Goal: Information Seeking & Learning: Learn about a topic

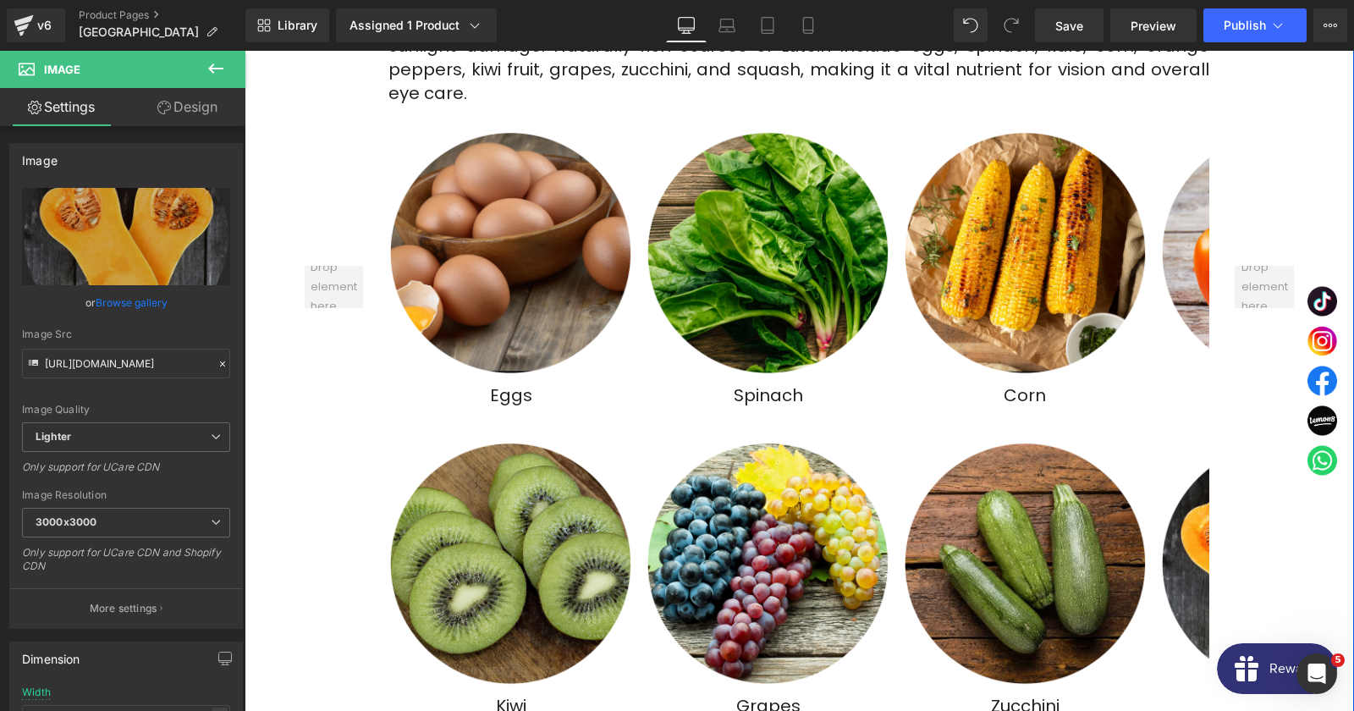
scroll to position [3837, 0]
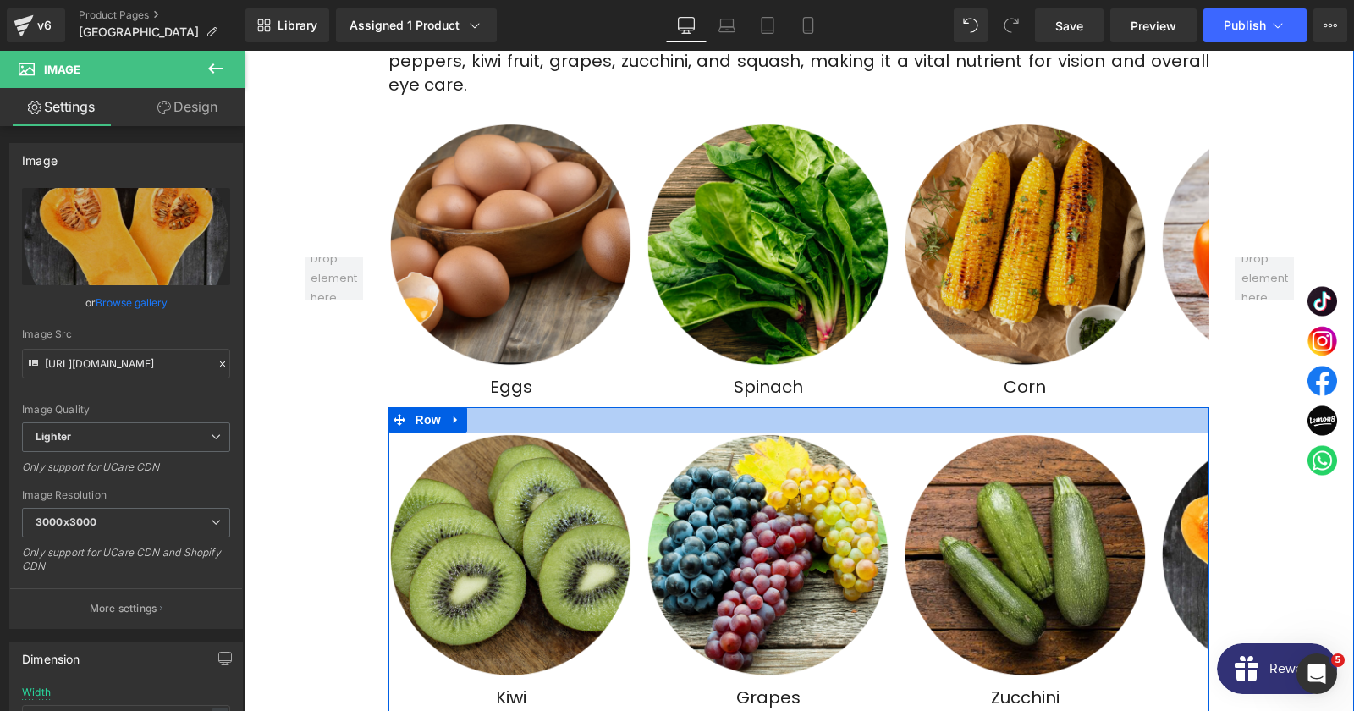
click at [951, 279] on img at bounding box center [1025, 244] width 244 height 244
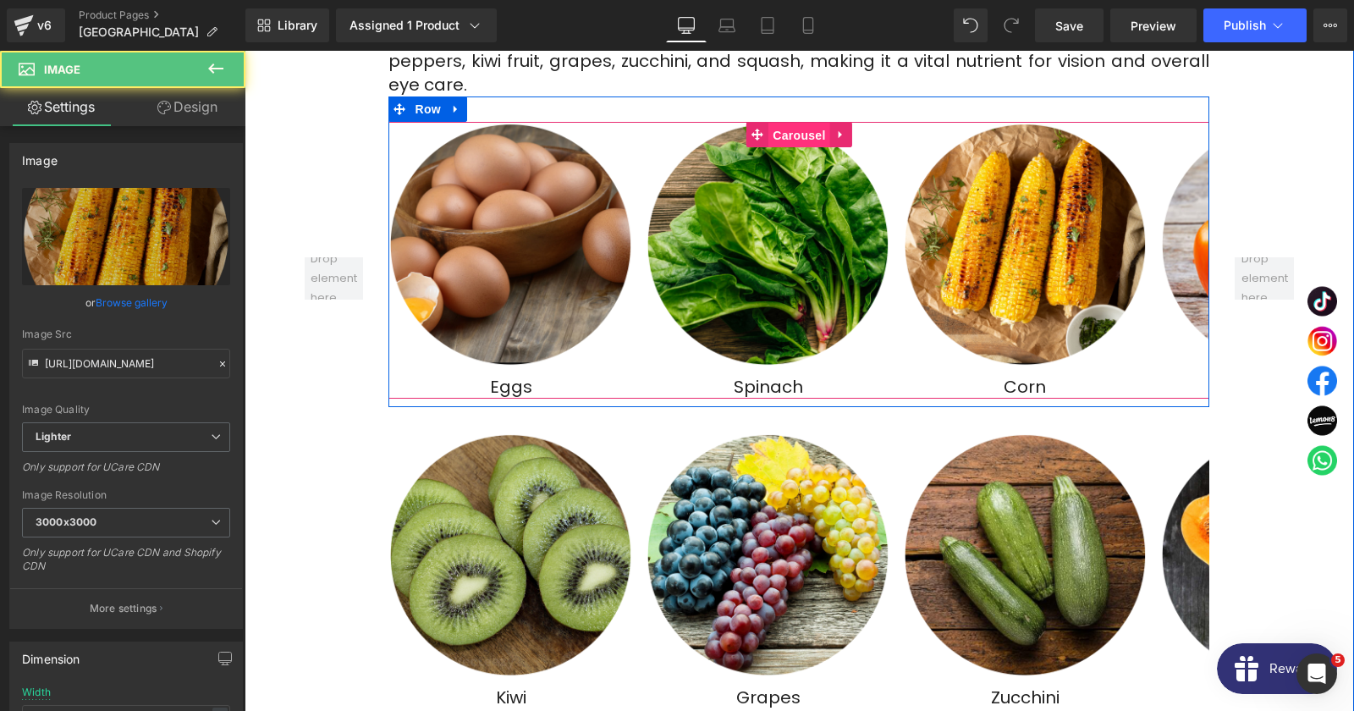
click at [799, 123] on span "Carousel" at bounding box center [798, 135] width 61 height 25
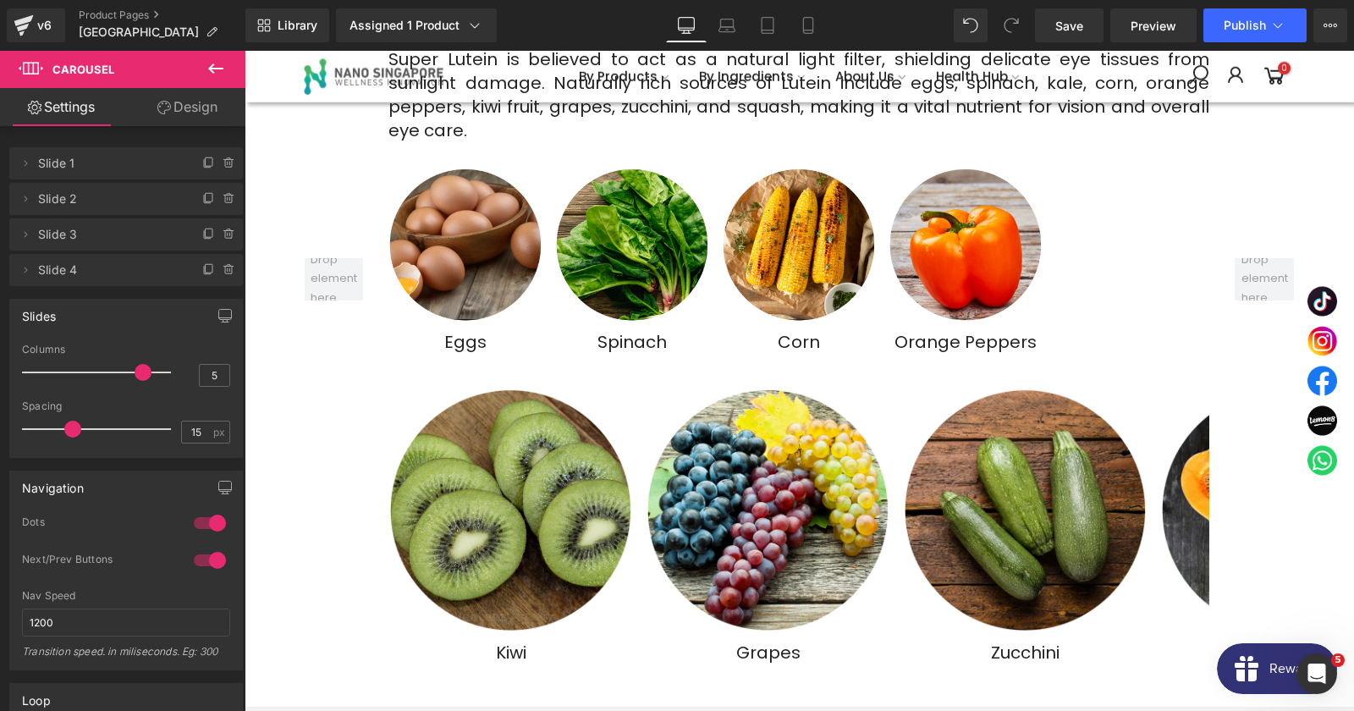
type input "4"
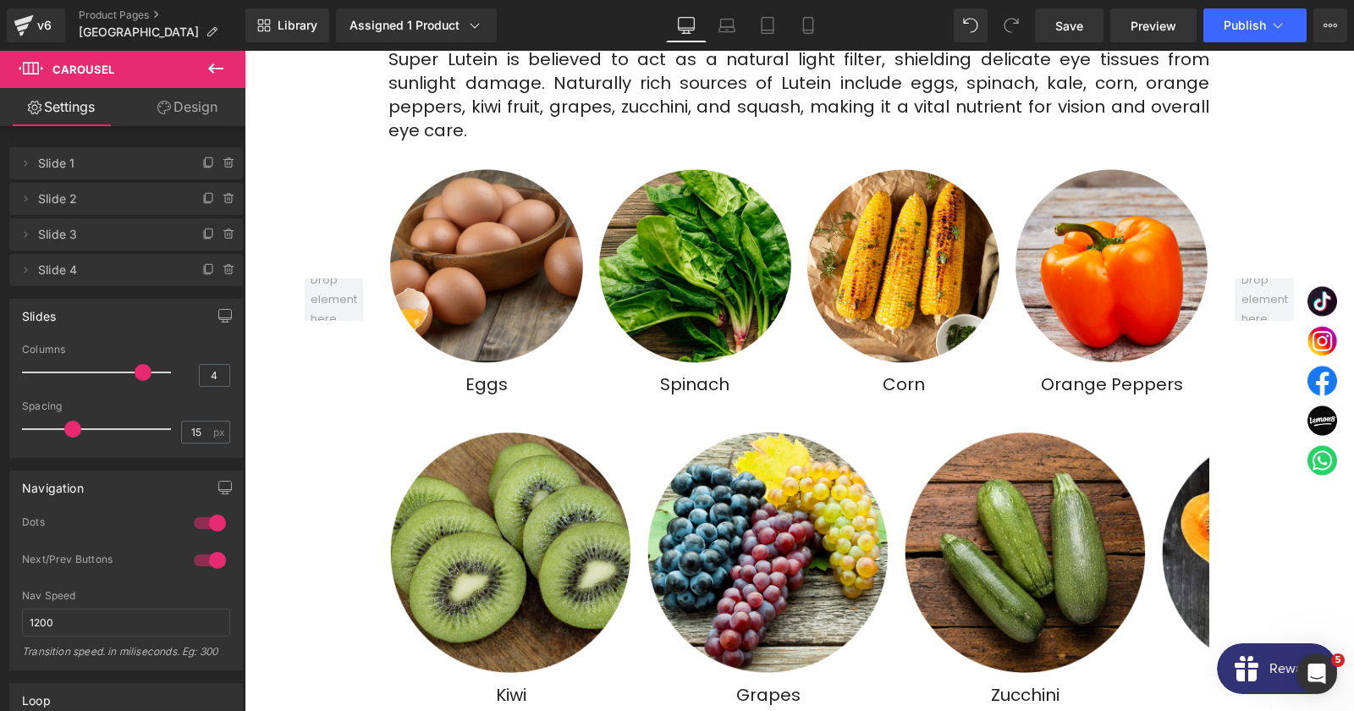
scroll to position [3813, 0]
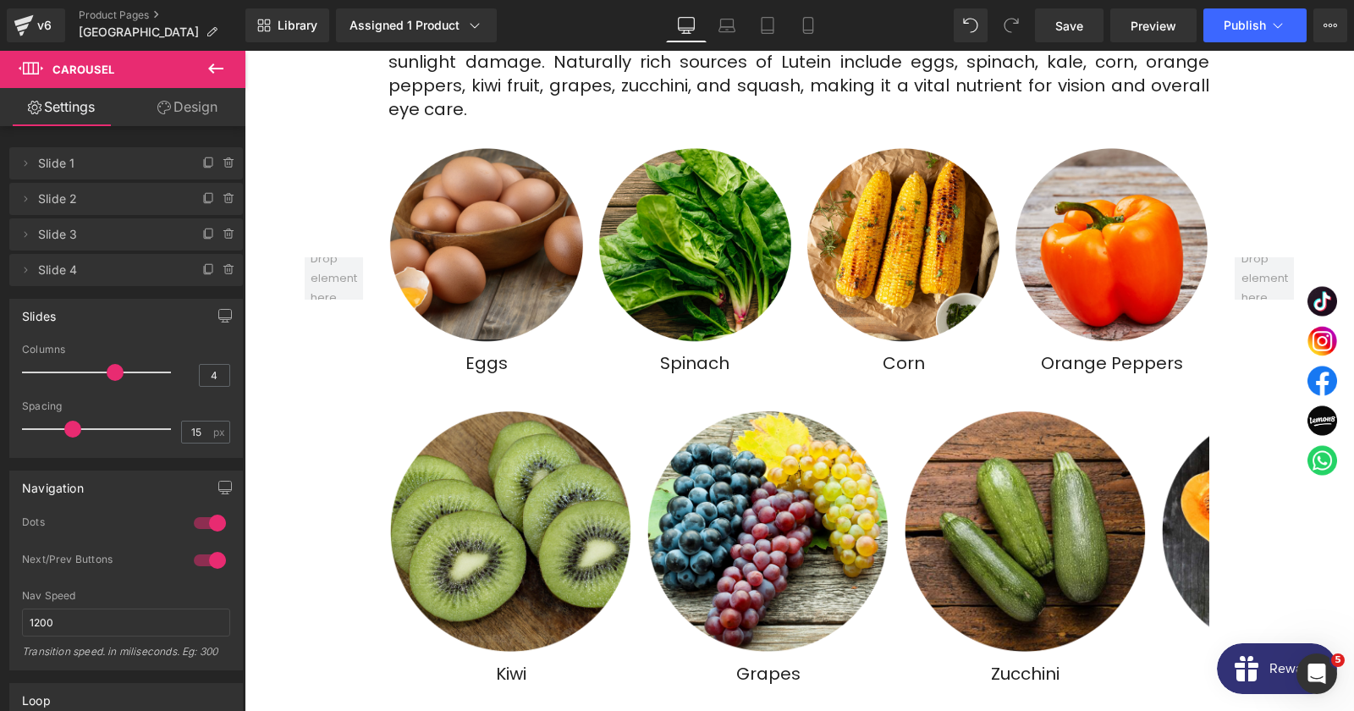
click at [108, 369] on span at bounding box center [115, 372] width 17 height 17
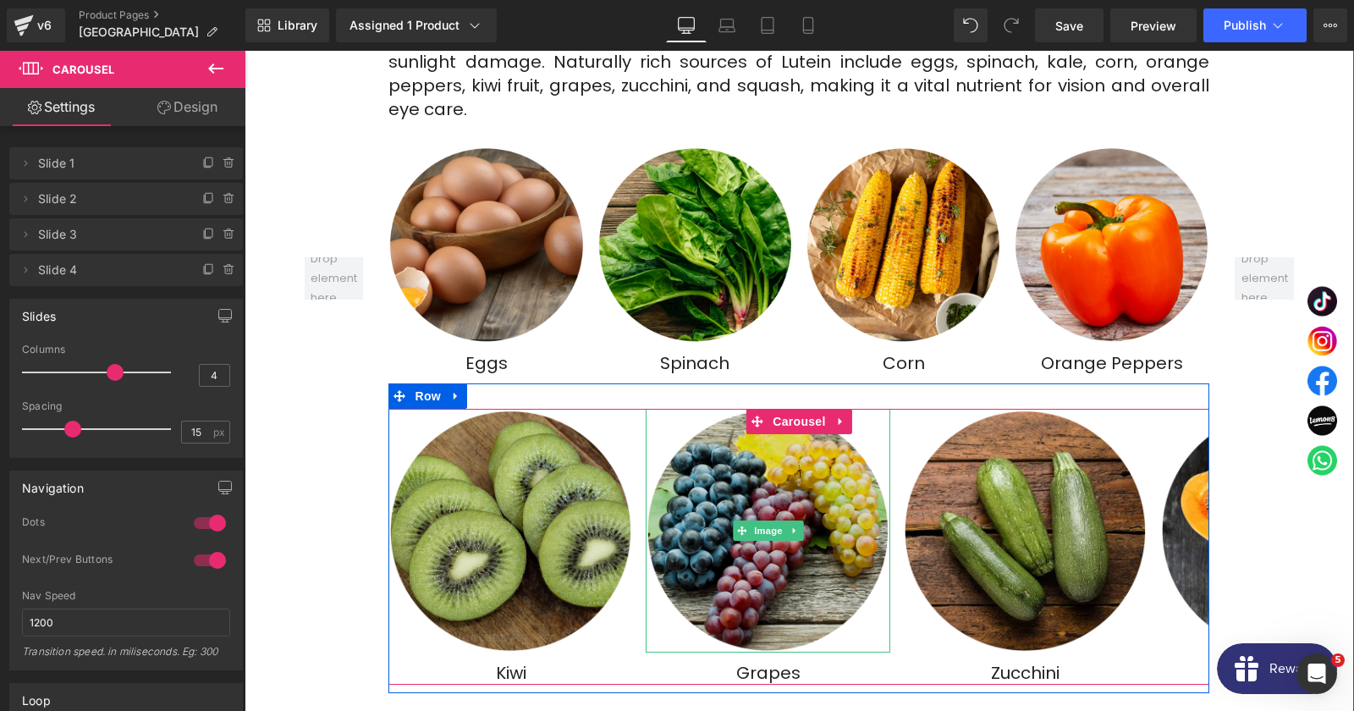
scroll to position [3904, 0]
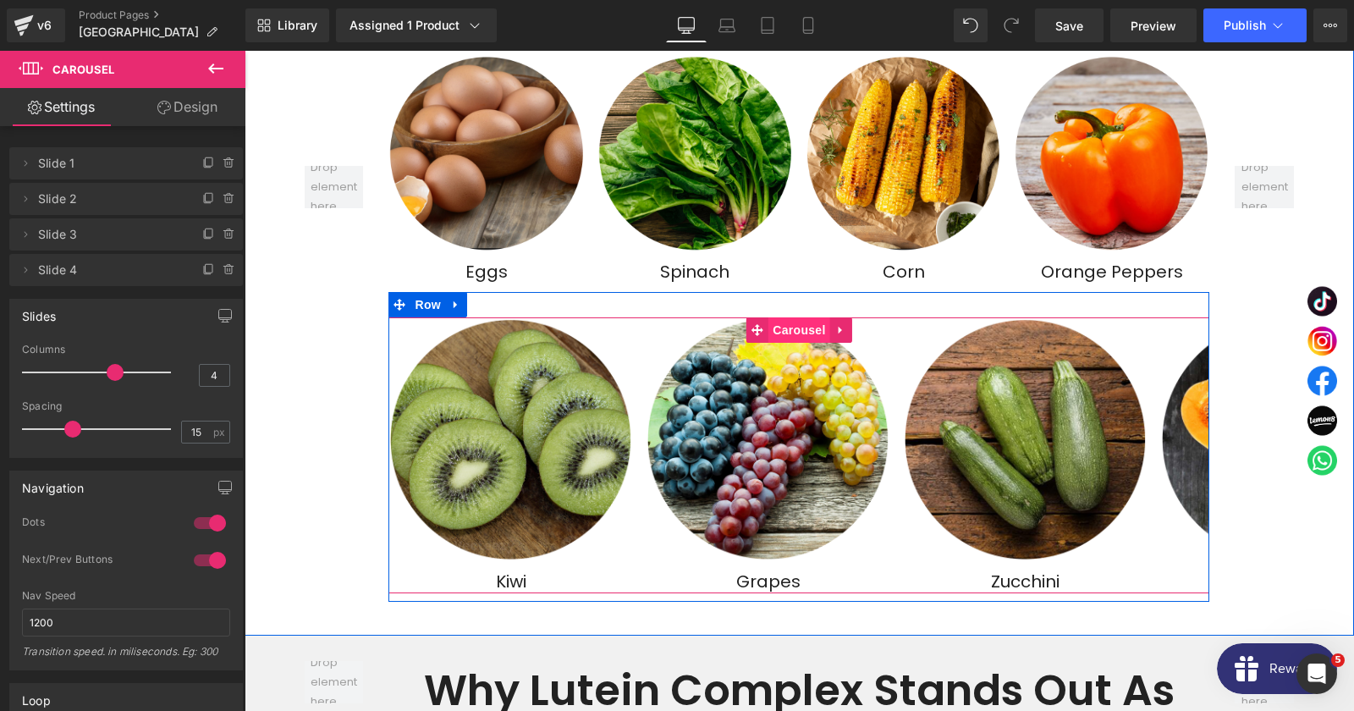
click at [799, 317] on span "Carousel" at bounding box center [798, 329] width 61 height 25
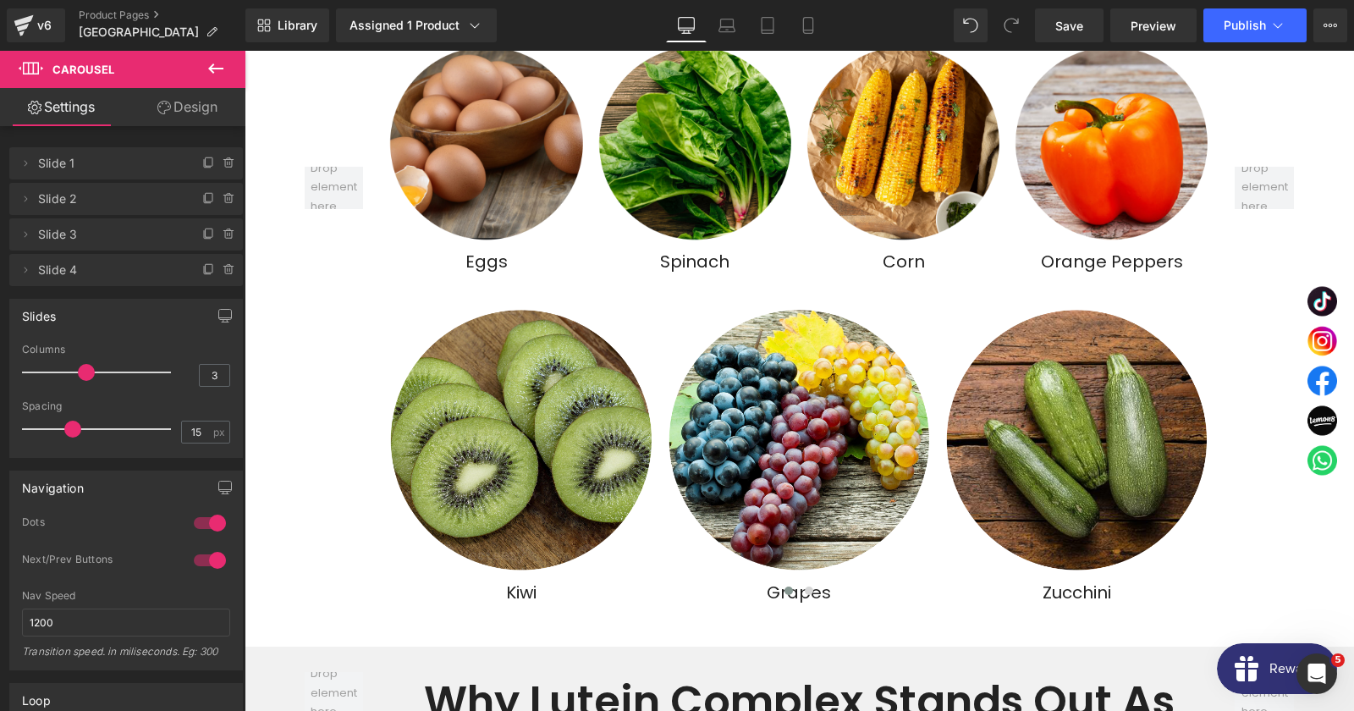
type input "4"
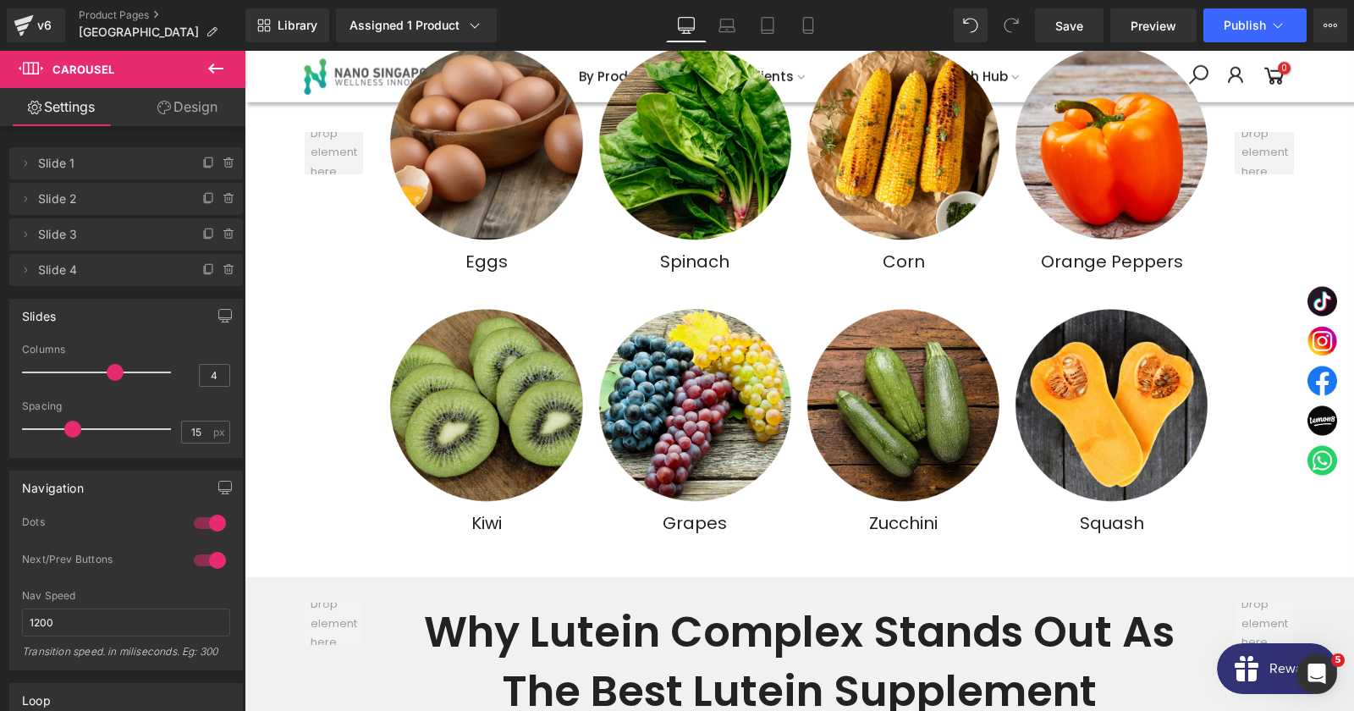
scroll to position [3880, 0]
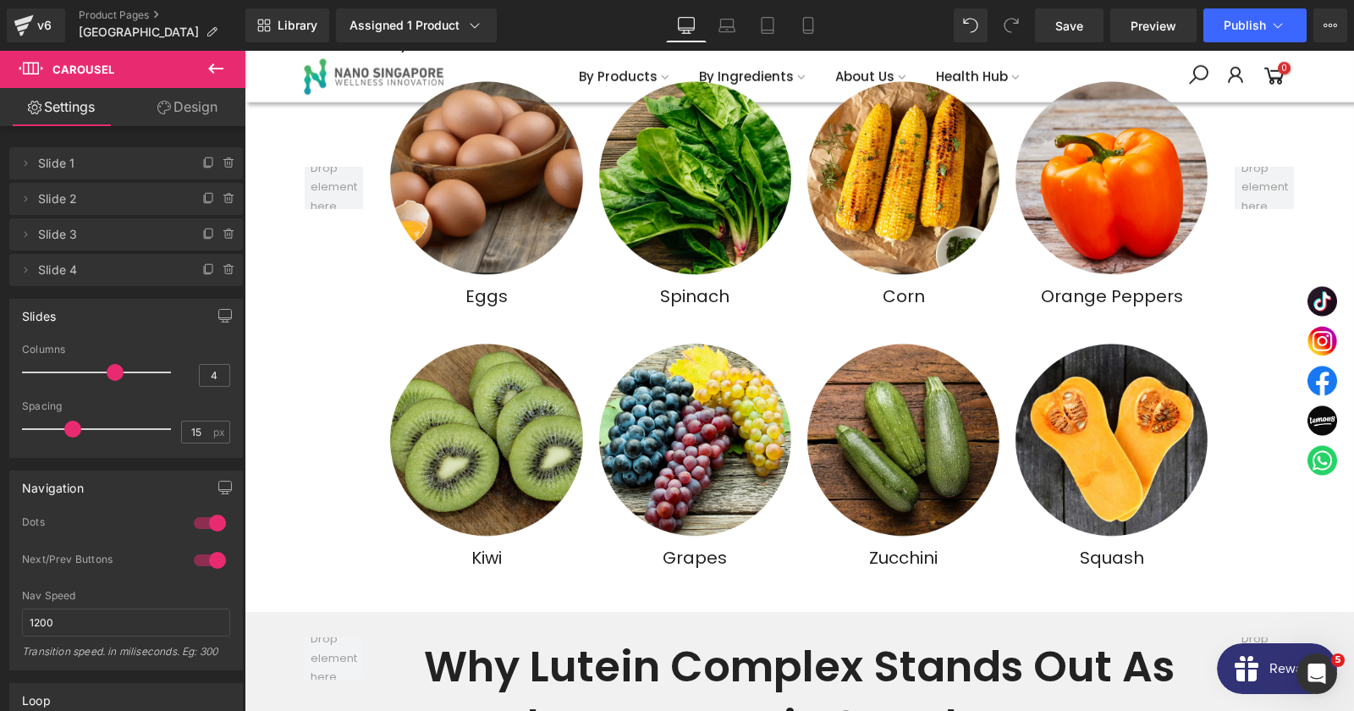
click at [112, 373] on span at bounding box center [115, 372] width 17 height 17
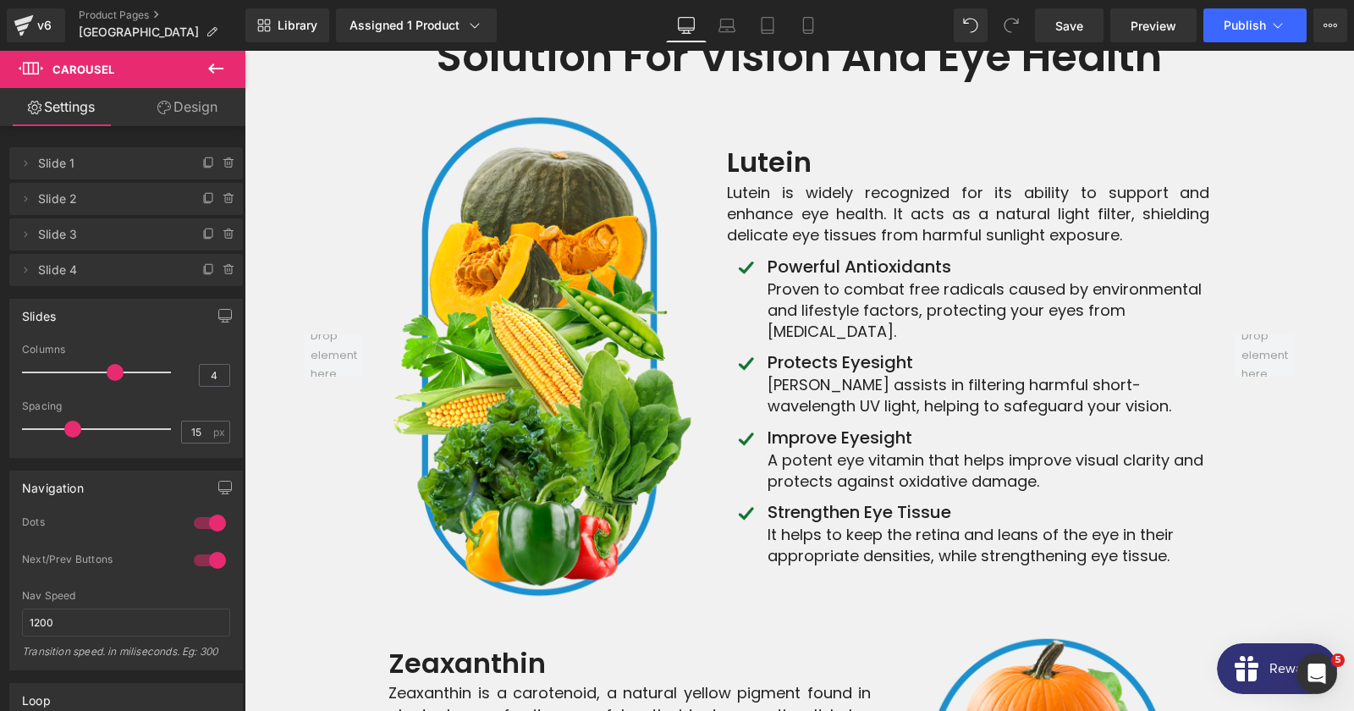
scroll to position [6438, 0]
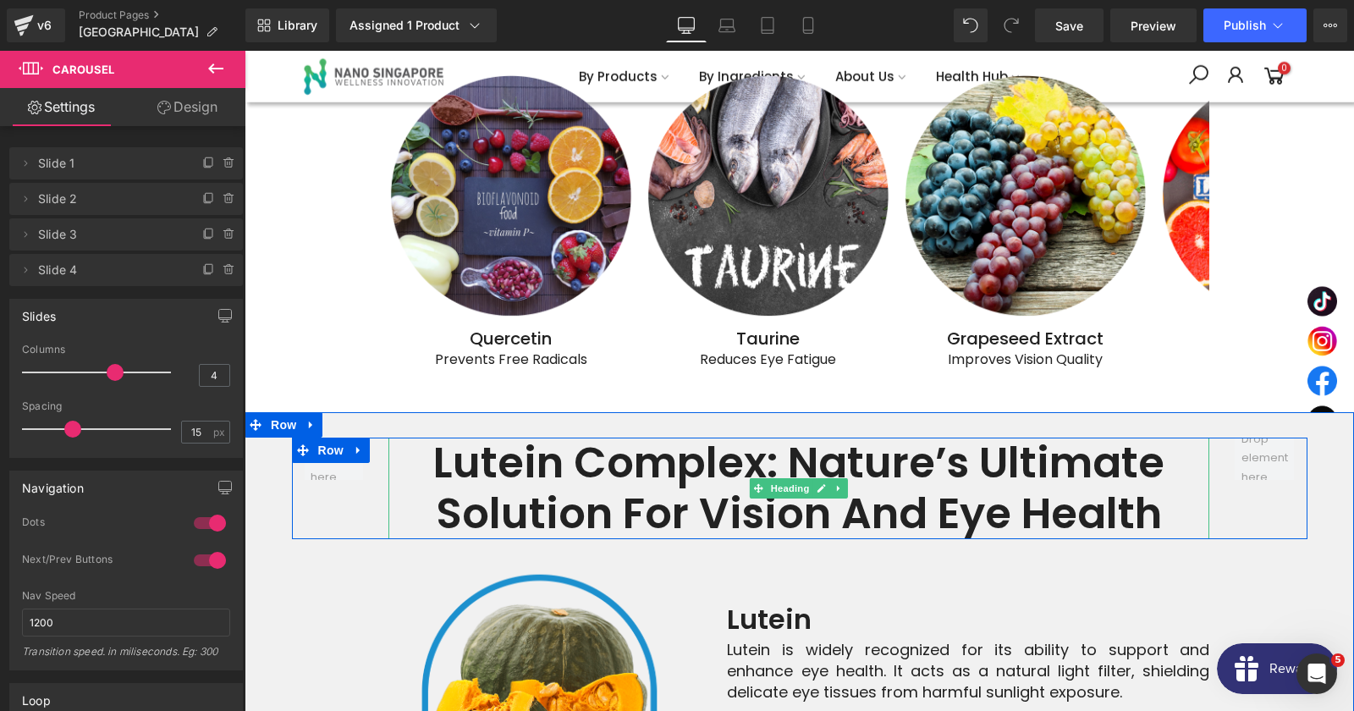
click at [677, 432] on strong "Lutein Complex: Nature’s Ultimate Solution for Vision and Eye Health" at bounding box center [798, 487] width 731 height 111
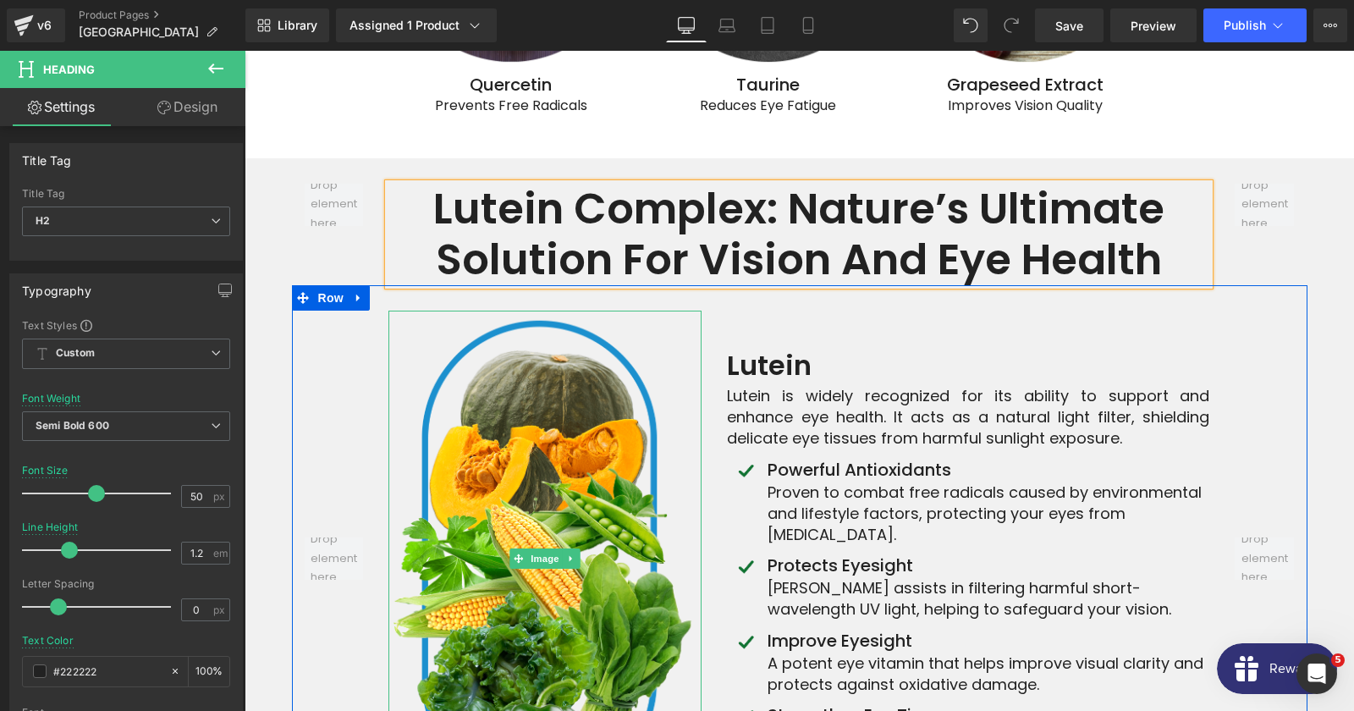
scroll to position [6712, 0]
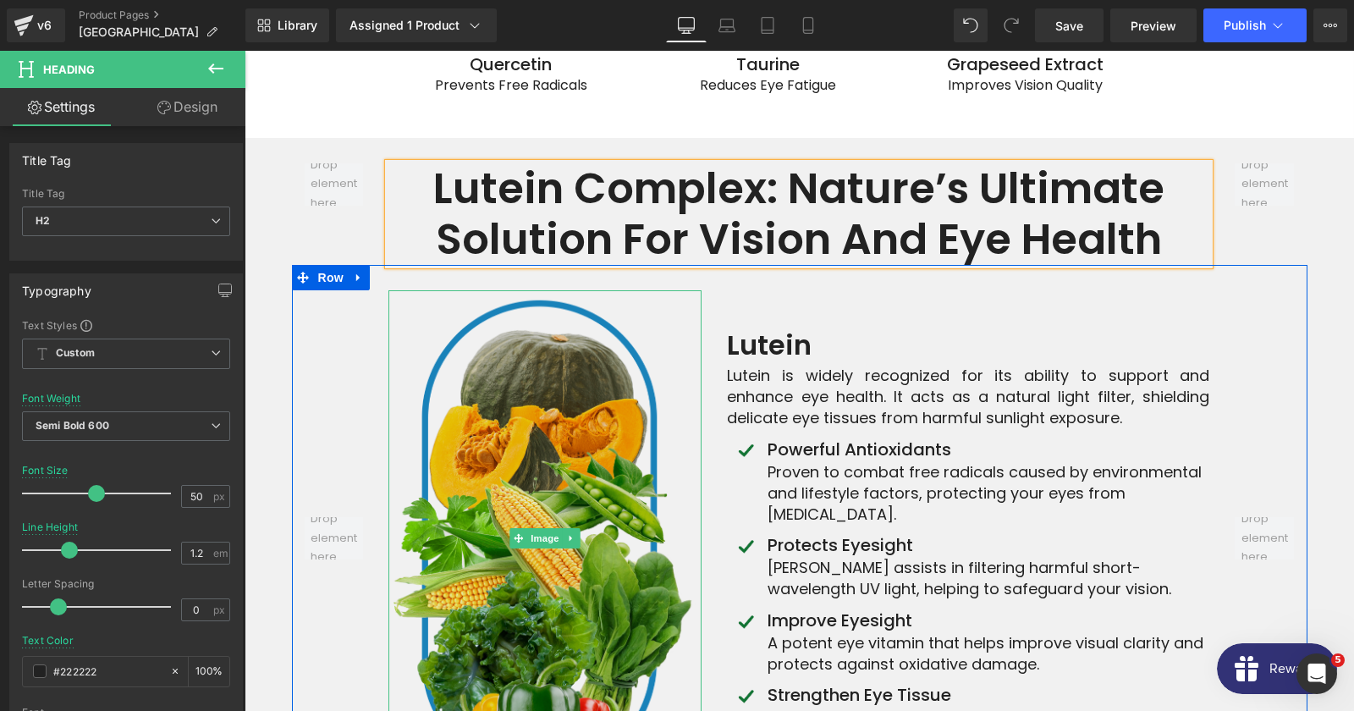
click at [606, 410] on img at bounding box center [544, 538] width 313 height 497
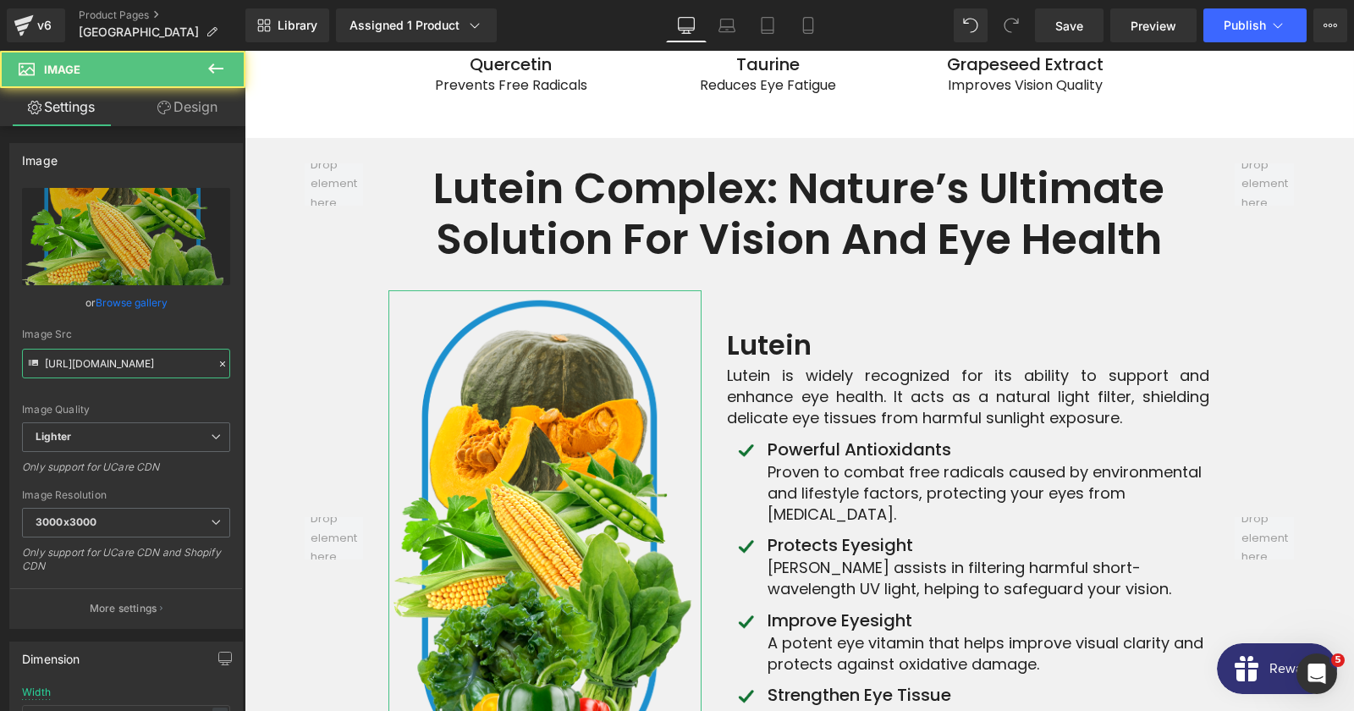
click at [138, 362] on input "[URL][DOMAIN_NAME]" at bounding box center [126, 364] width 208 height 30
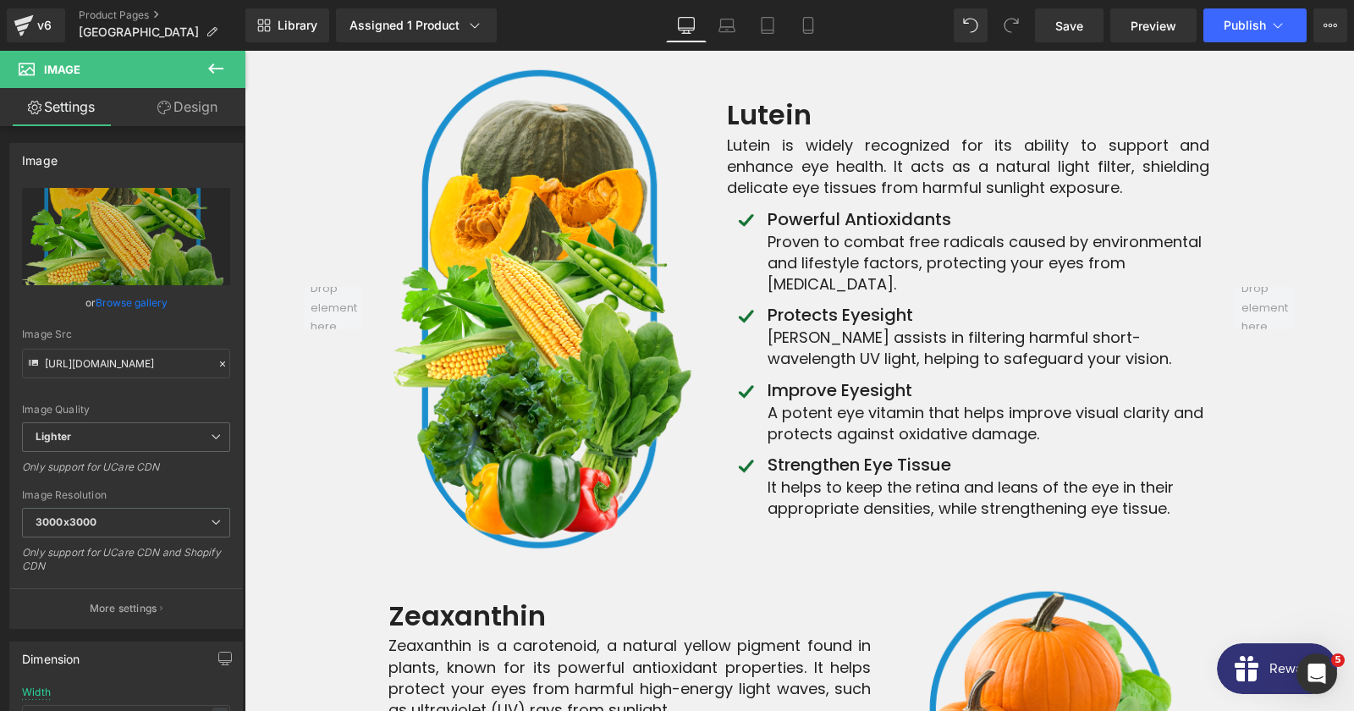
scroll to position [7077, 0]
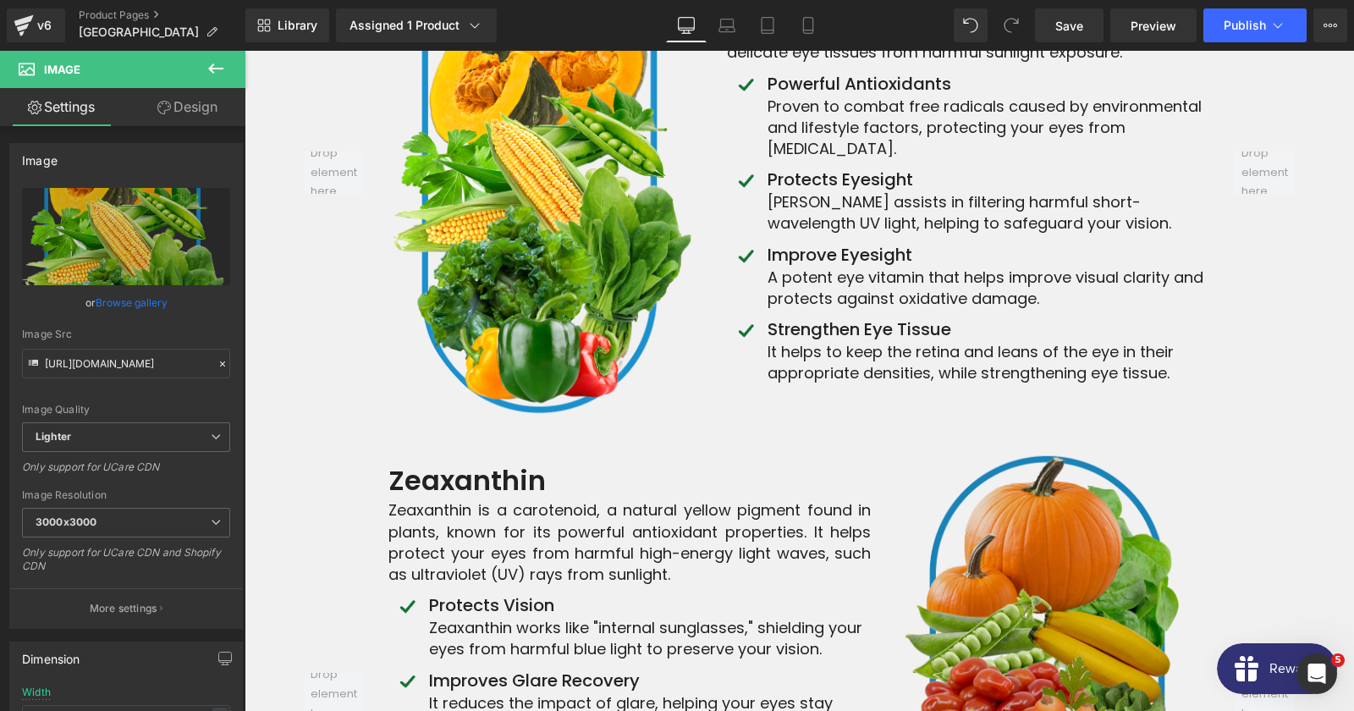
click at [1025, 447] on img at bounding box center [1052, 694] width 313 height 497
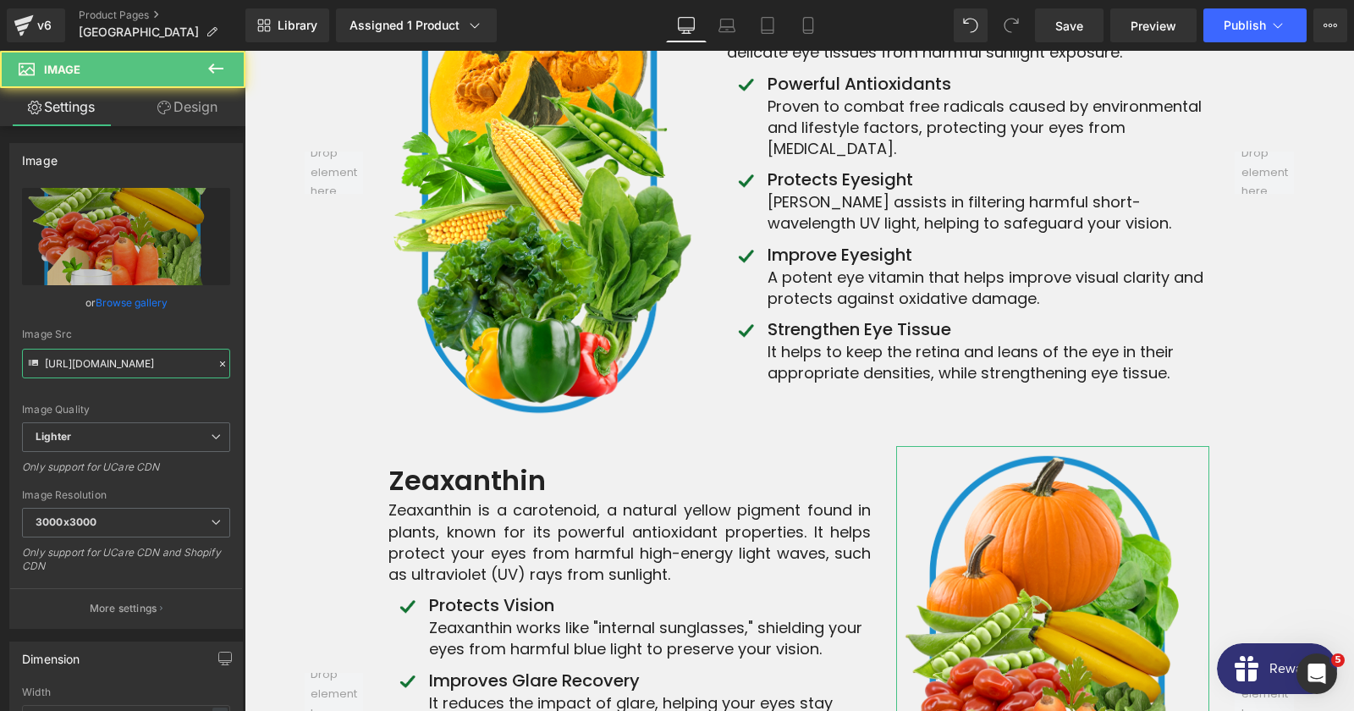
click at [91, 369] on input "[URL][DOMAIN_NAME]" at bounding box center [126, 364] width 208 height 30
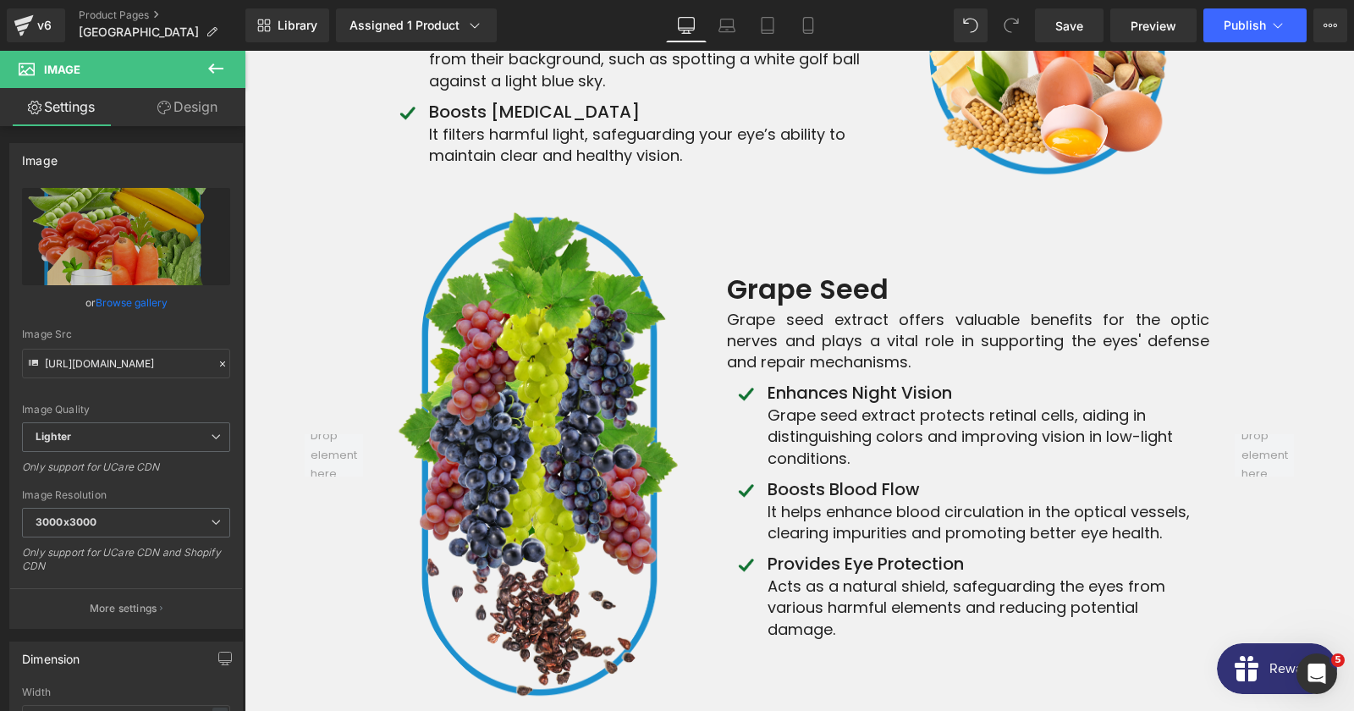
scroll to position [7900, 0]
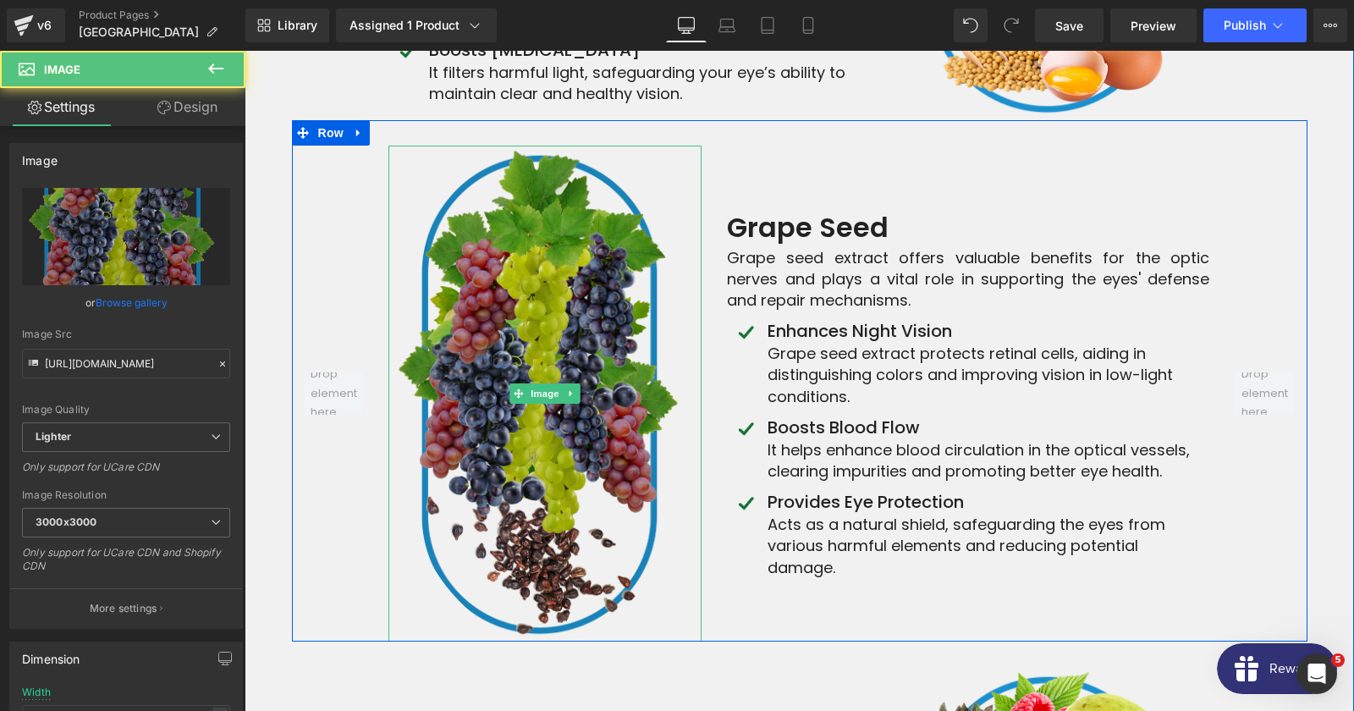
click at [525, 231] on img at bounding box center [544, 394] width 313 height 497
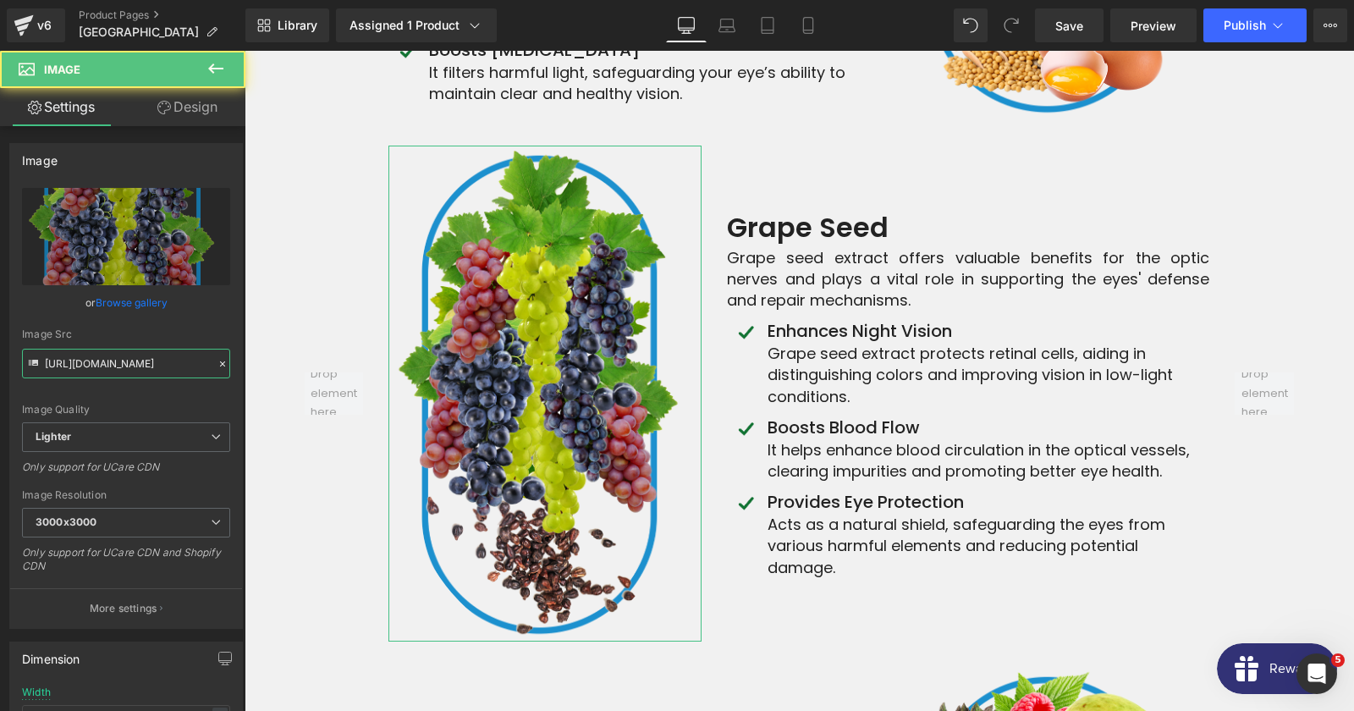
click at [158, 352] on input "[URL][DOMAIN_NAME]" at bounding box center [126, 364] width 208 height 30
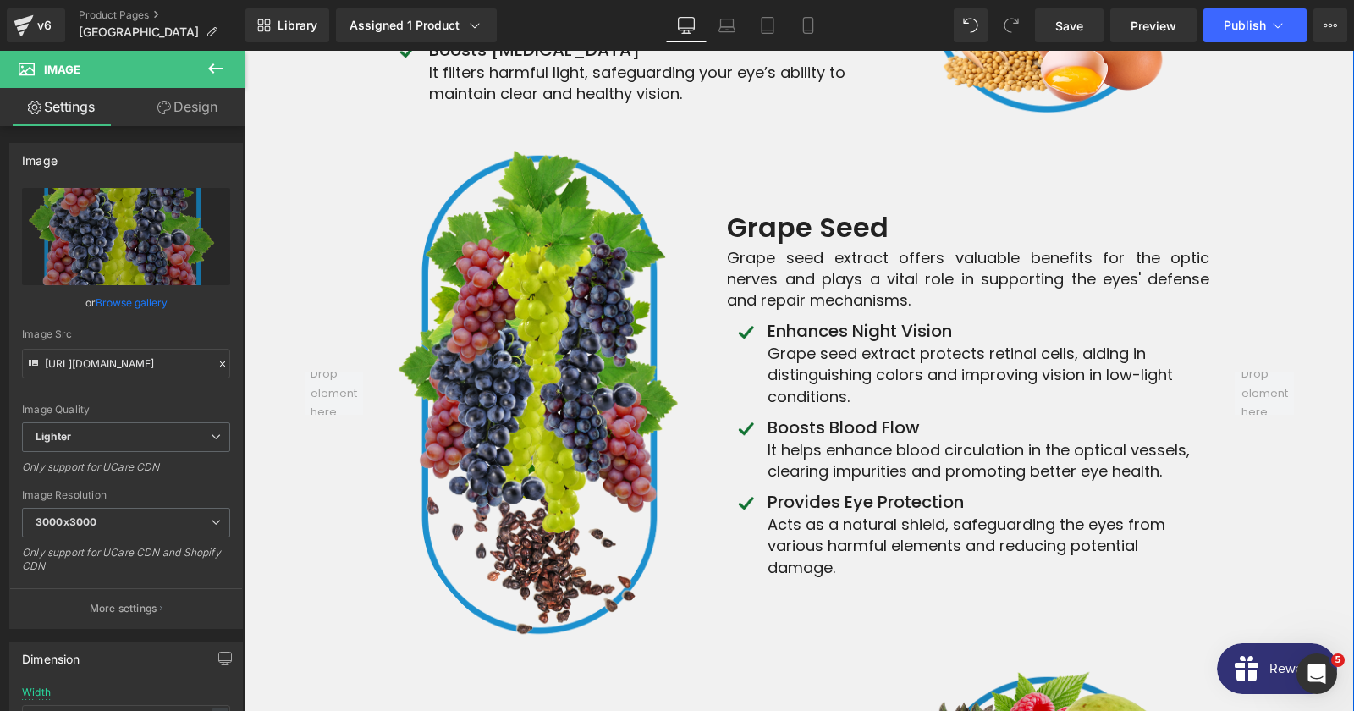
scroll to position [8265, 0]
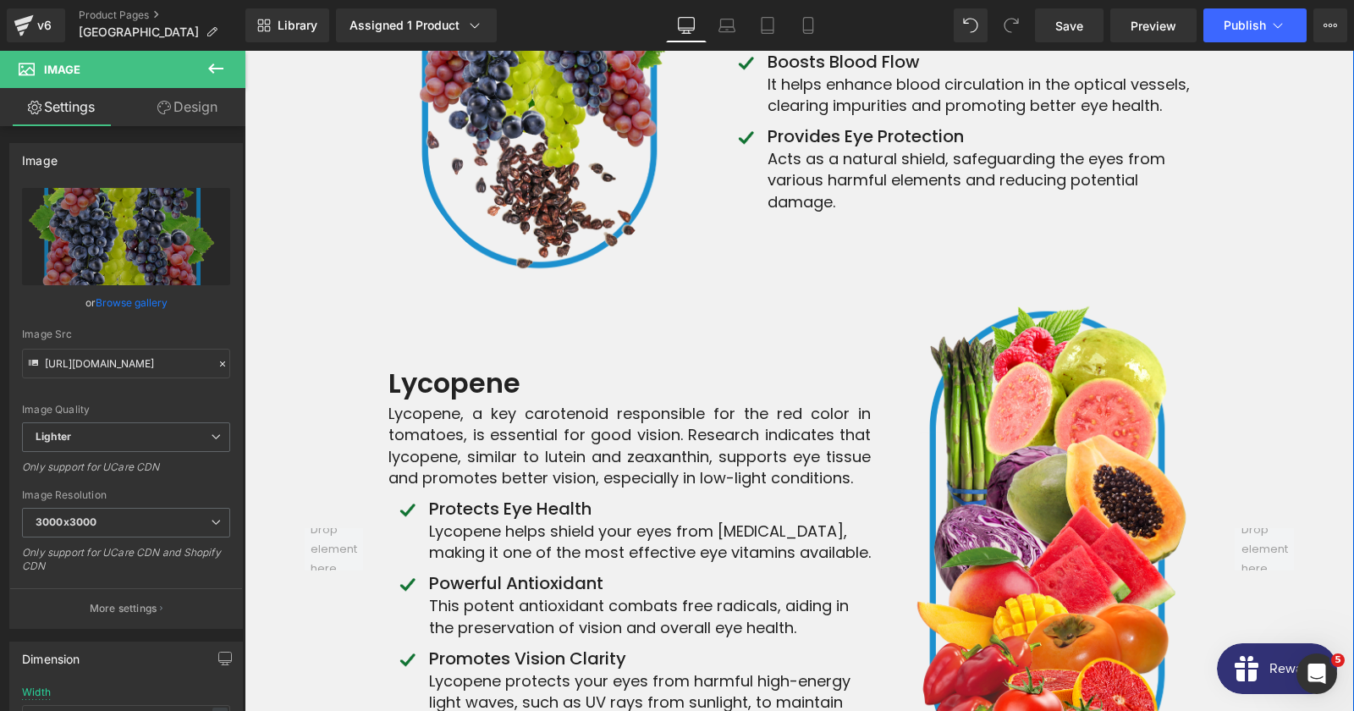
click at [1244, 323] on div at bounding box center [1264, 549] width 85 height 497
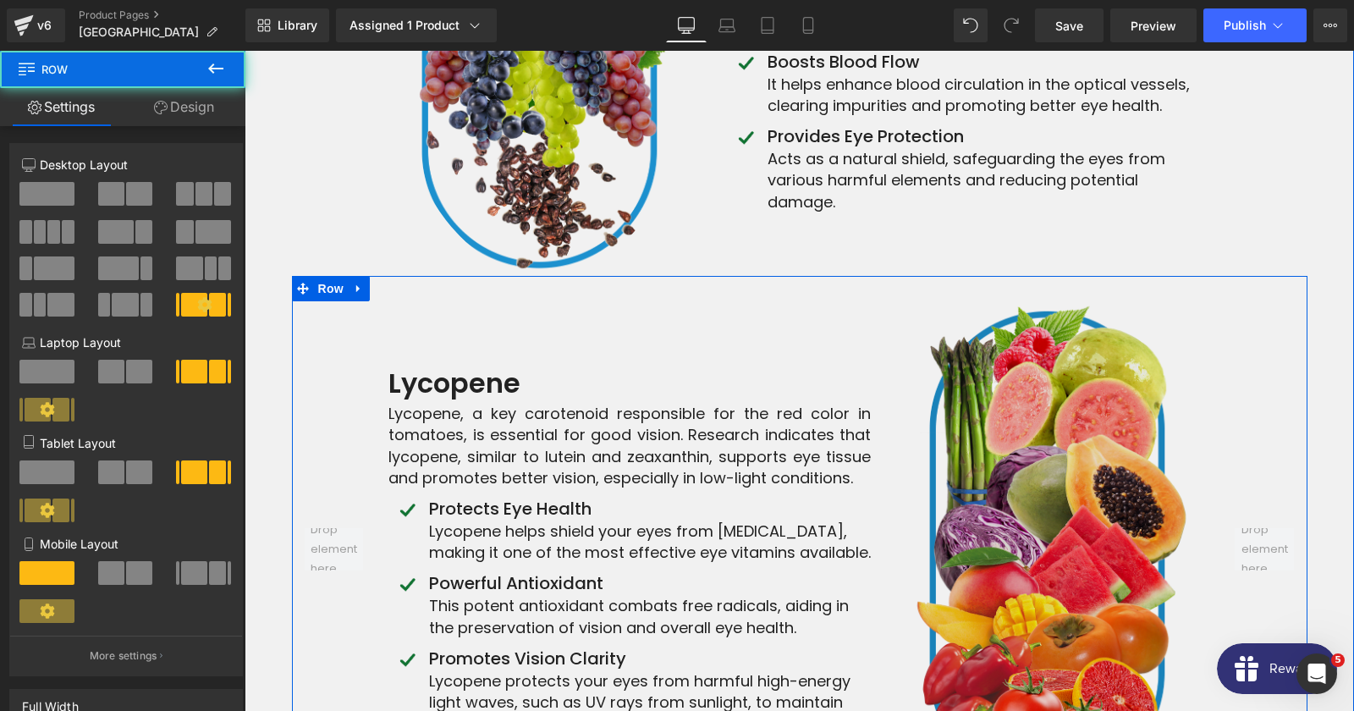
click at [1107, 358] on img at bounding box center [1052, 549] width 313 height 497
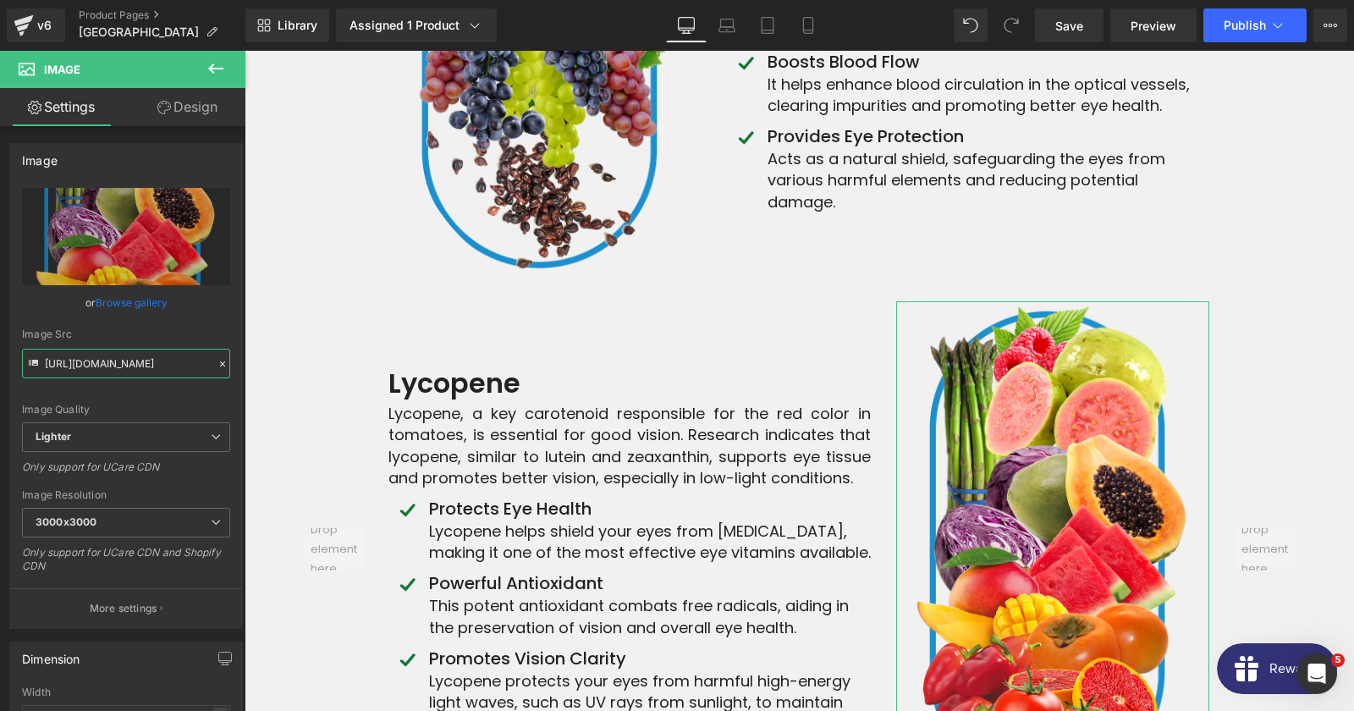
click at [116, 366] on input "[URL][DOMAIN_NAME]" at bounding box center [126, 364] width 208 height 30
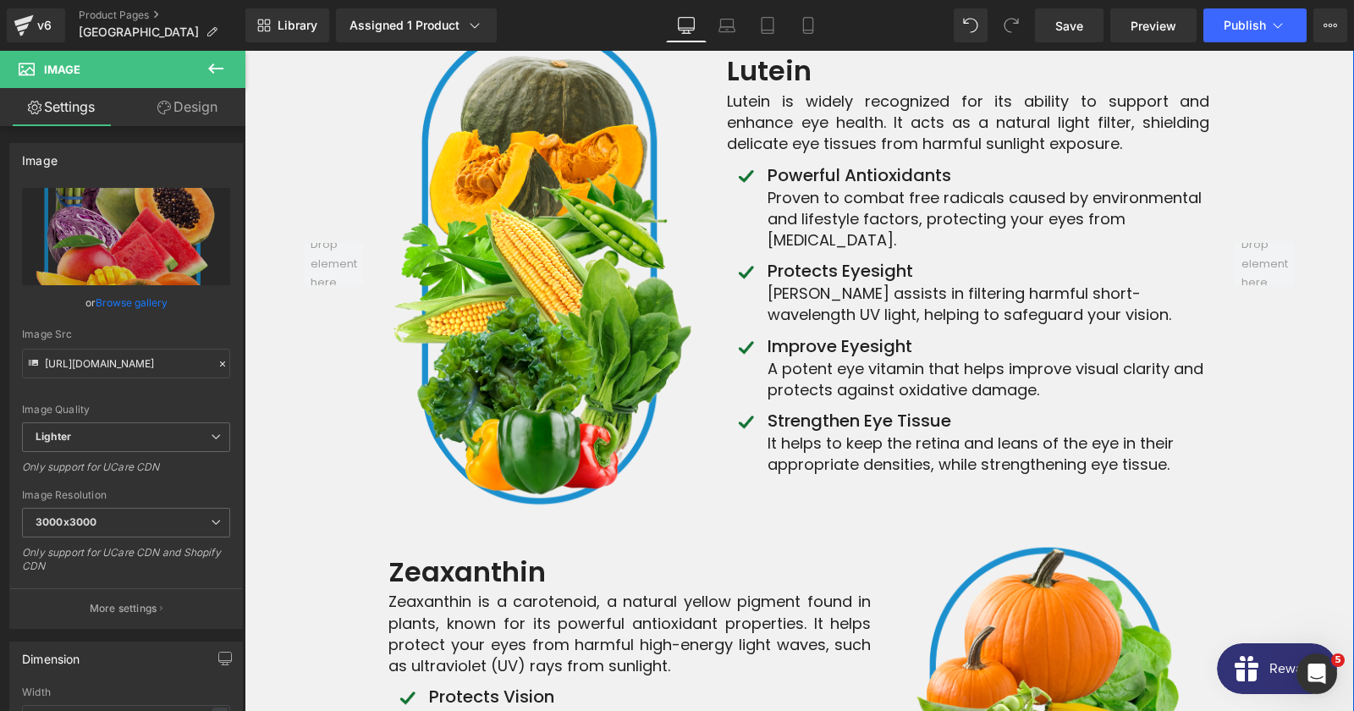
scroll to position [6712, 0]
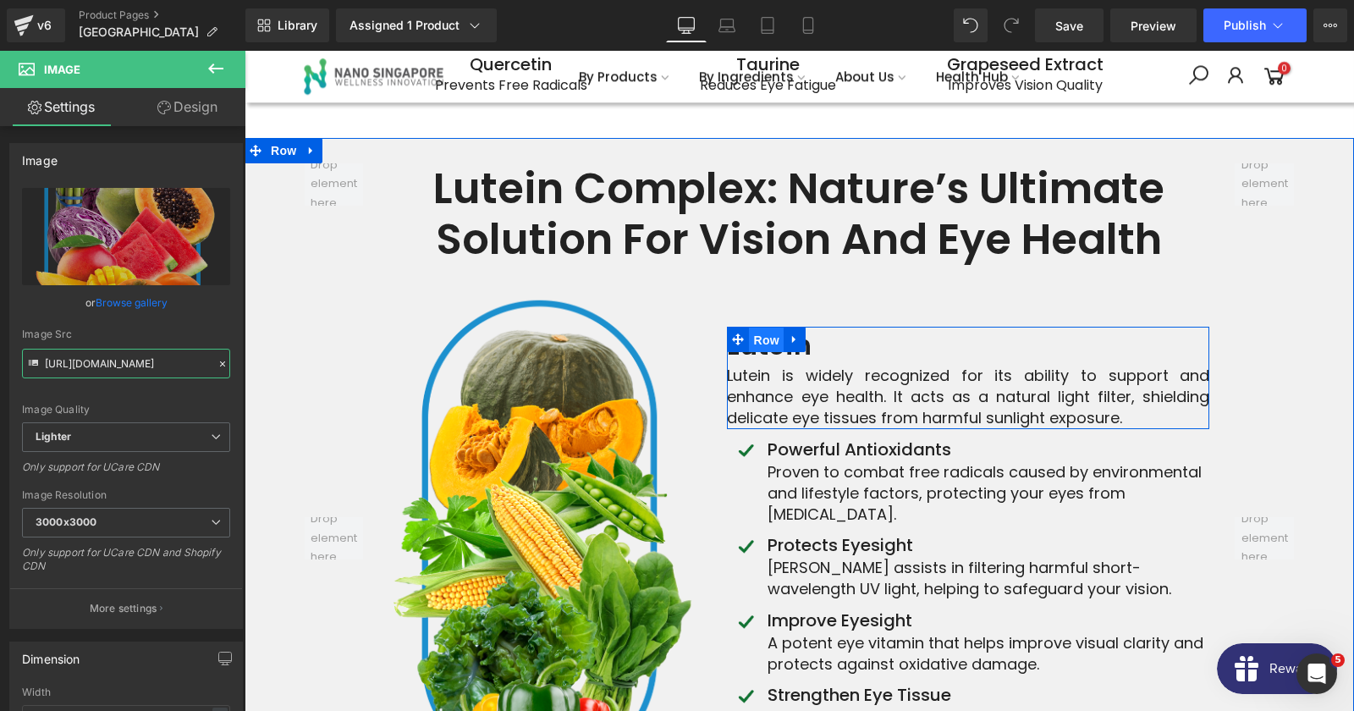
click at [782, 327] on span "Row" at bounding box center [766, 339] width 34 height 25
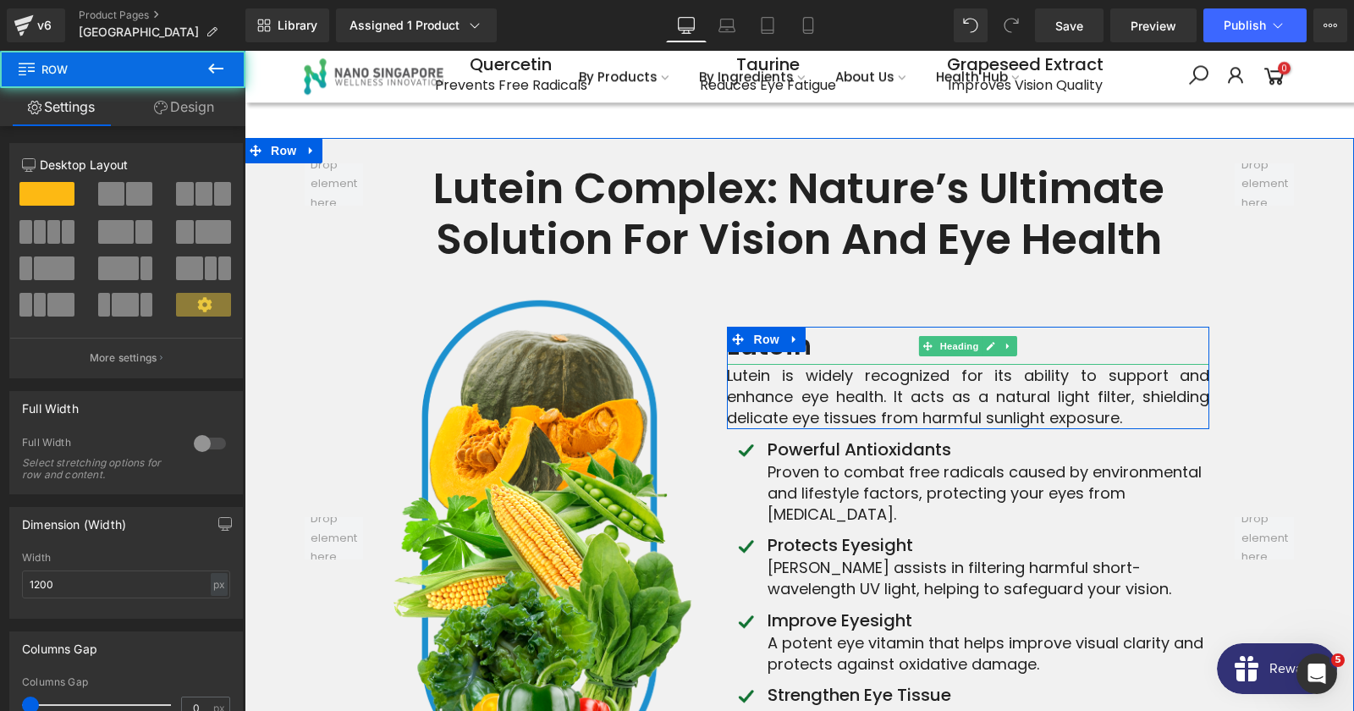
click at [886, 327] on h3 "Lutein" at bounding box center [968, 346] width 482 height 38
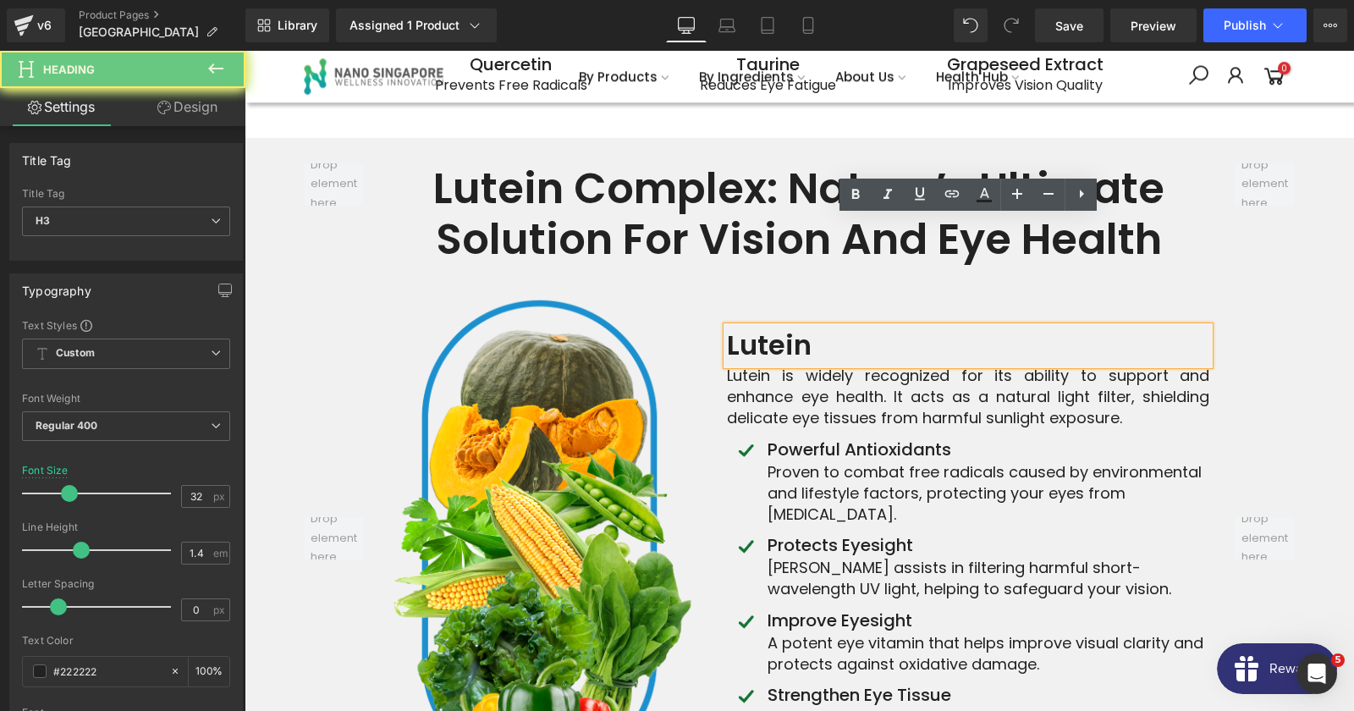
click at [886, 327] on h3 "Lutein" at bounding box center [968, 346] width 482 height 38
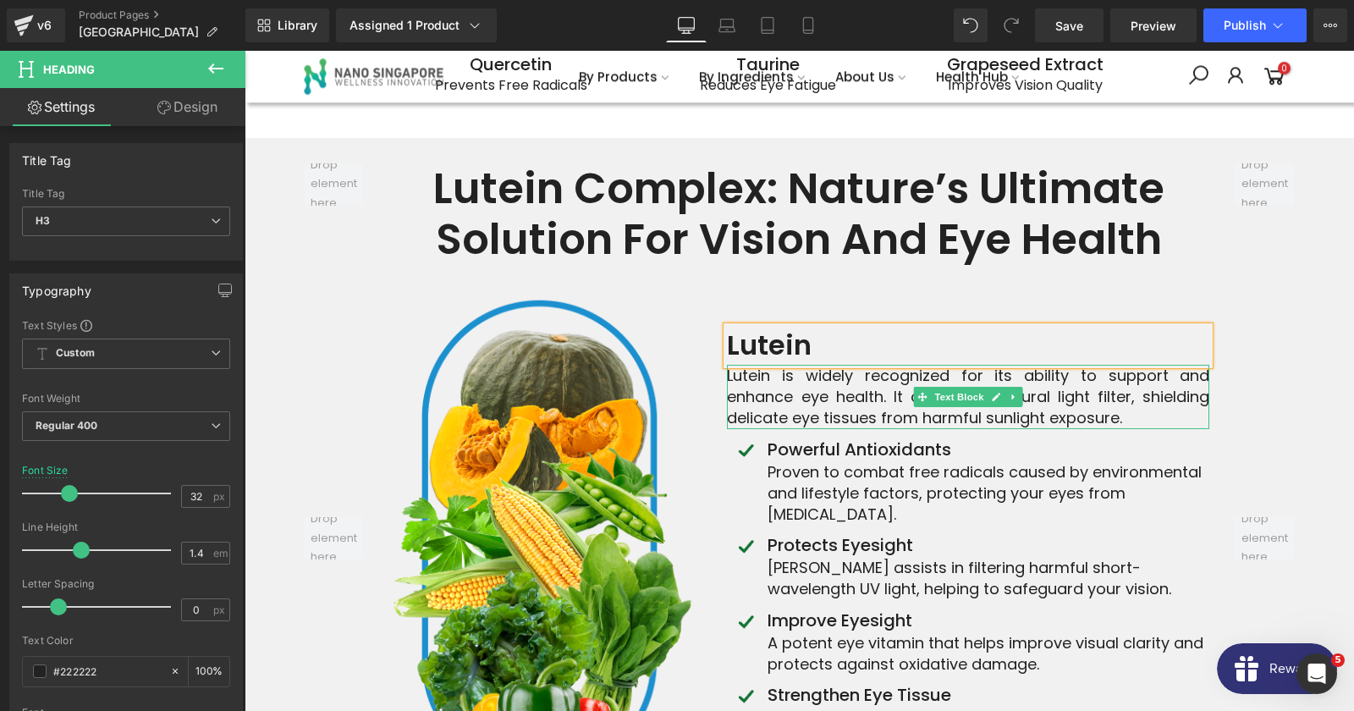
click at [892, 365] on div "Lutein is widely recognized for its ability to support and enhance eye health. …" at bounding box center [968, 397] width 482 height 64
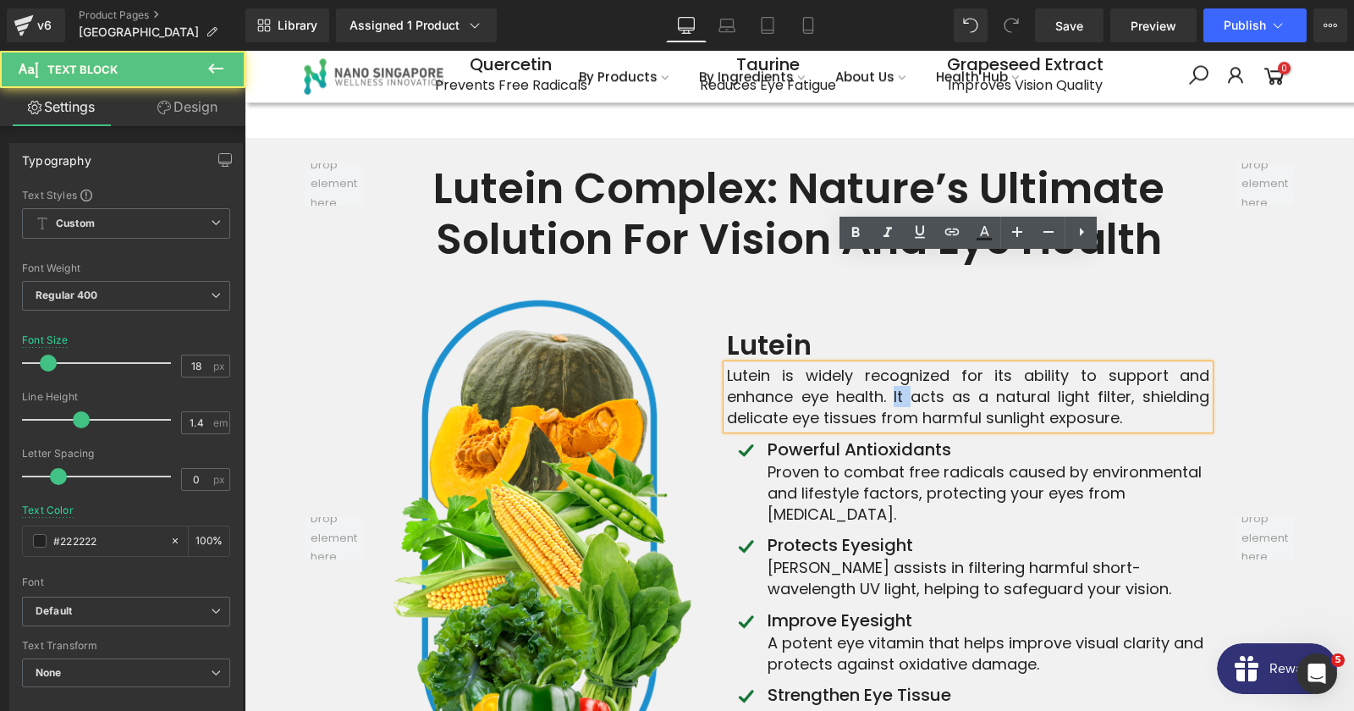
click at [892, 365] on div "Lutein is widely recognized for its ability to support and enhance eye health. …" at bounding box center [968, 397] width 482 height 64
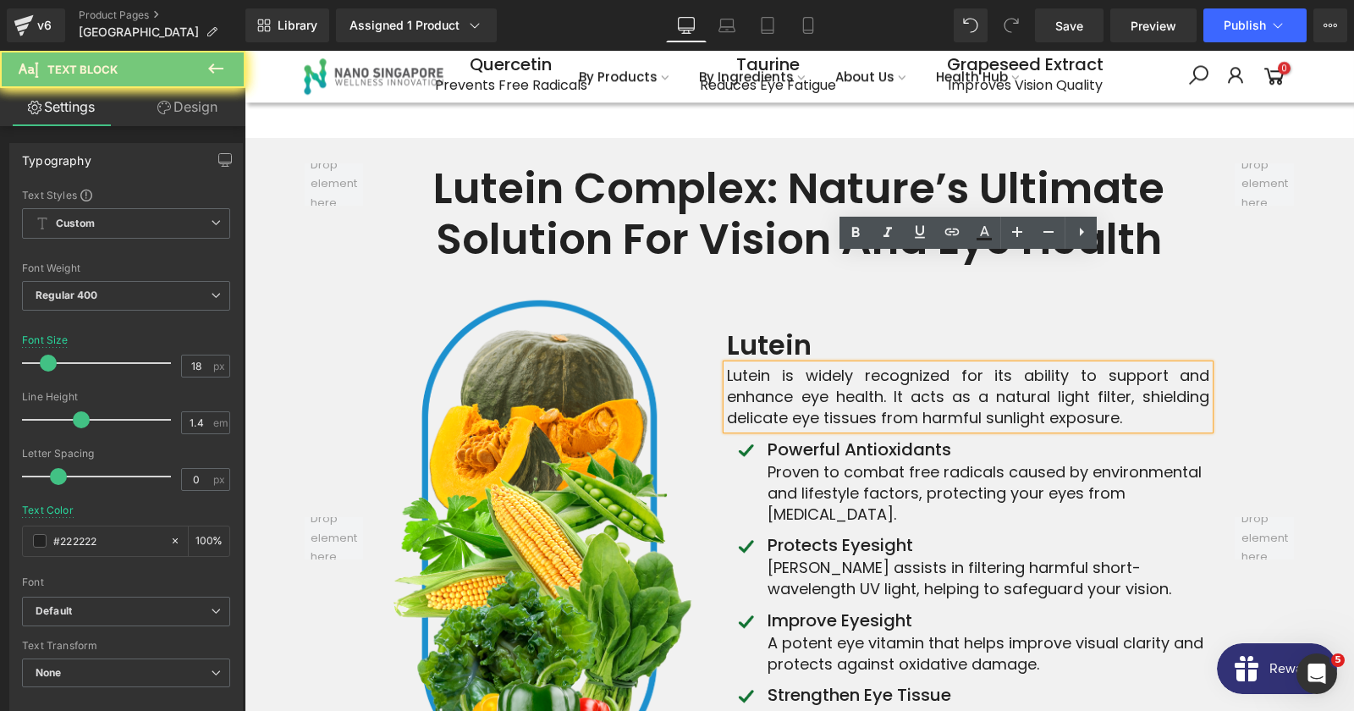
click at [892, 365] on div "Lutein is widely recognized for its ability to support and enhance eye health. …" at bounding box center [968, 397] width 482 height 64
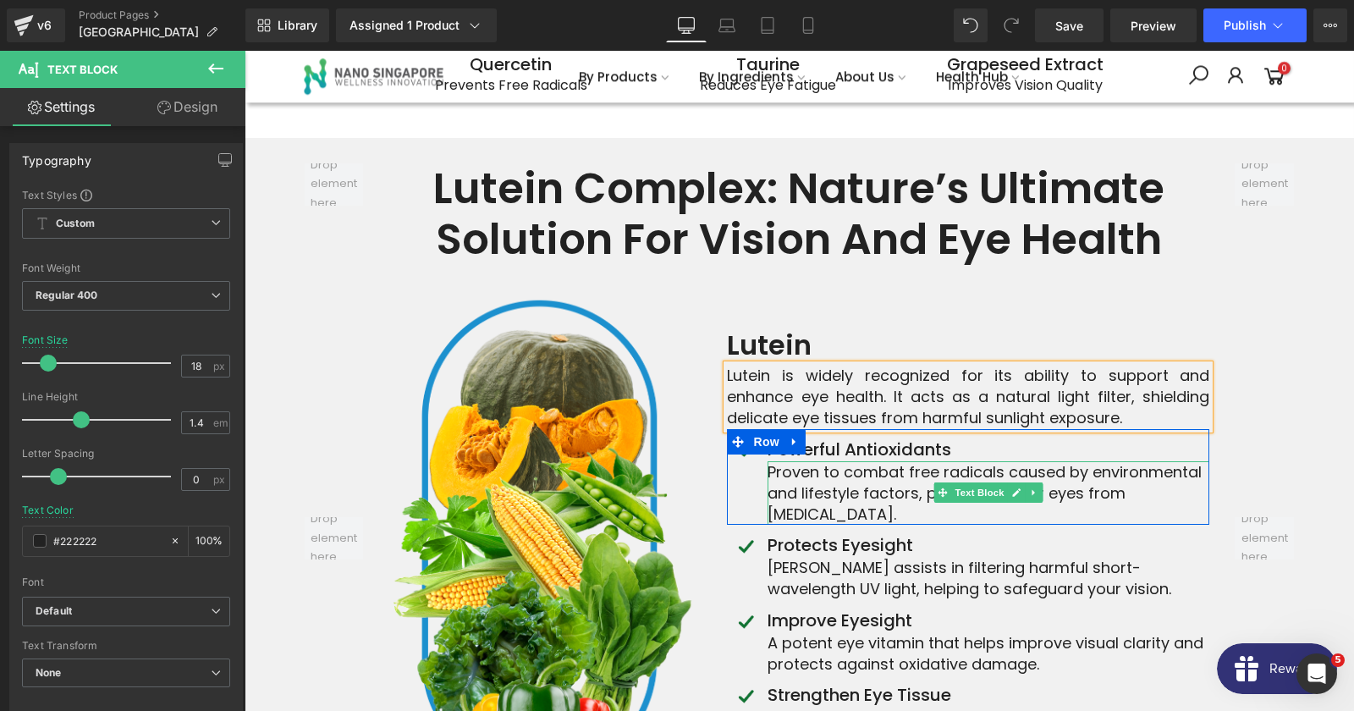
click at [819, 461] on p "Proven to combat free radicals caused by environmental and lifestyle factors, p…" at bounding box center [988, 493] width 442 height 64
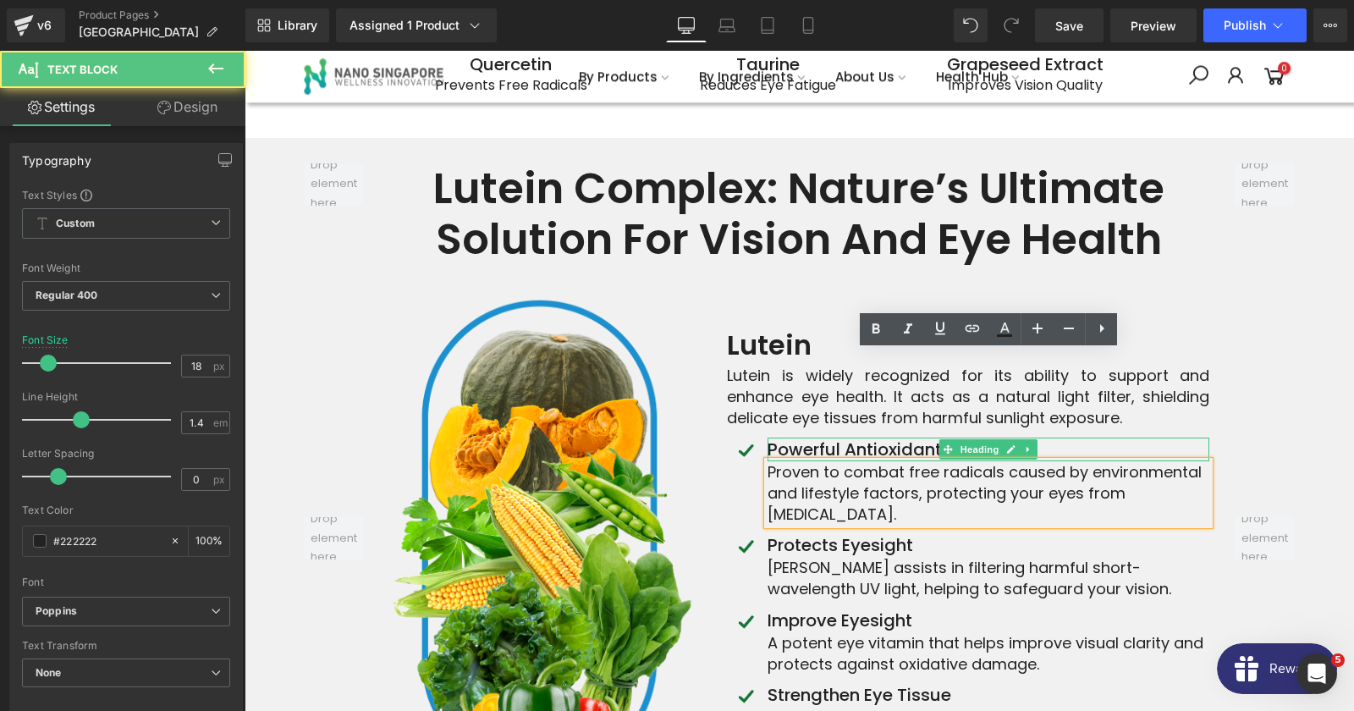
click at [777, 437] on h4 "Powerful Antioxidants" at bounding box center [988, 449] width 442 height 24
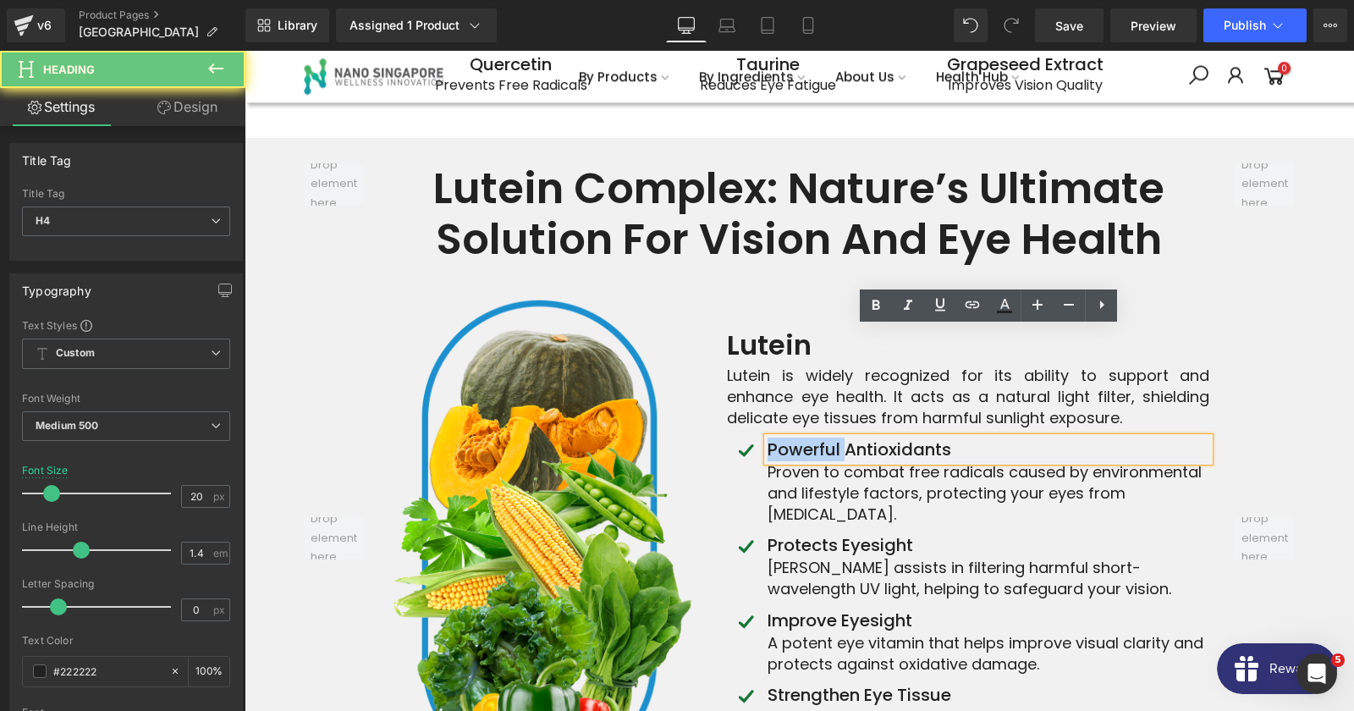
click at [777, 437] on h4 "Powerful Antioxidants" at bounding box center [988, 449] width 442 height 24
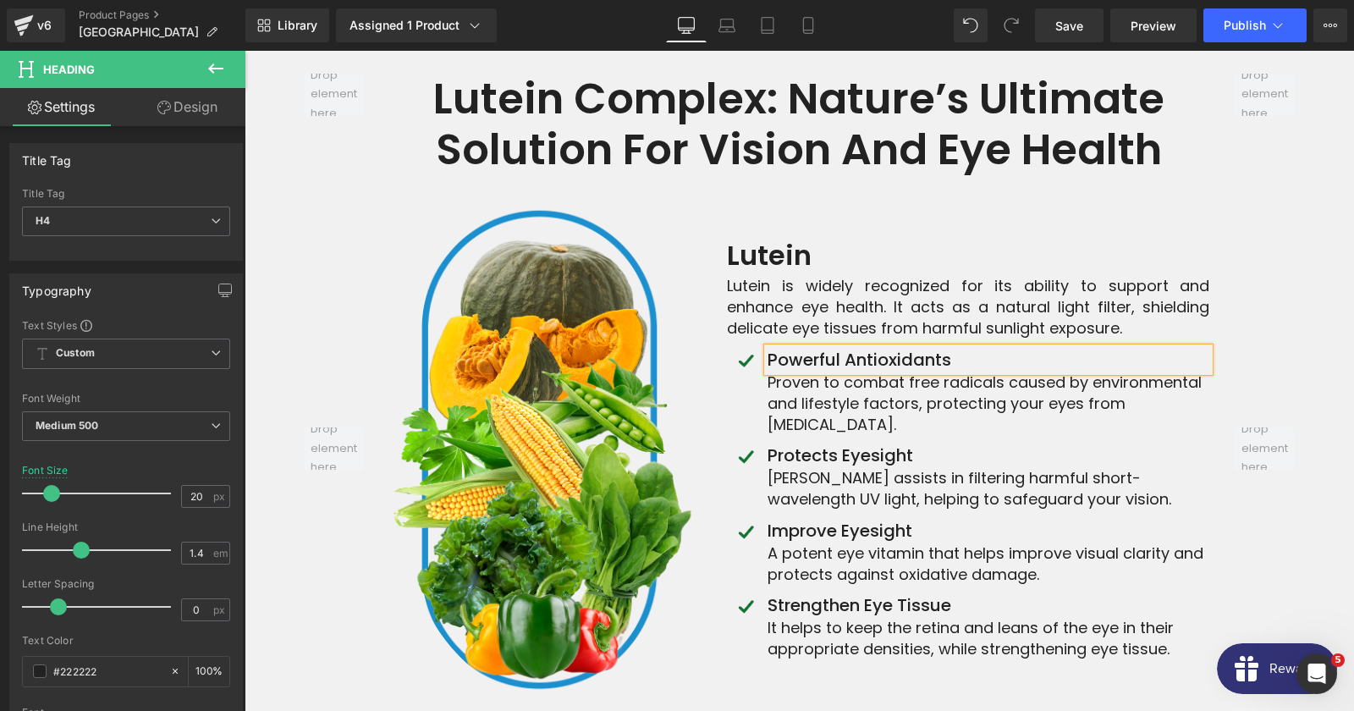
scroll to position [6803, 0]
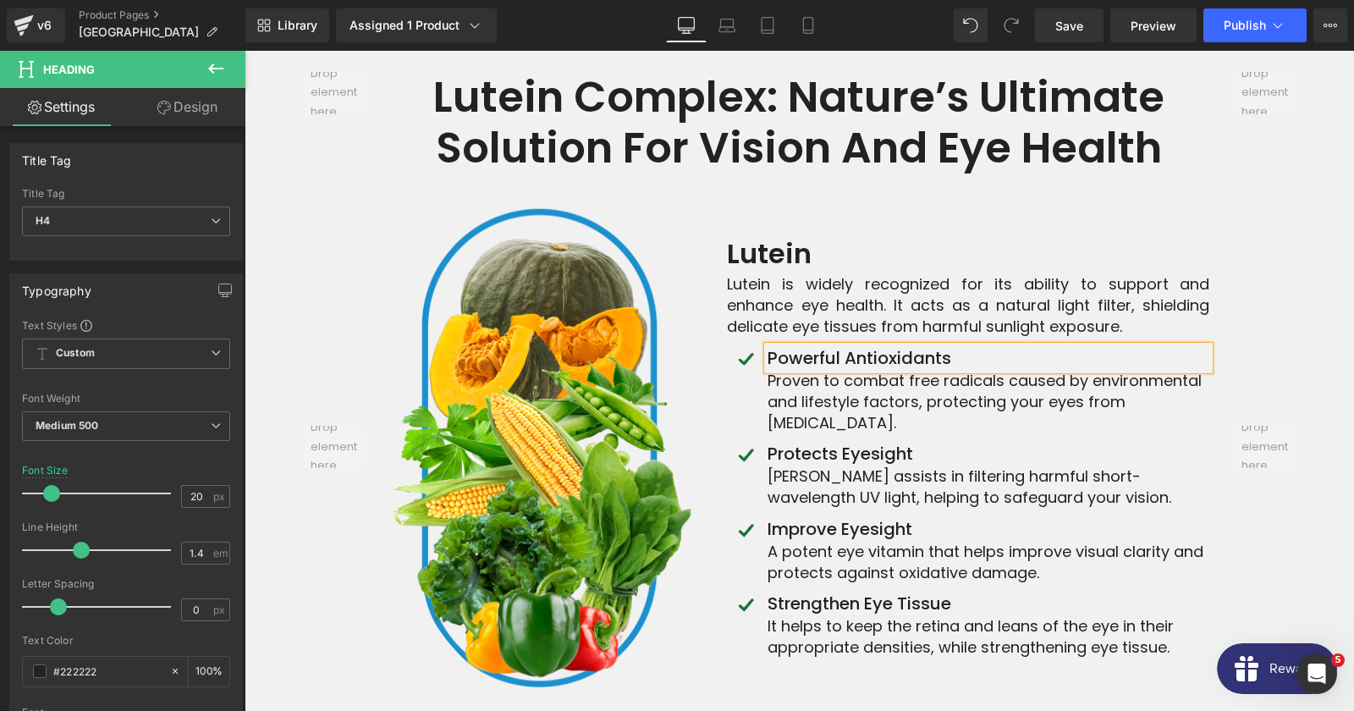
click at [800, 370] on p "Proven to combat free radicals caused by environmental and lifestyle factors, p…" at bounding box center [988, 402] width 442 height 64
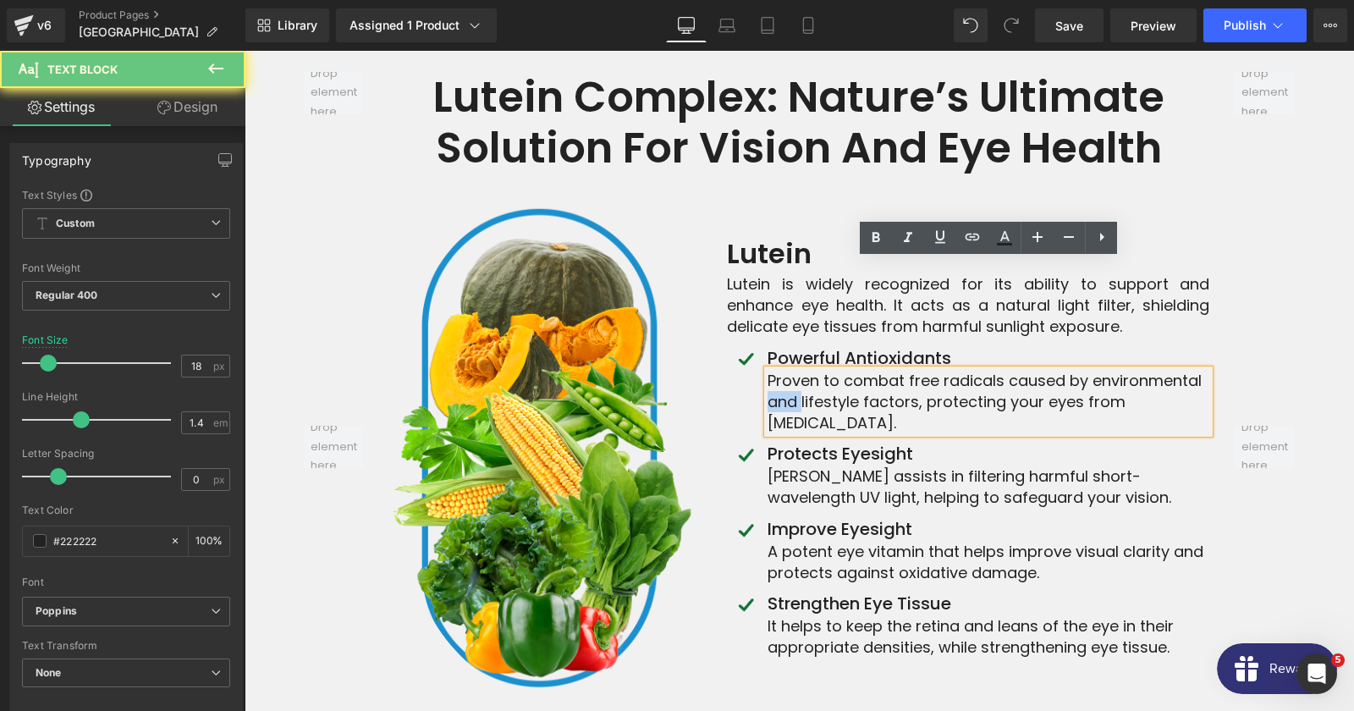
click at [799, 370] on p "Proven to combat free radicals caused by environmental and lifestyle factors, p…" at bounding box center [988, 402] width 442 height 64
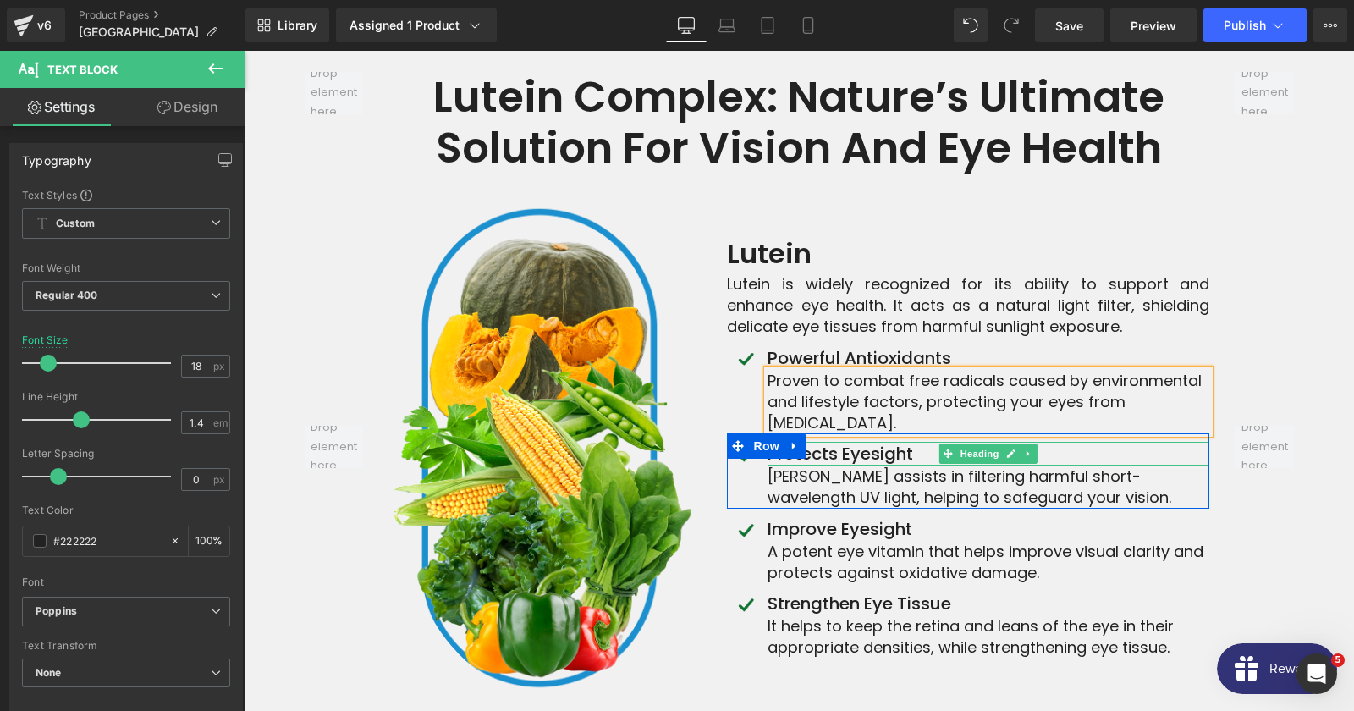
click at [895, 442] on h4 "Protects eyesight" at bounding box center [988, 454] width 442 height 24
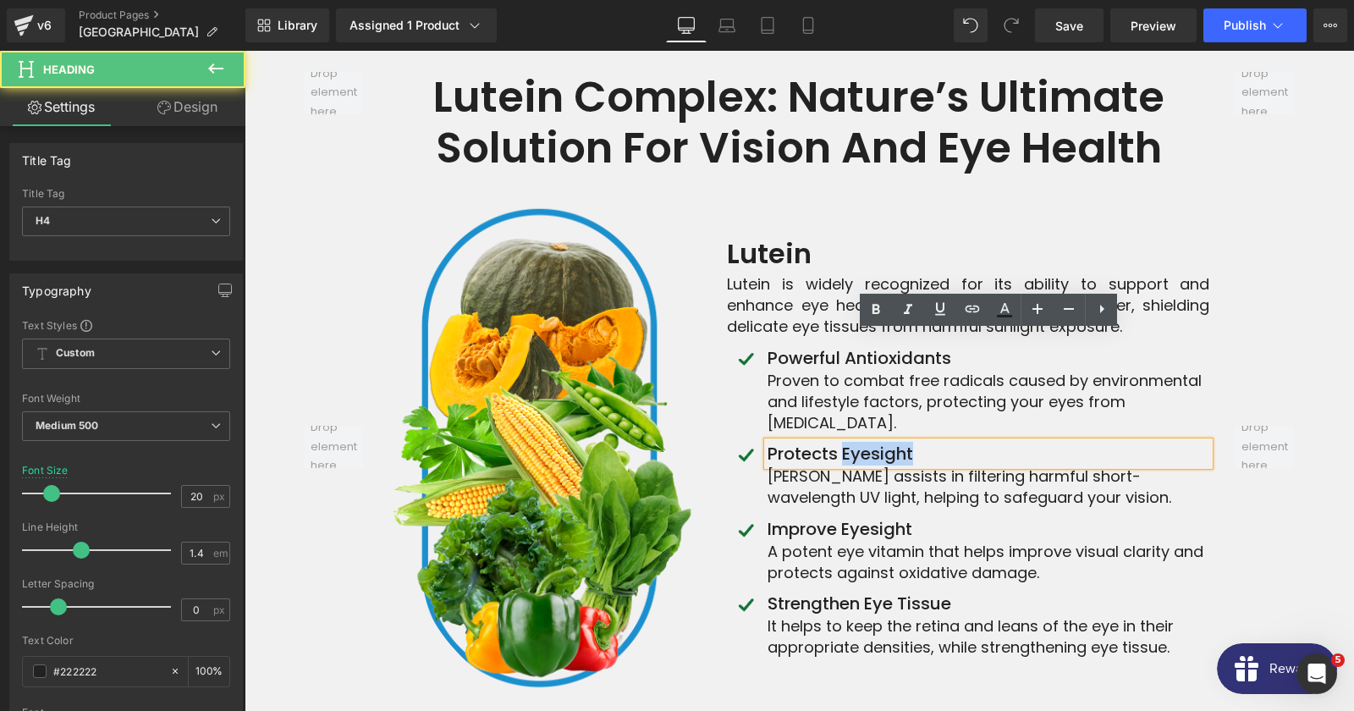
click at [895, 442] on h4 "Protects eyesight" at bounding box center [988, 454] width 442 height 24
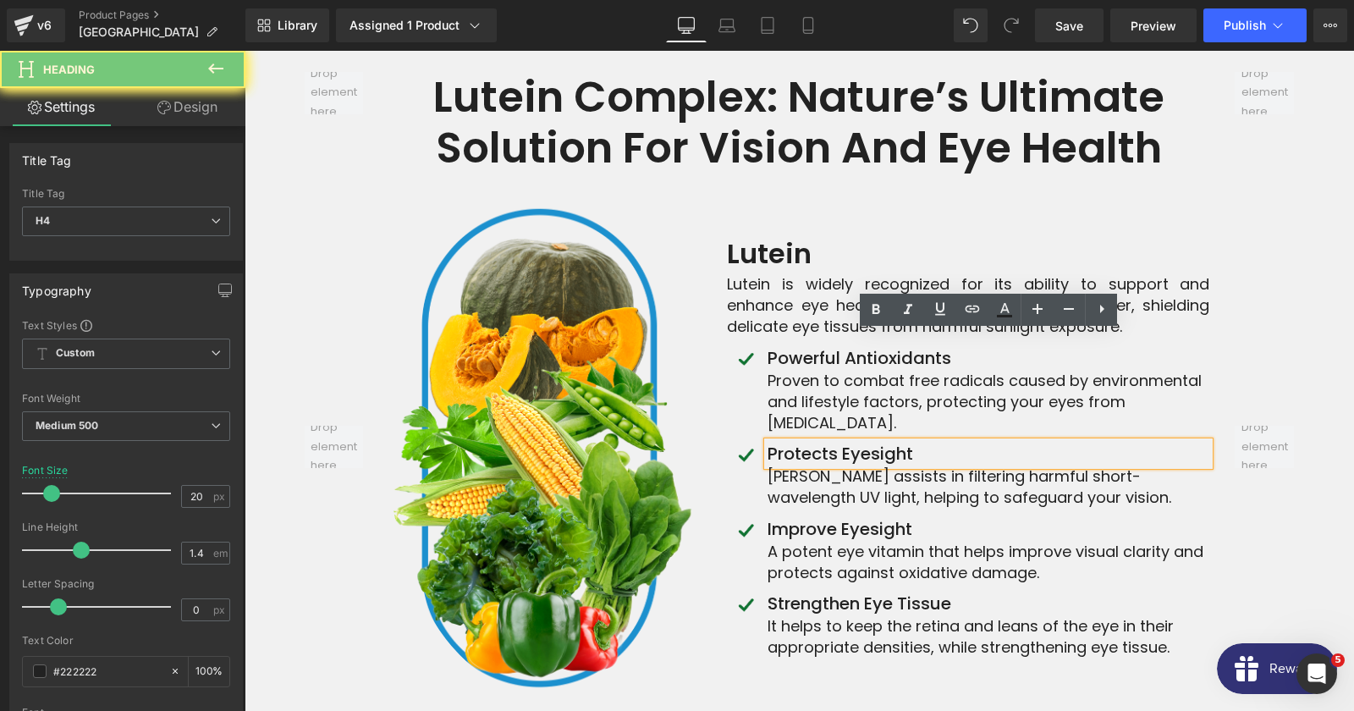
click at [895, 442] on h4 "Protects eyesight" at bounding box center [988, 454] width 442 height 24
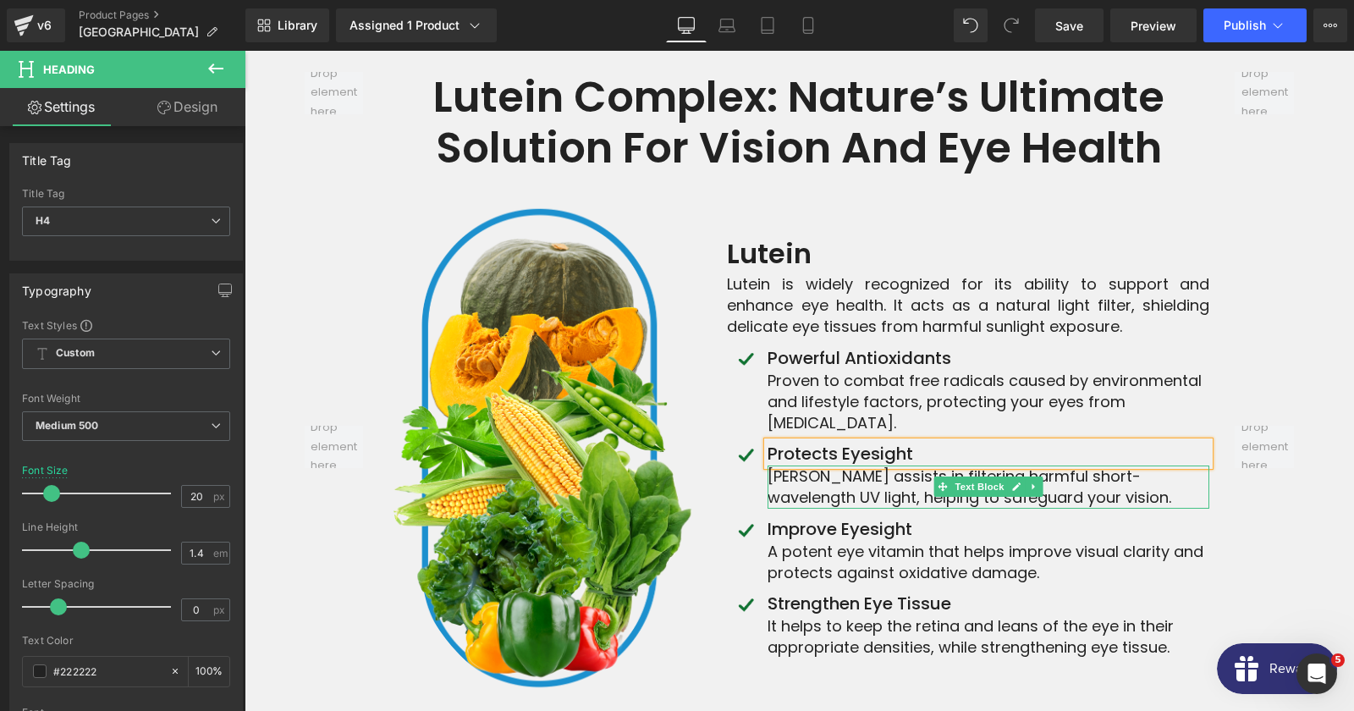
click at [880, 465] on p "[PERSON_NAME] assists in filtering harmful short-wavelength UV light, helping t…" at bounding box center [988, 486] width 442 height 42
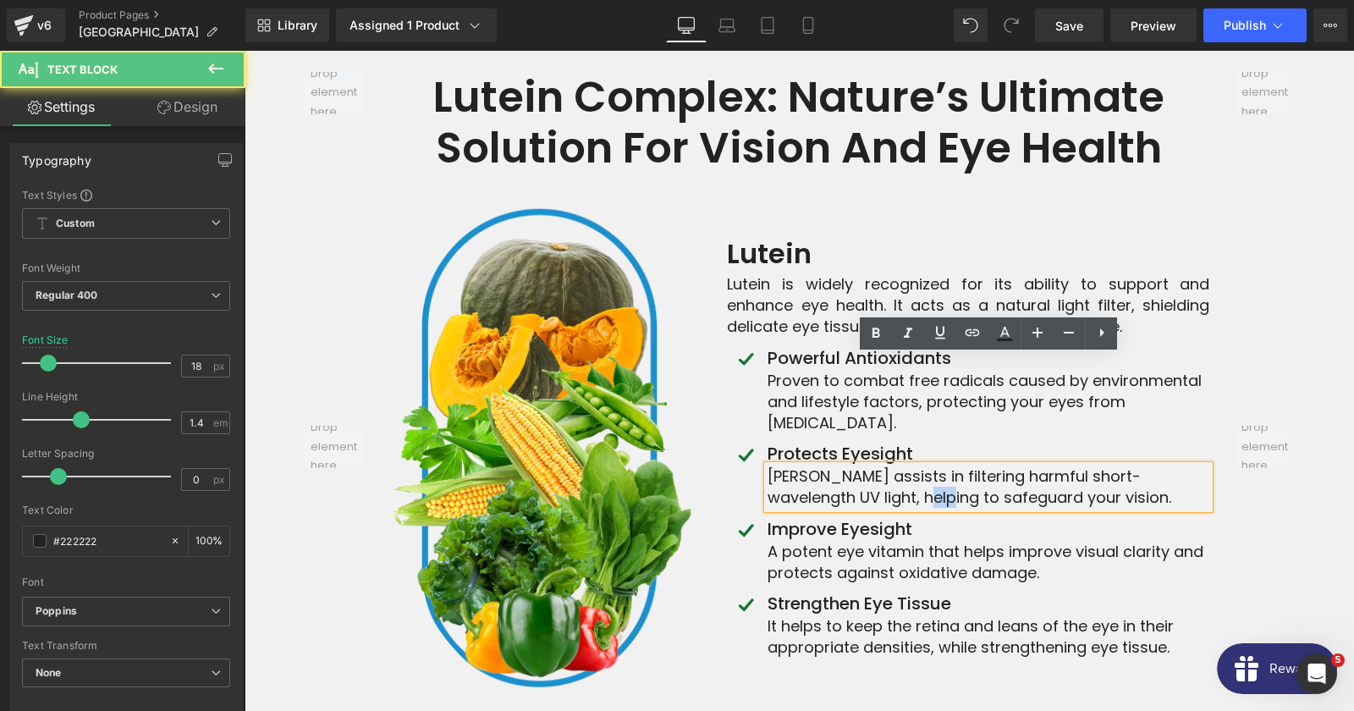
click at [880, 465] on p "[PERSON_NAME] assists in filtering harmful short-wavelength UV light, helping t…" at bounding box center [988, 486] width 442 height 42
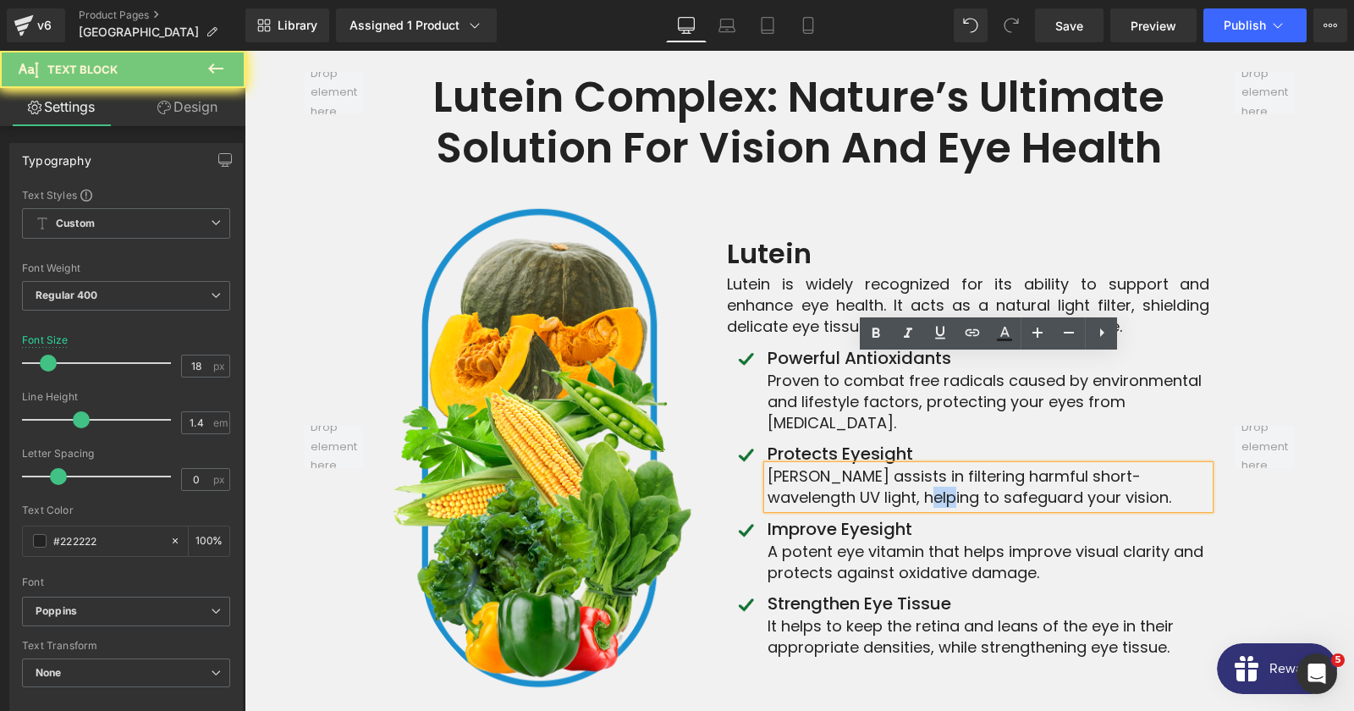
click at [880, 465] on p "[PERSON_NAME] assists in filtering harmful short-wavelength UV light, helping t…" at bounding box center [988, 486] width 442 height 42
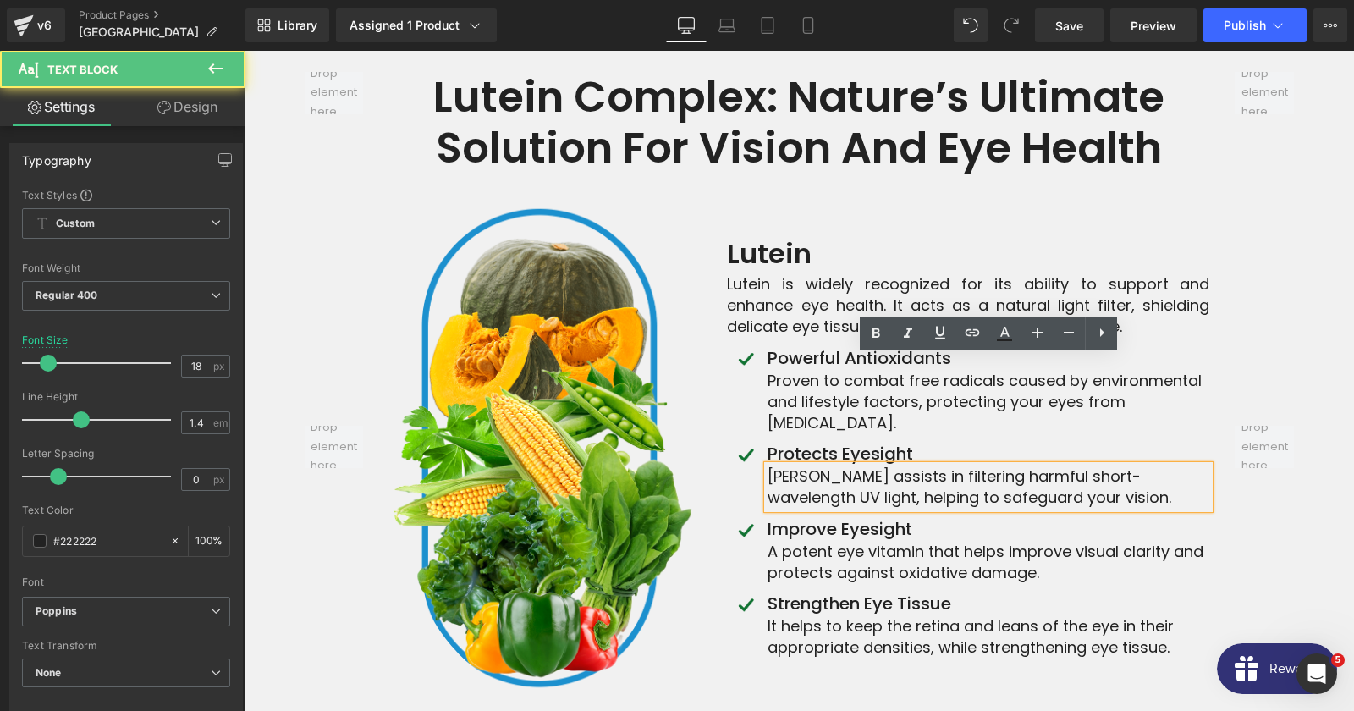
click at [880, 465] on p "[PERSON_NAME] assists in filtering harmful short-wavelength UV light, helping t…" at bounding box center [988, 486] width 442 height 42
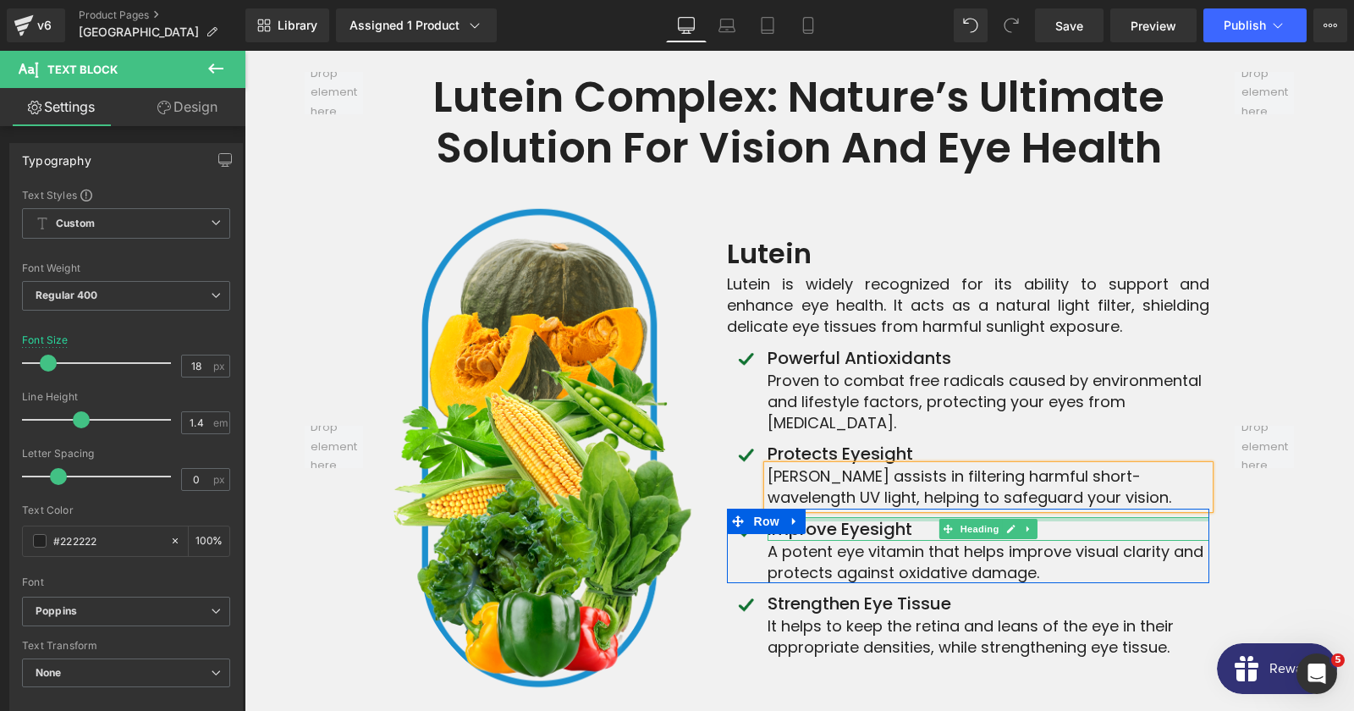
click at [876, 517] on div at bounding box center [988, 519] width 442 height 4
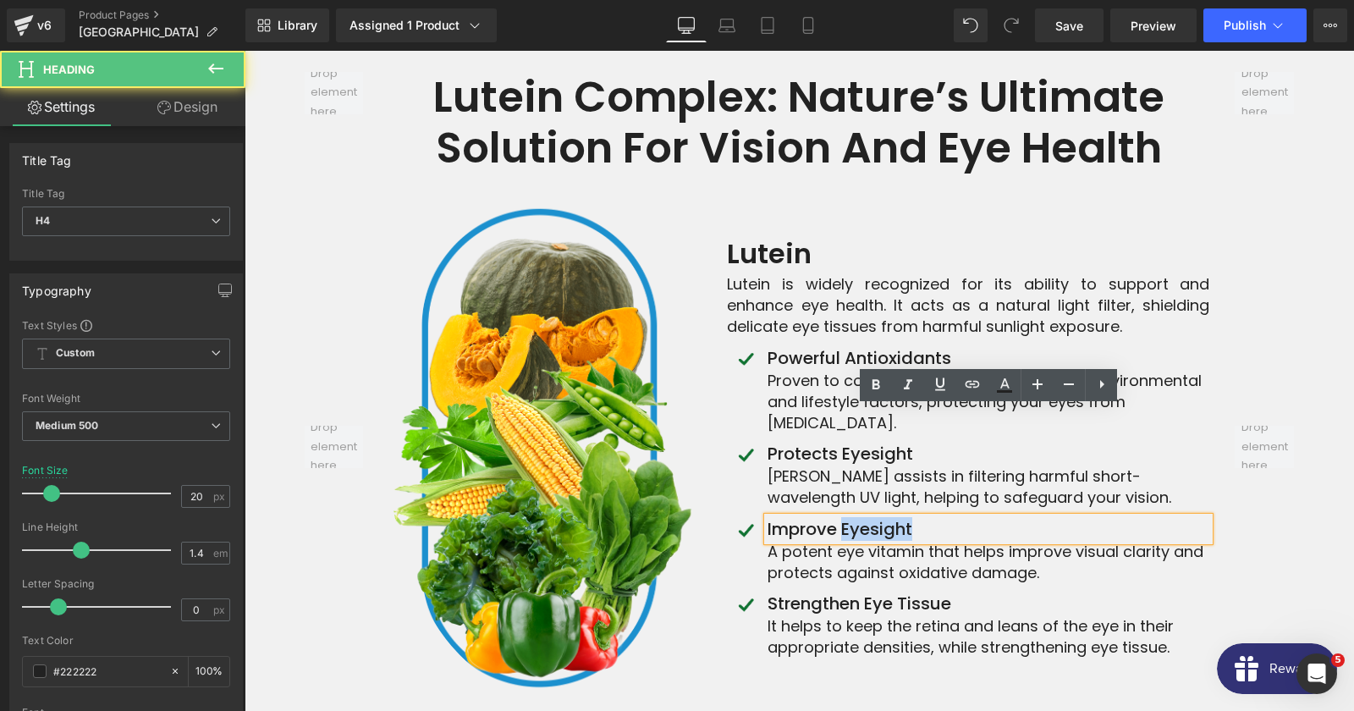
click at [876, 517] on h4 "Improve eyesight" at bounding box center [988, 529] width 442 height 24
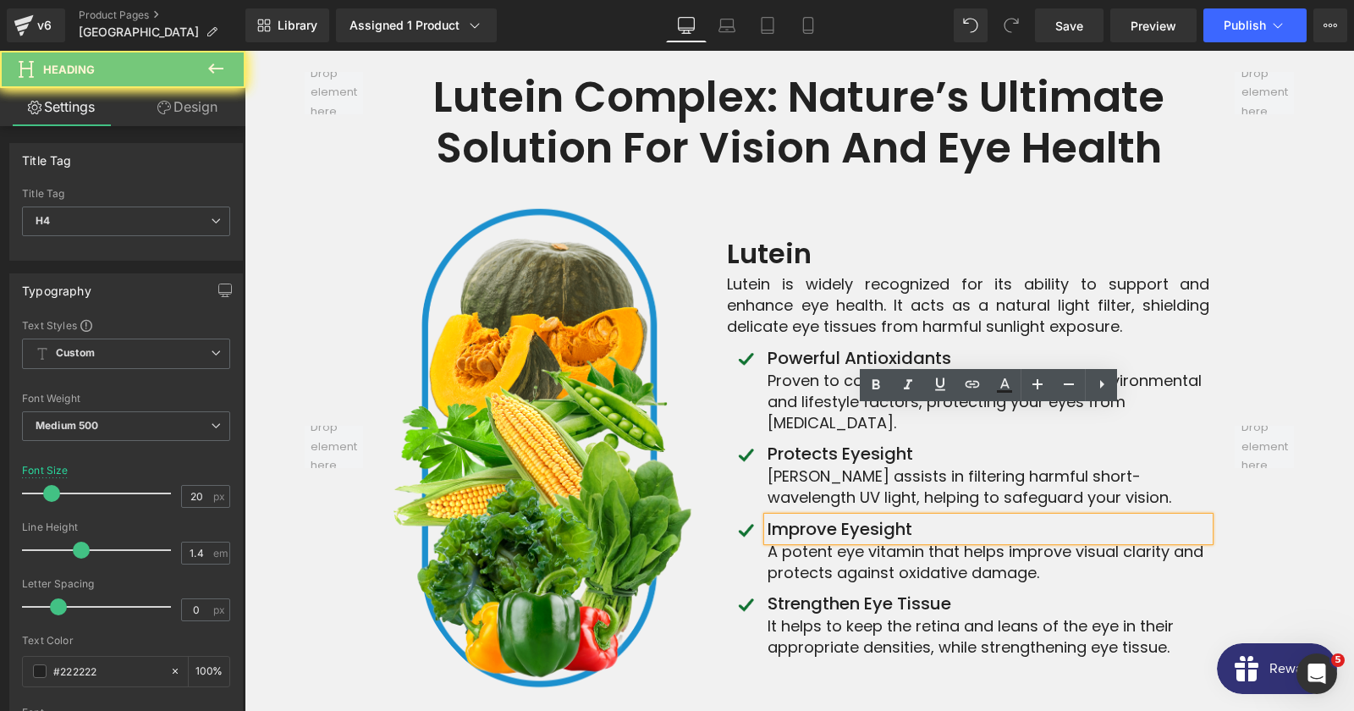
click at [876, 517] on h4 "Improve eyesight" at bounding box center [988, 529] width 442 height 24
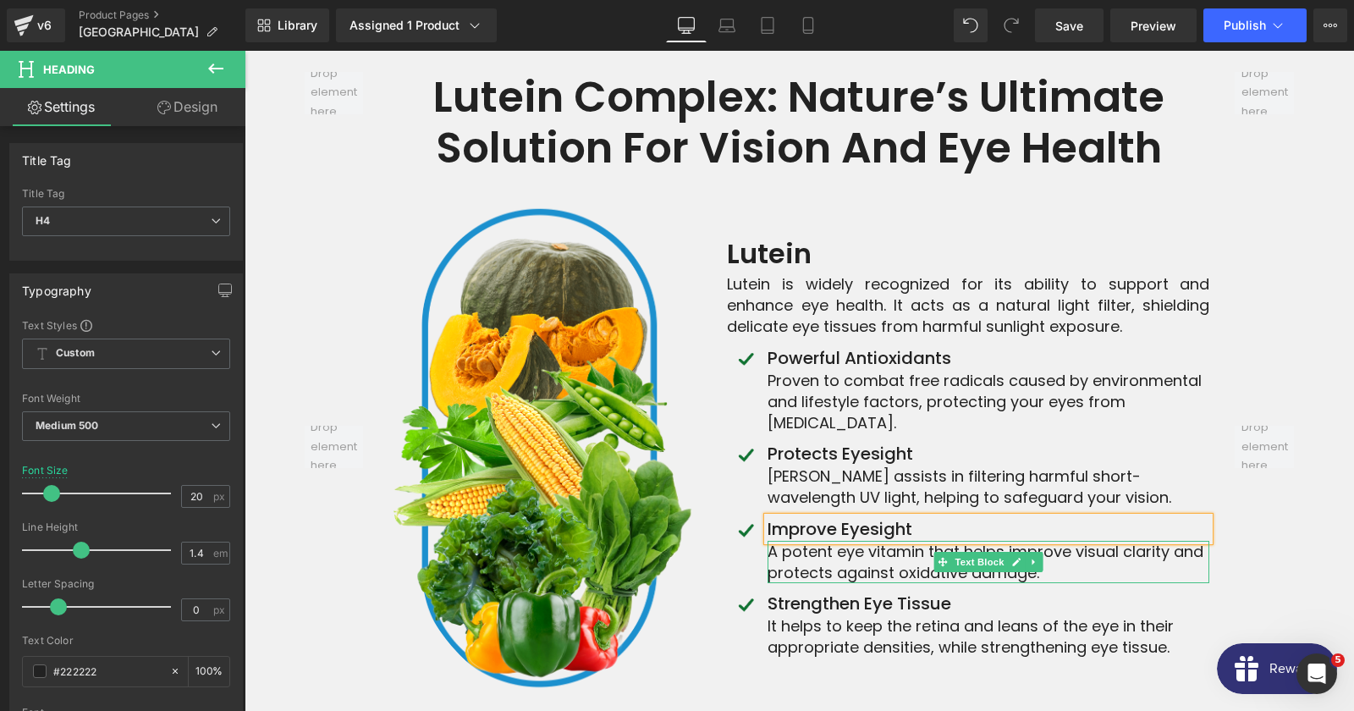
click at [828, 541] on p "A potent eye vitamin that helps improve visual clarity and protects against oxi…" at bounding box center [988, 562] width 442 height 42
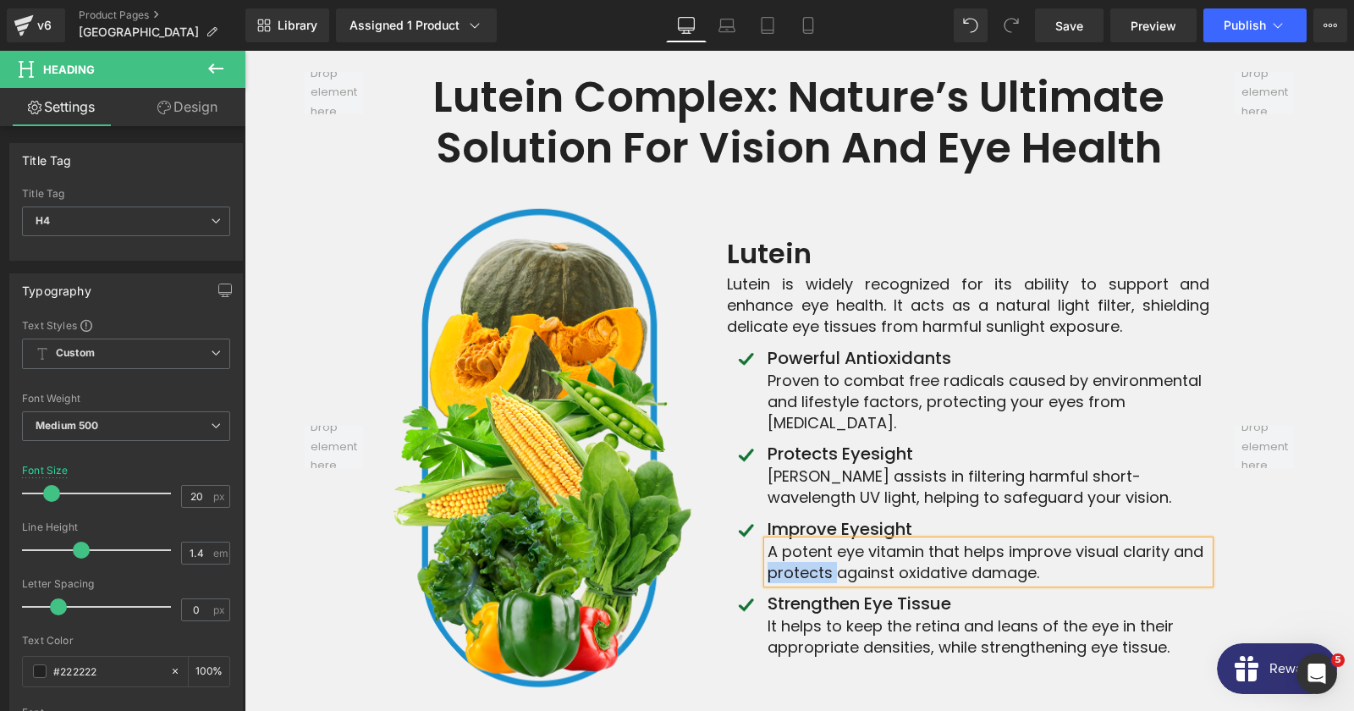
click at [828, 541] on p "A potent eye vitamin that helps improve visual clarity and protects against oxi…" at bounding box center [988, 562] width 442 height 42
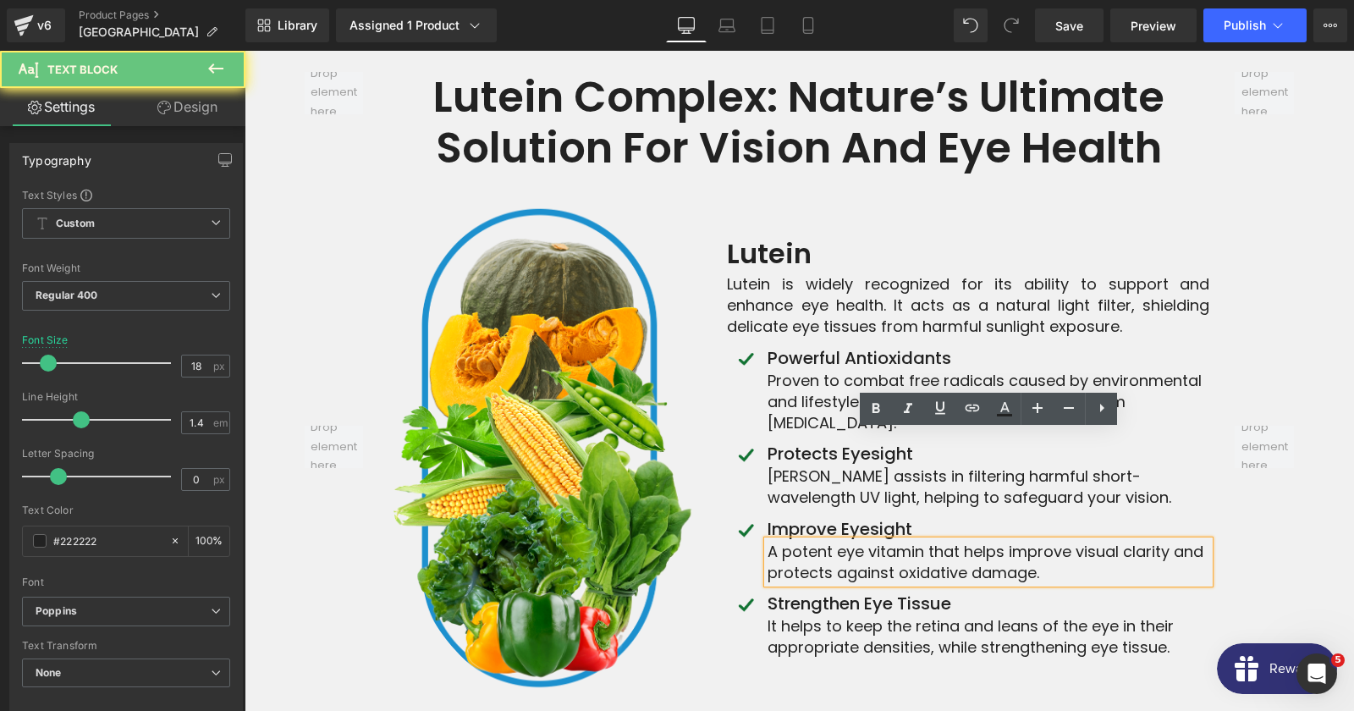
click at [828, 541] on p "A potent eye vitamin that helps improve visual clarity and protects against oxi…" at bounding box center [988, 562] width 442 height 42
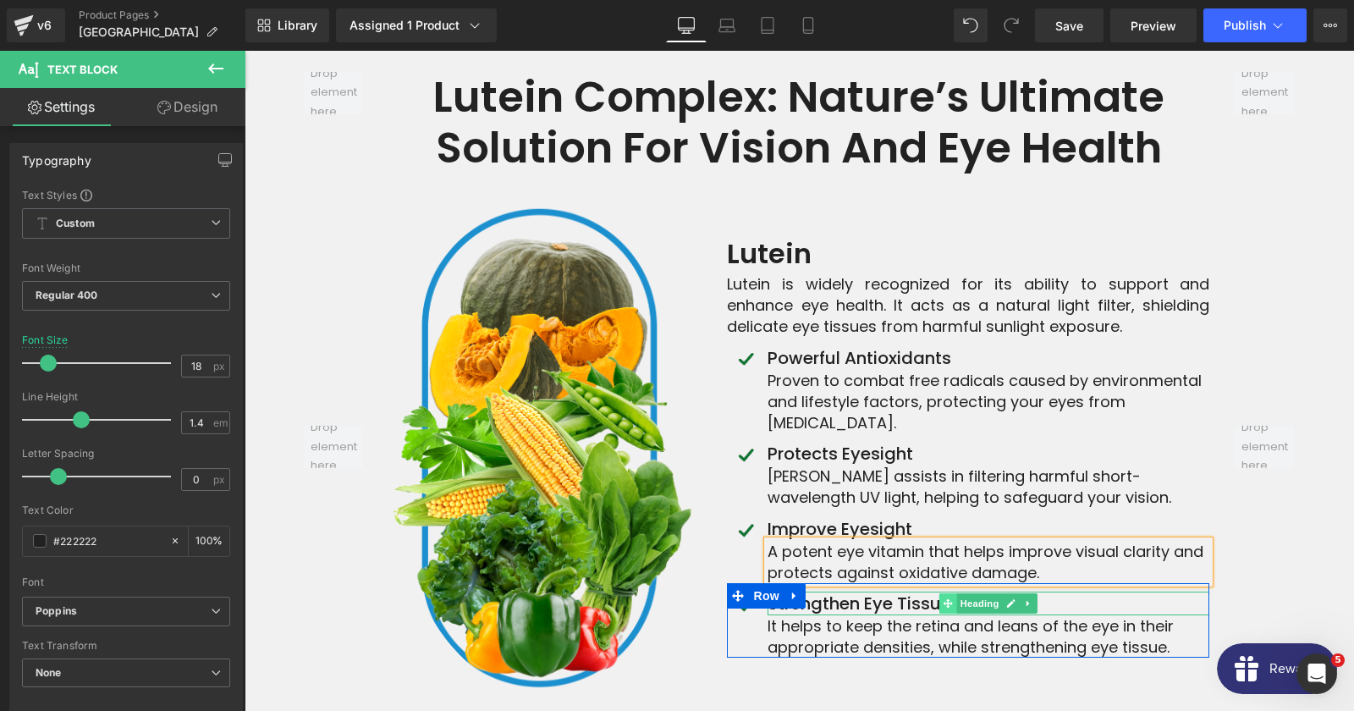
click at [941, 593] on span at bounding box center [948, 603] width 18 height 20
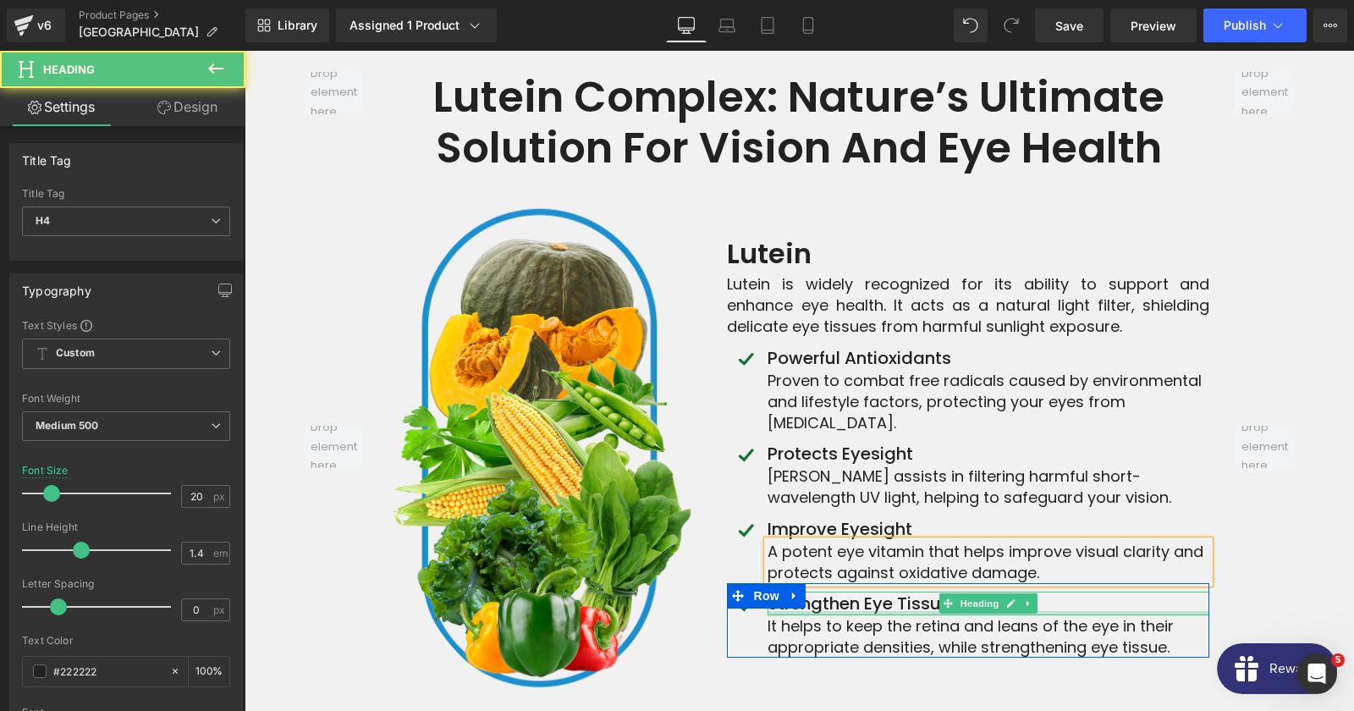
click at [899, 591] on h4 "Strengthen eye tissue" at bounding box center [988, 603] width 442 height 24
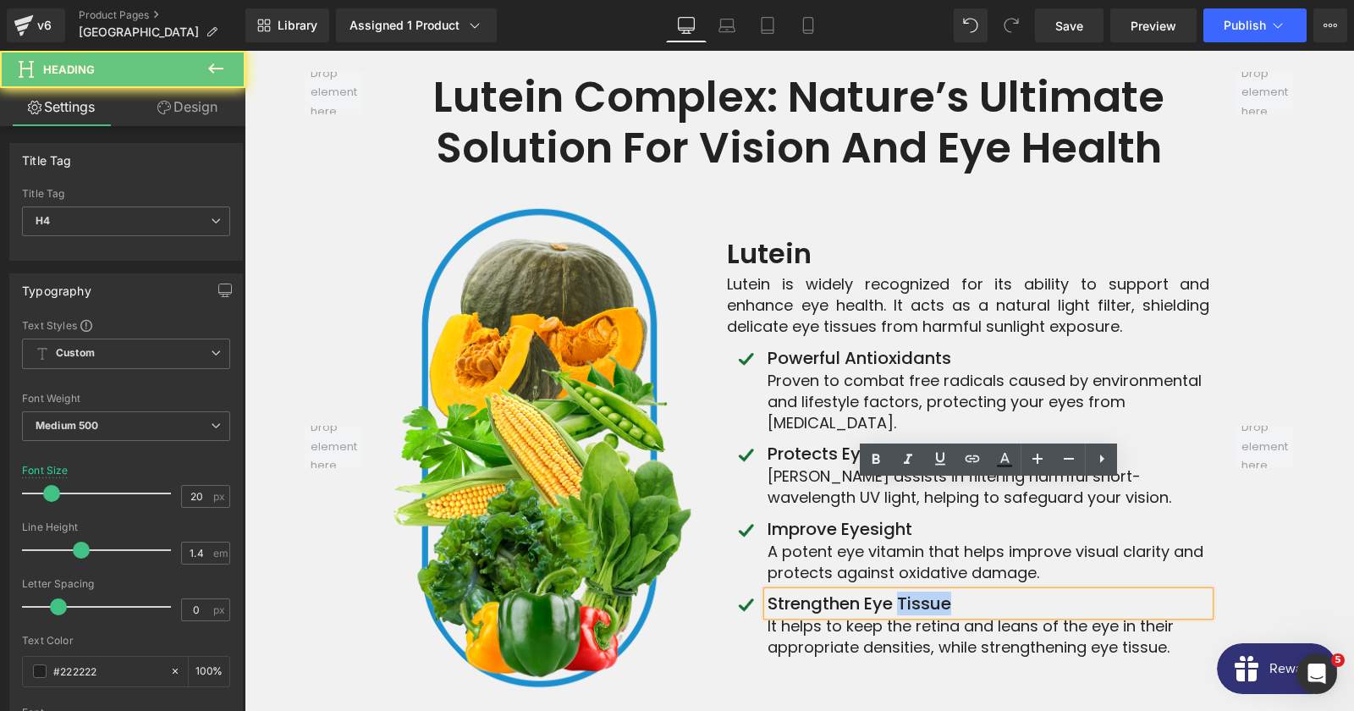
click at [899, 591] on h4 "Strengthen eye tissue" at bounding box center [988, 603] width 442 height 24
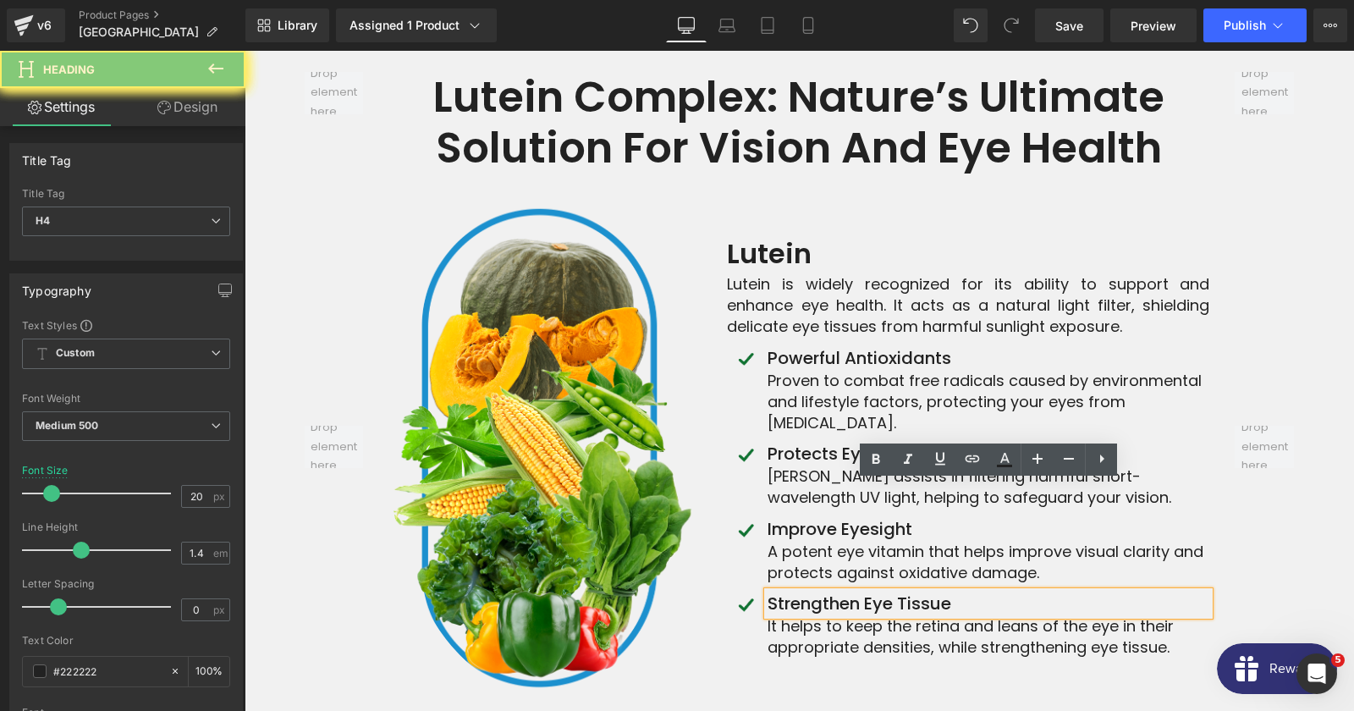
click at [899, 591] on h4 "Strengthen eye tissue" at bounding box center [988, 603] width 442 height 24
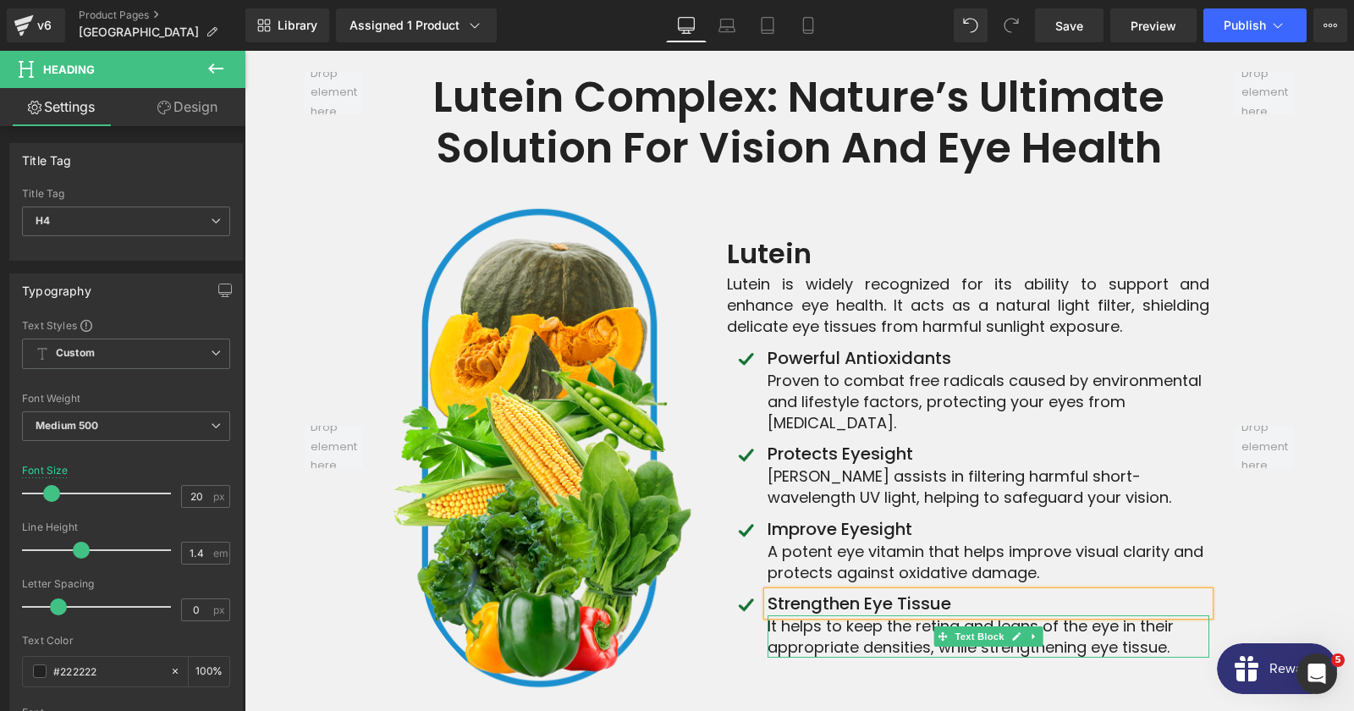
click at [823, 615] on p "It helps to keep the retina and leans of the eye in their appropriate densities…" at bounding box center [988, 636] width 442 height 42
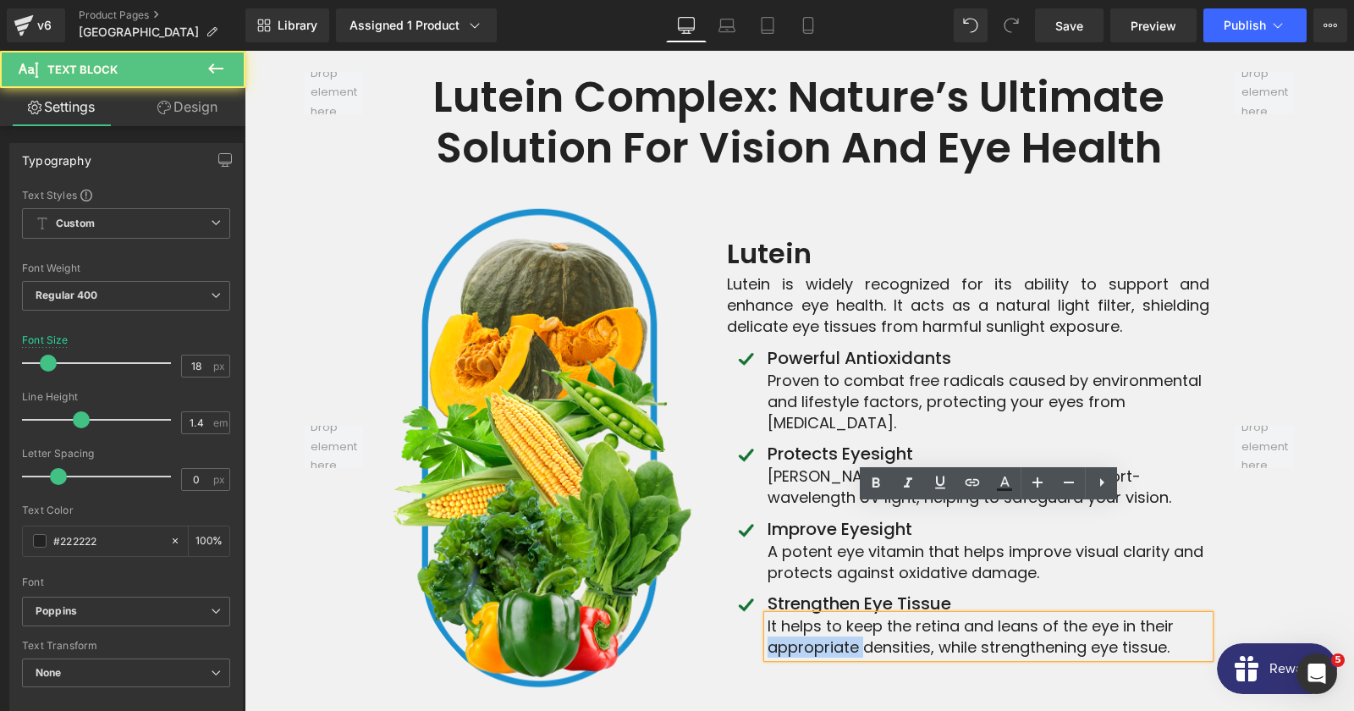
click at [823, 615] on p "It helps to keep the retina and leans of the eye in their appropriate densities…" at bounding box center [988, 636] width 442 height 42
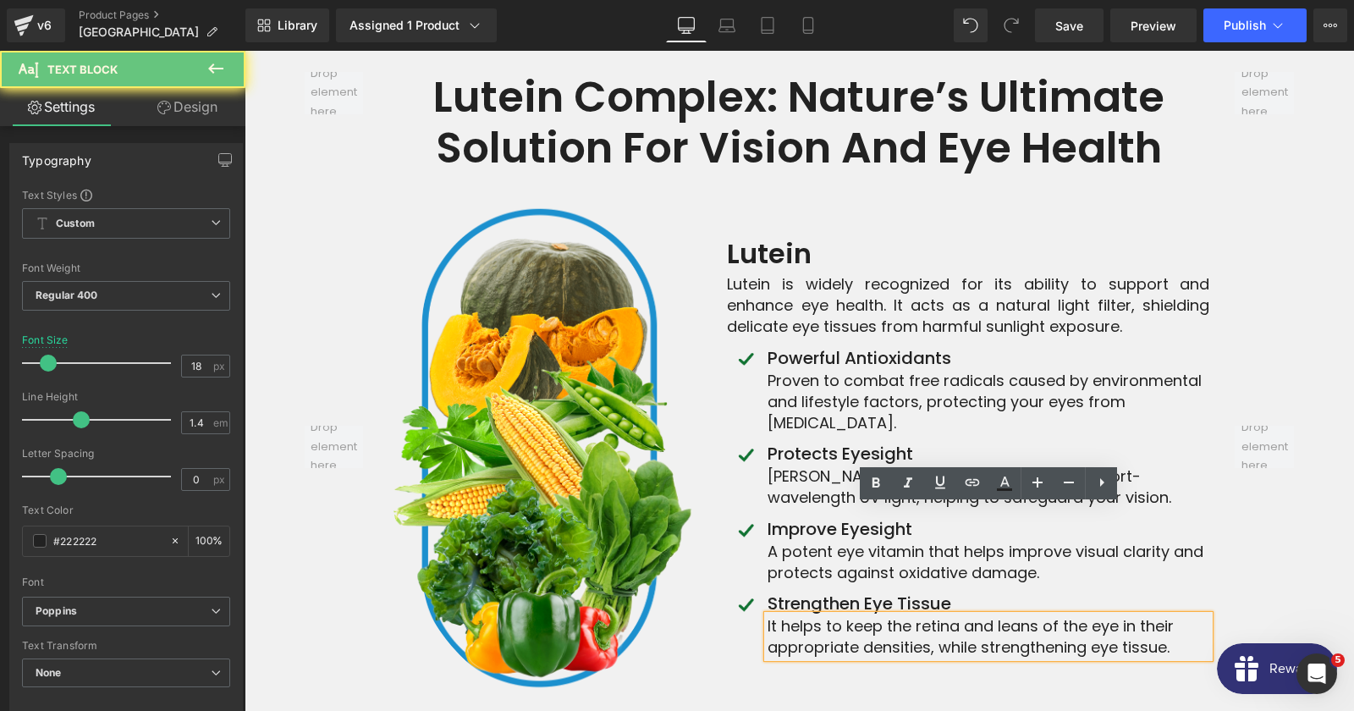
click at [823, 615] on p "It helps to keep the retina and leans of the eye in their appropriate densities…" at bounding box center [988, 636] width 442 height 42
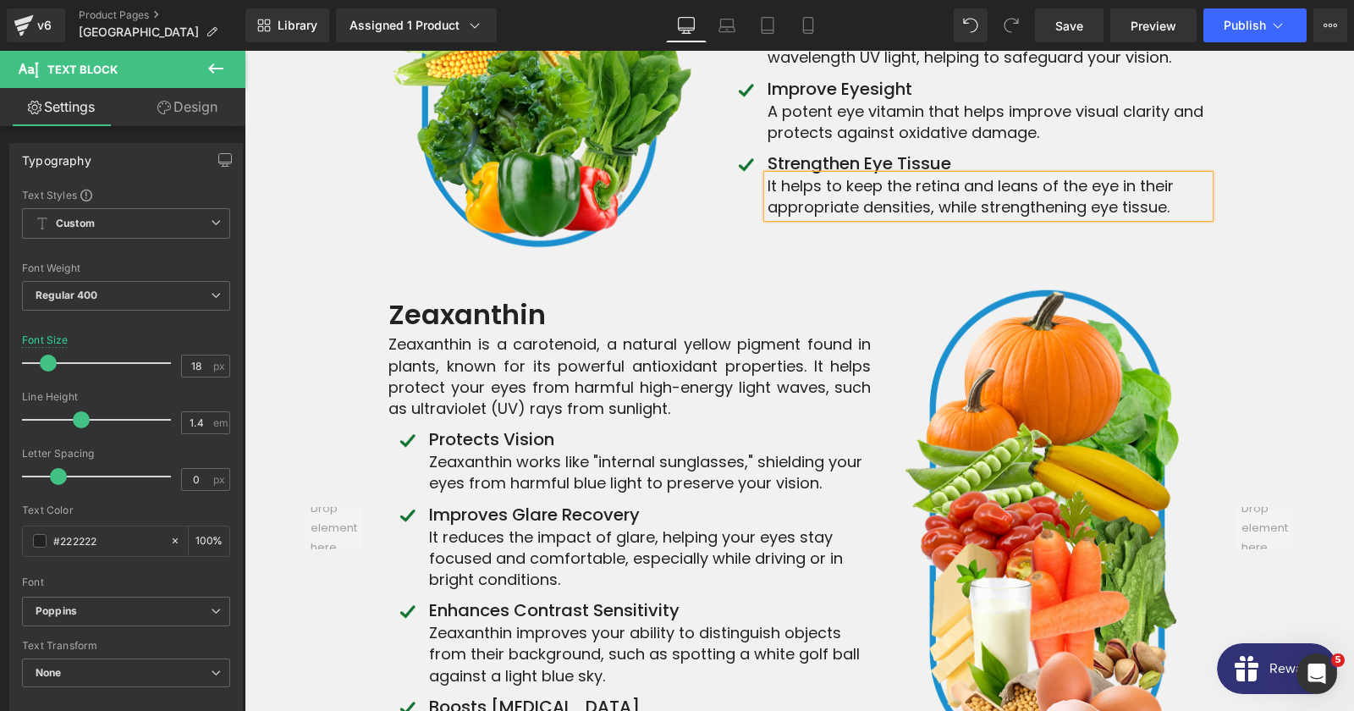
scroll to position [7260, 0]
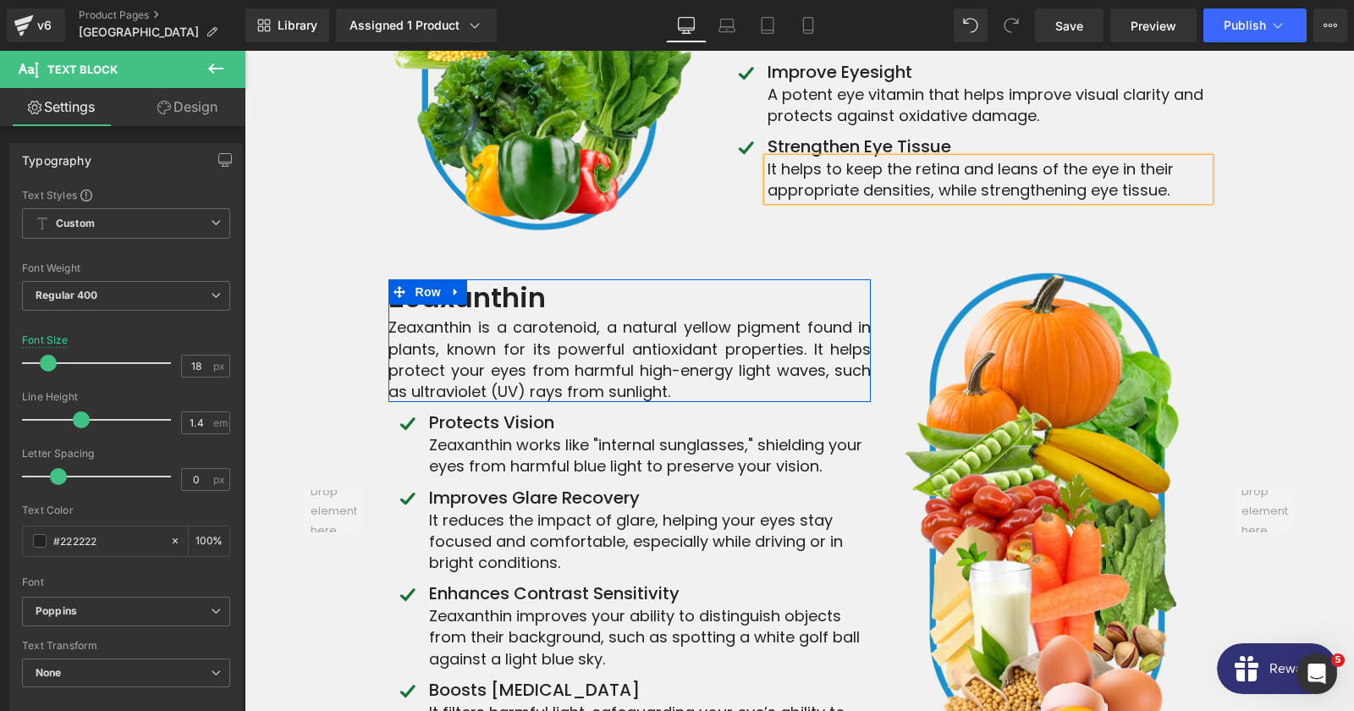
click at [534, 278] on strong "Zeaxanthin" at bounding box center [466, 297] width 157 height 38
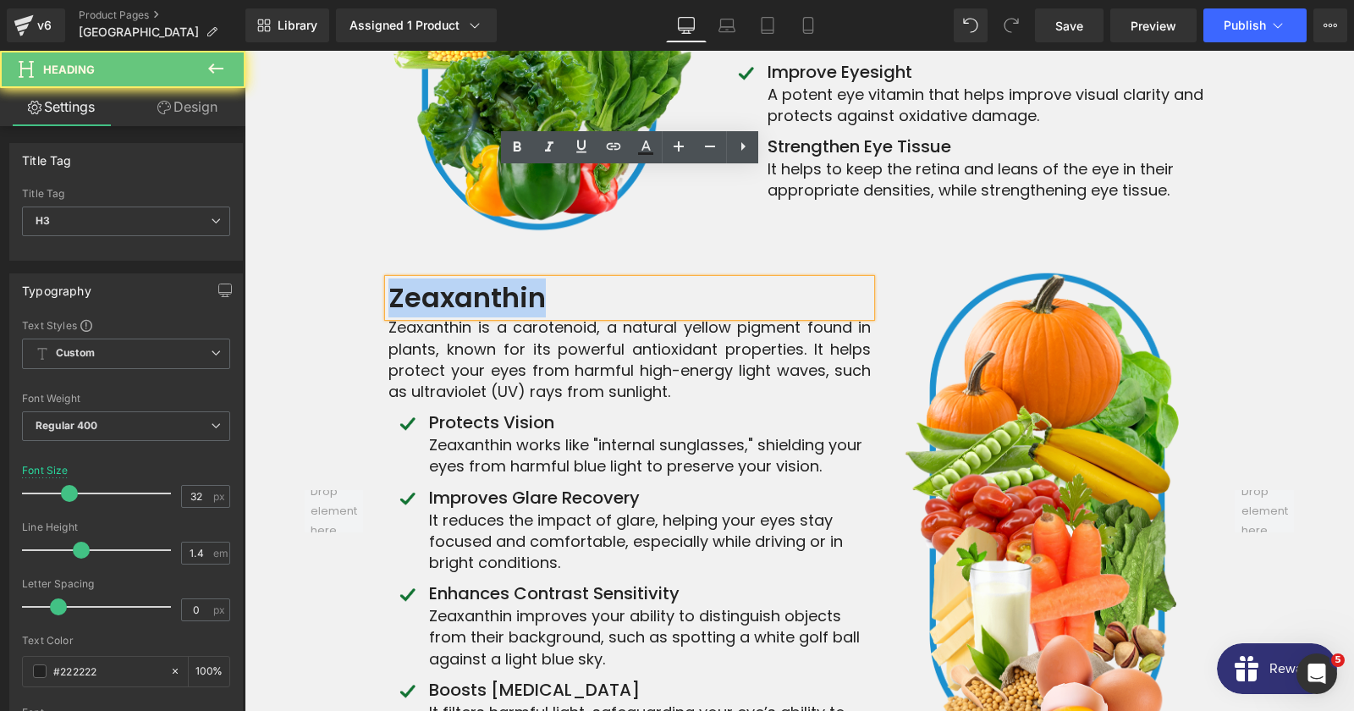
click at [534, 278] on strong "Zeaxanthin" at bounding box center [466, 297] width 157 height 38
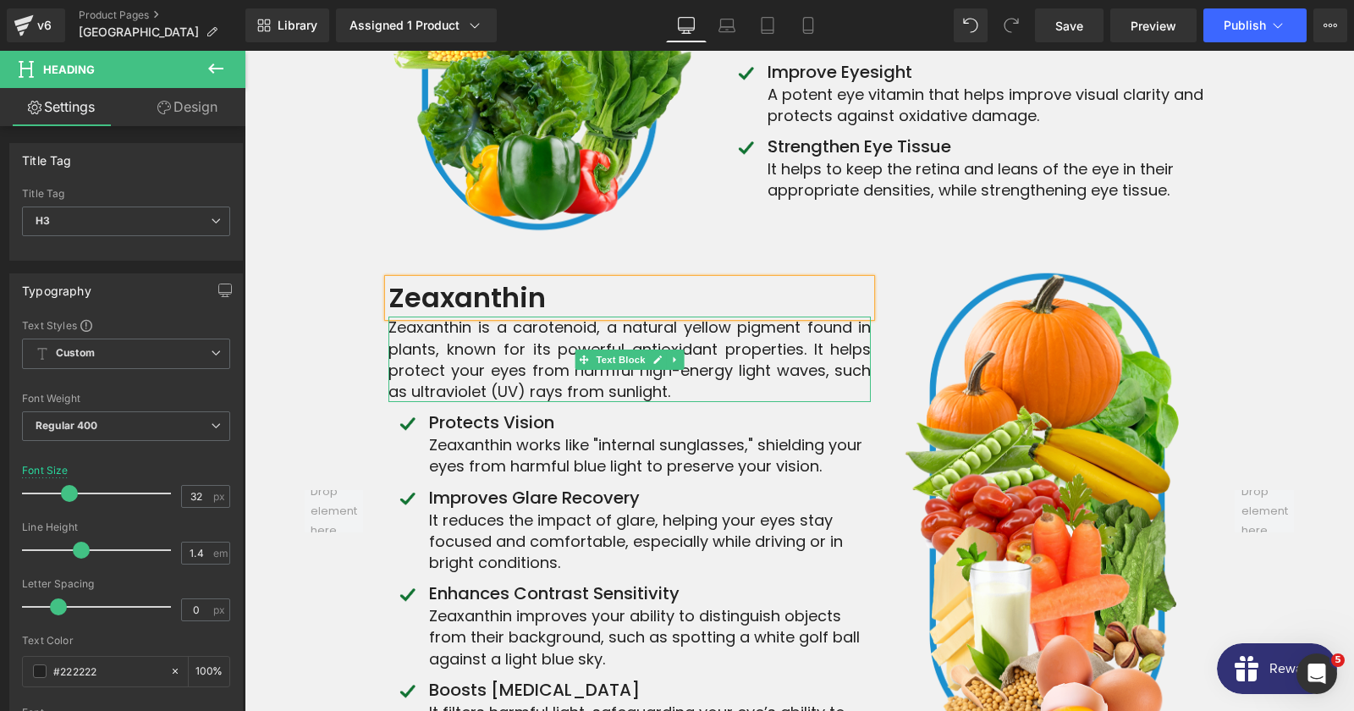
click at [420, 316] on div "Zeaxanthin is a carotenoid, a natural yellow pigment found in plants, known for…" at bounding box center [629, 358] width 482 height 85
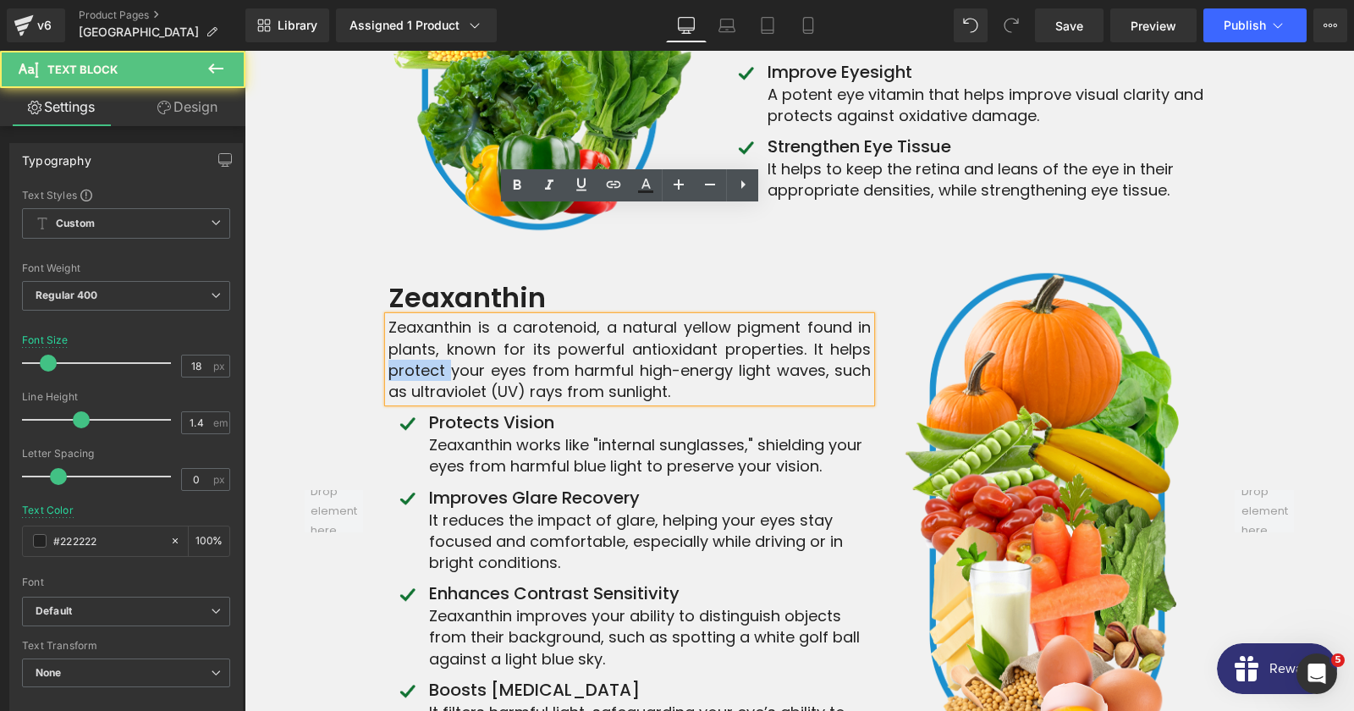
click at [420, 316] on div "Zeaxanthin is a carotenoid, a natural yellow pigment found in plants, known for…" at bounding box center [629, 358] width 482 height 85
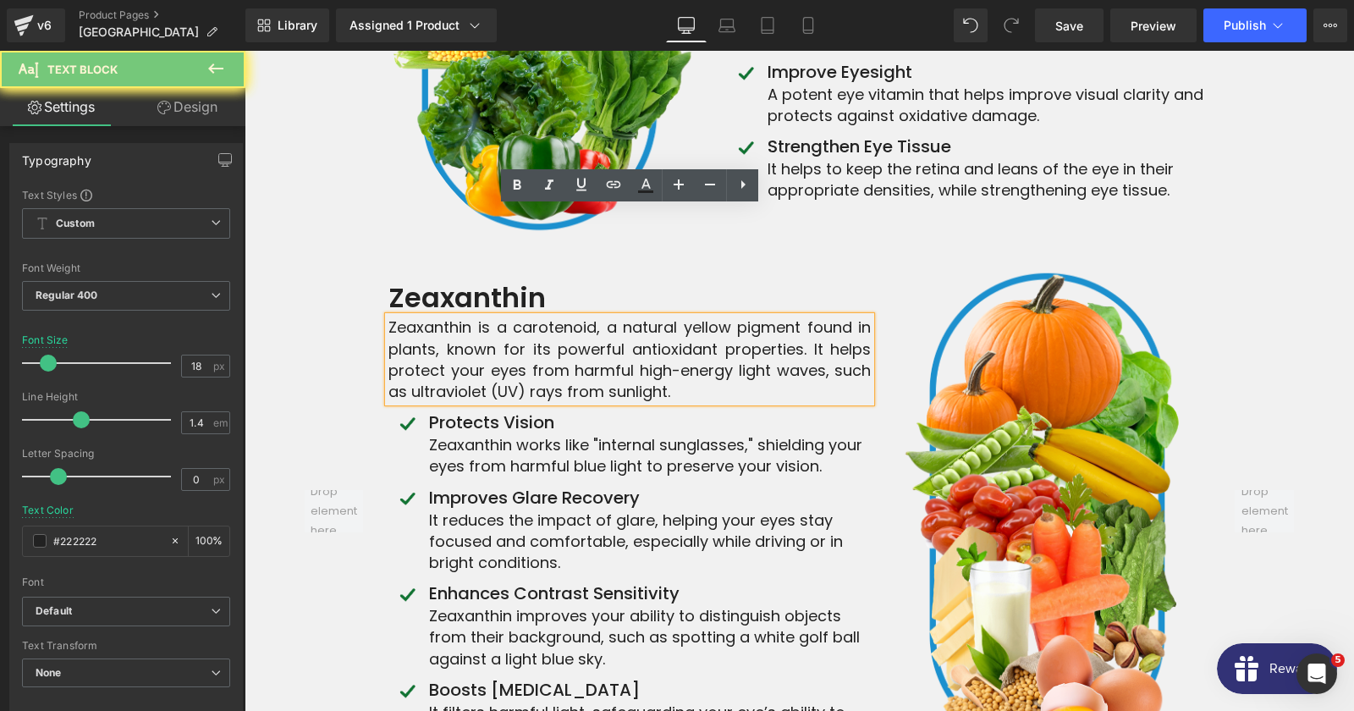
click at [420, 316] on div "Zeaxanthin is a carotenoid, a natural yellow pigment found in plants, known for…" at bounding box center [629, 358] width 482 height 85
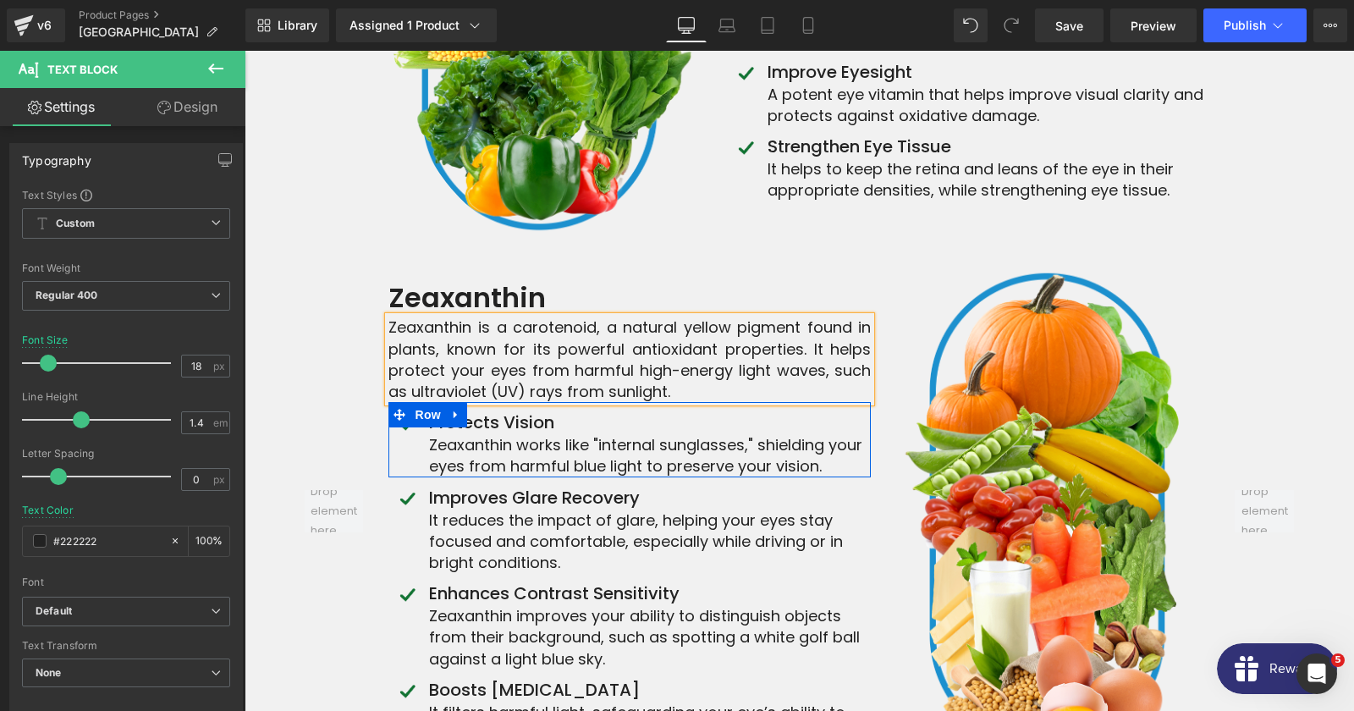
click at [566, 410] on h4 "Protects Vision" at bounding box center [650, 422] width 442 height 24
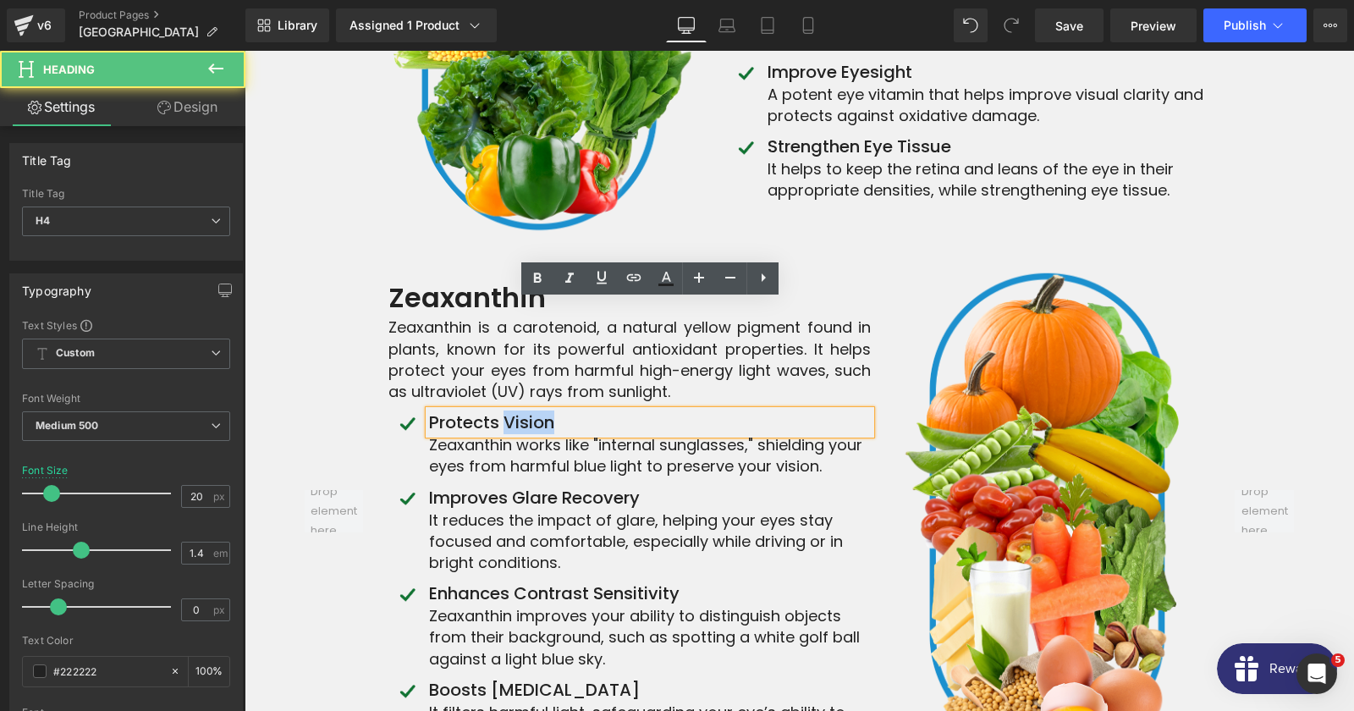
click at [566, 410] on h4 "Protects Vision" at bounding box center [650, 422] width 442 height 24
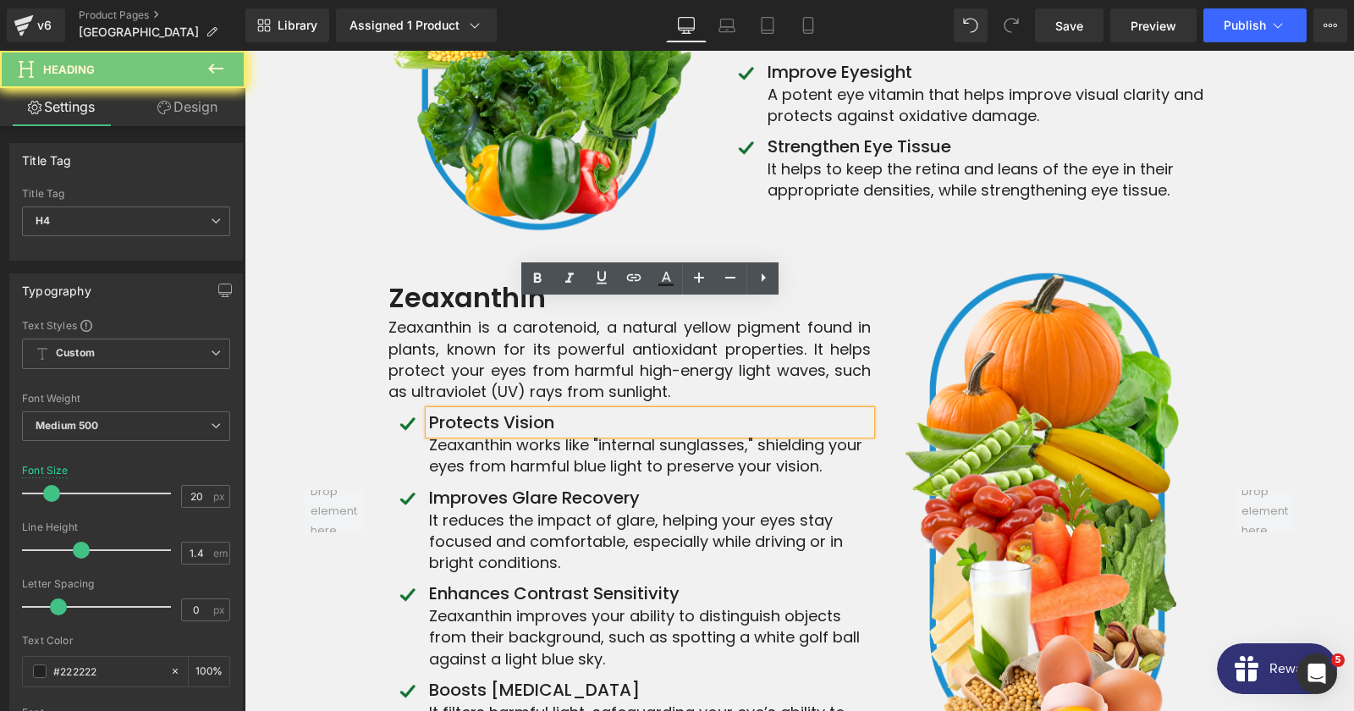
click at [566, 410] on h4 "Protects Vision" at bounding box center [650, 422] width 442 height 24
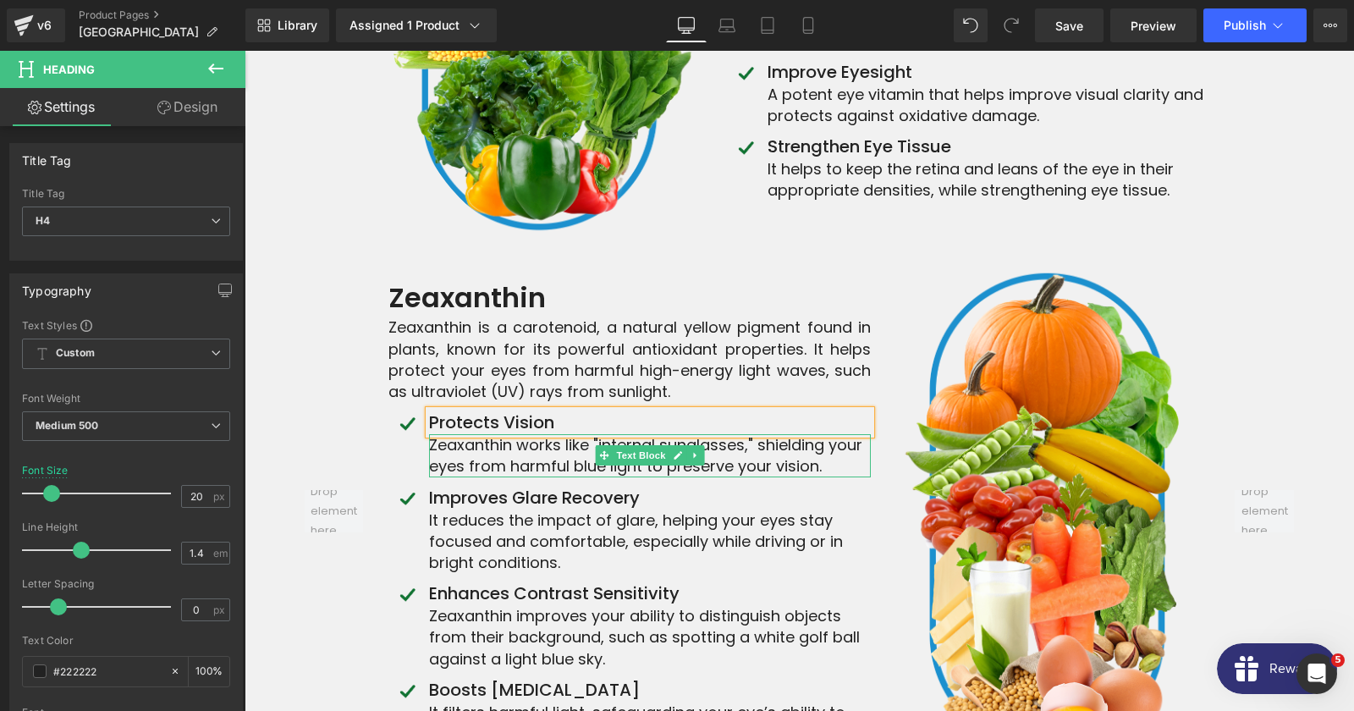
click at [524, 434] on p "Zeaxanthin works like "internal sunglasses," shielding your eyes from harmful b…" at bounding box center [650, 455] width 442 height 42
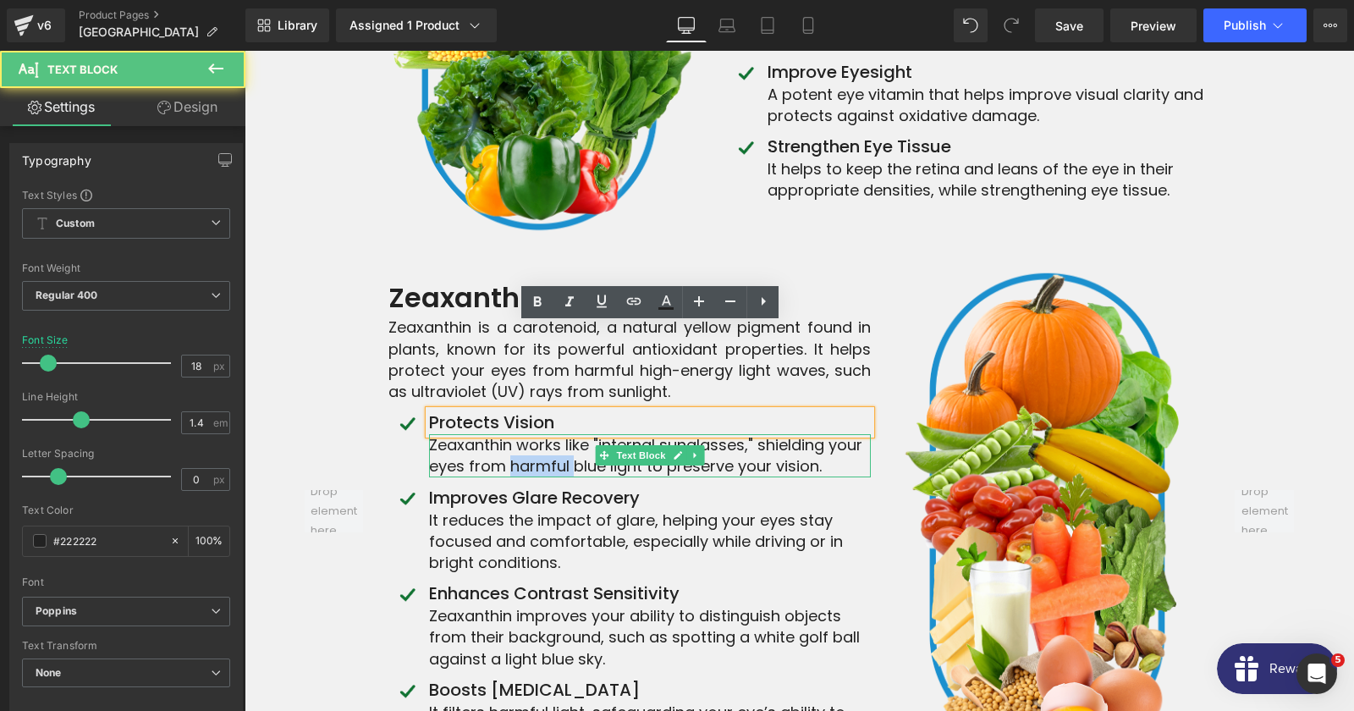
click at [524, 434] on p "Zeaxanthin works like "internal sunglasses," shielding your eyes from harmful b…" at bounding box center [650, 455] width 442 height 42
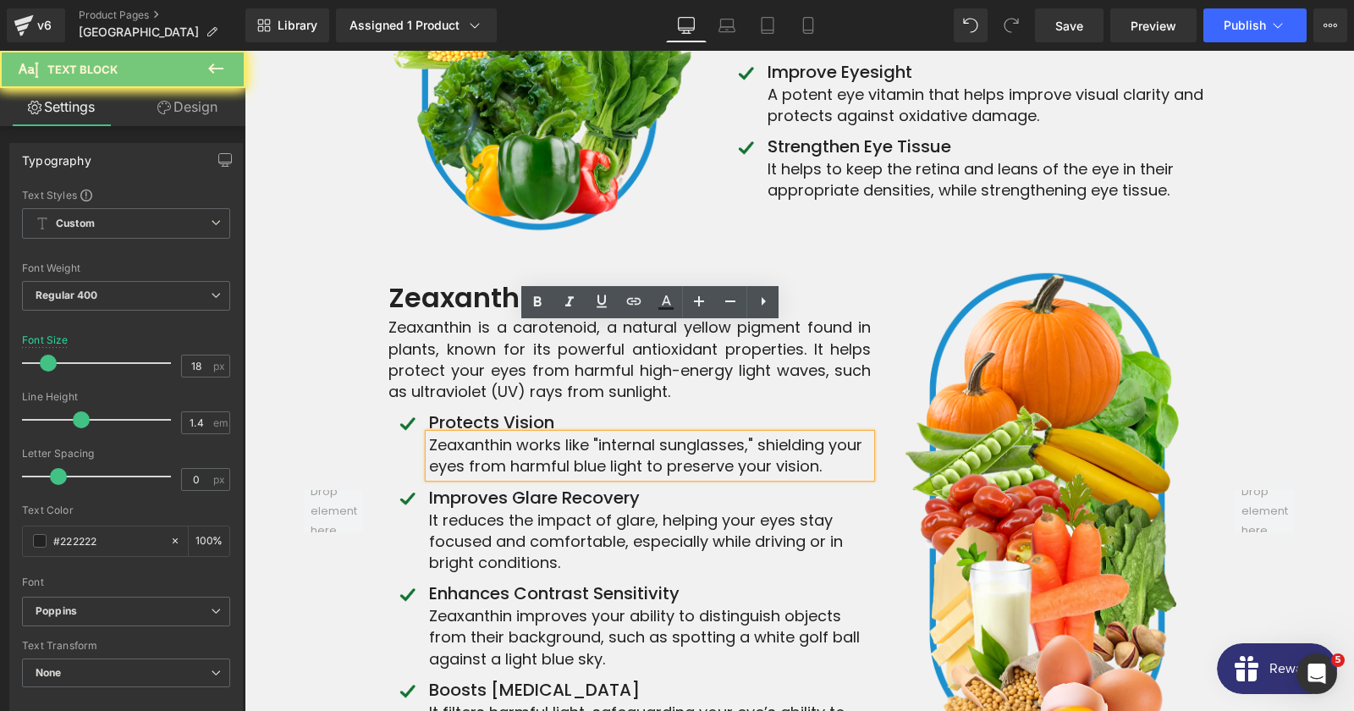
click at [524, 434] on p "Zeaxanthin works like "internal sunglasses," shielding your eyes from harmful b…" at bounding box center [650, 455] width 442 height 42
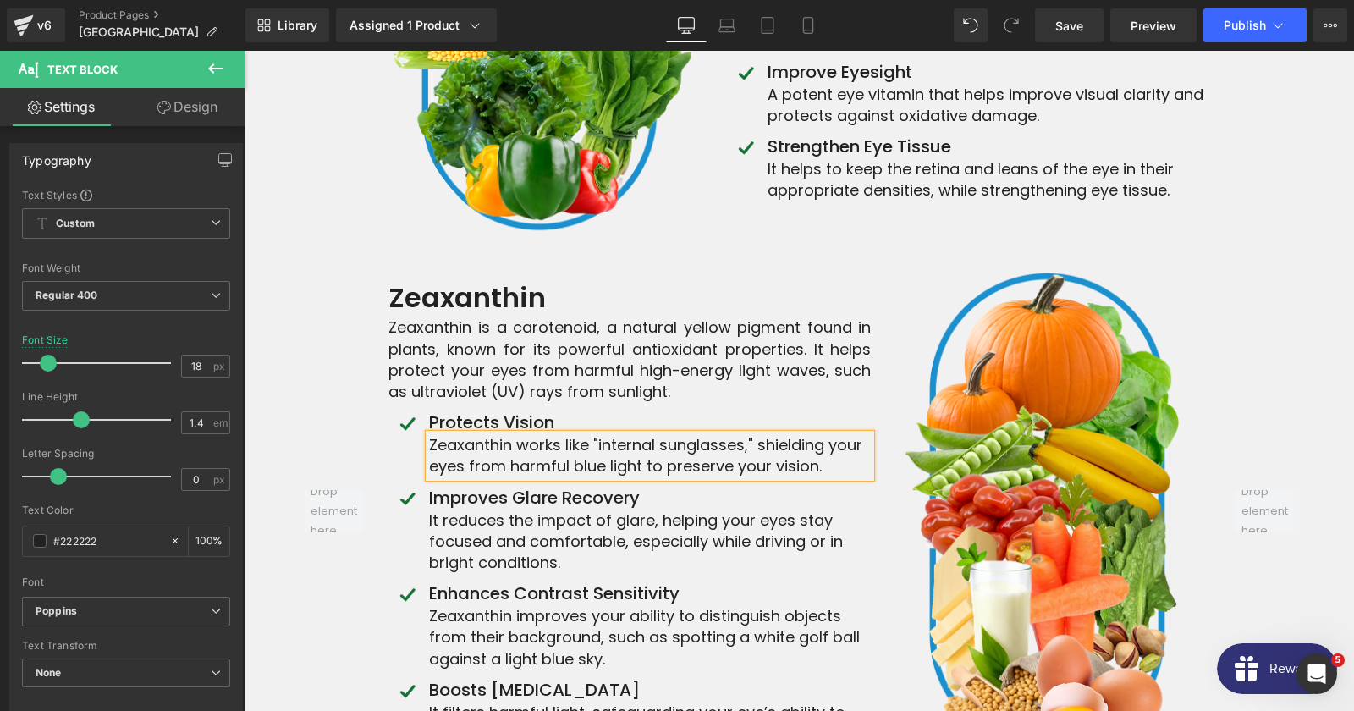
click at [244, 51] on div at bounding box center [244, 51] width 0 height 0
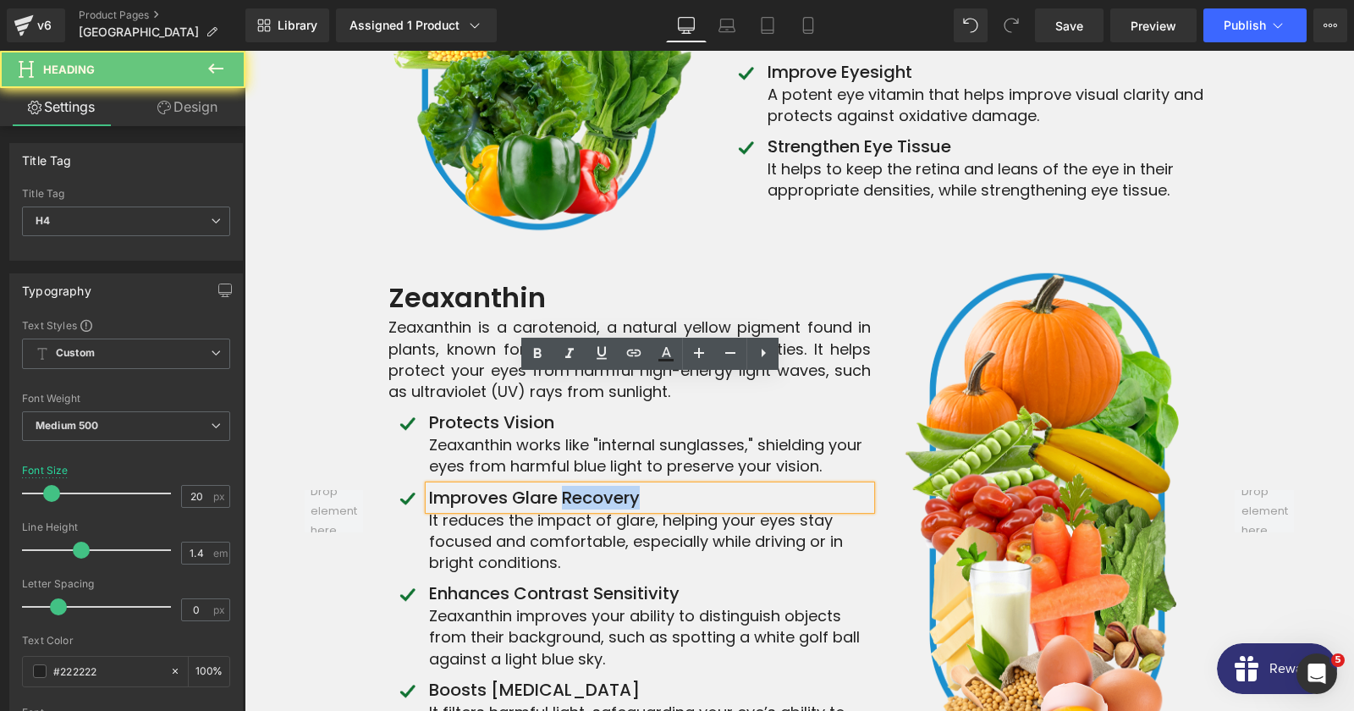
click at [565, 486] on h4 "Improves Glare Recovery" at bounding box center [650, 498] width 442 height 24
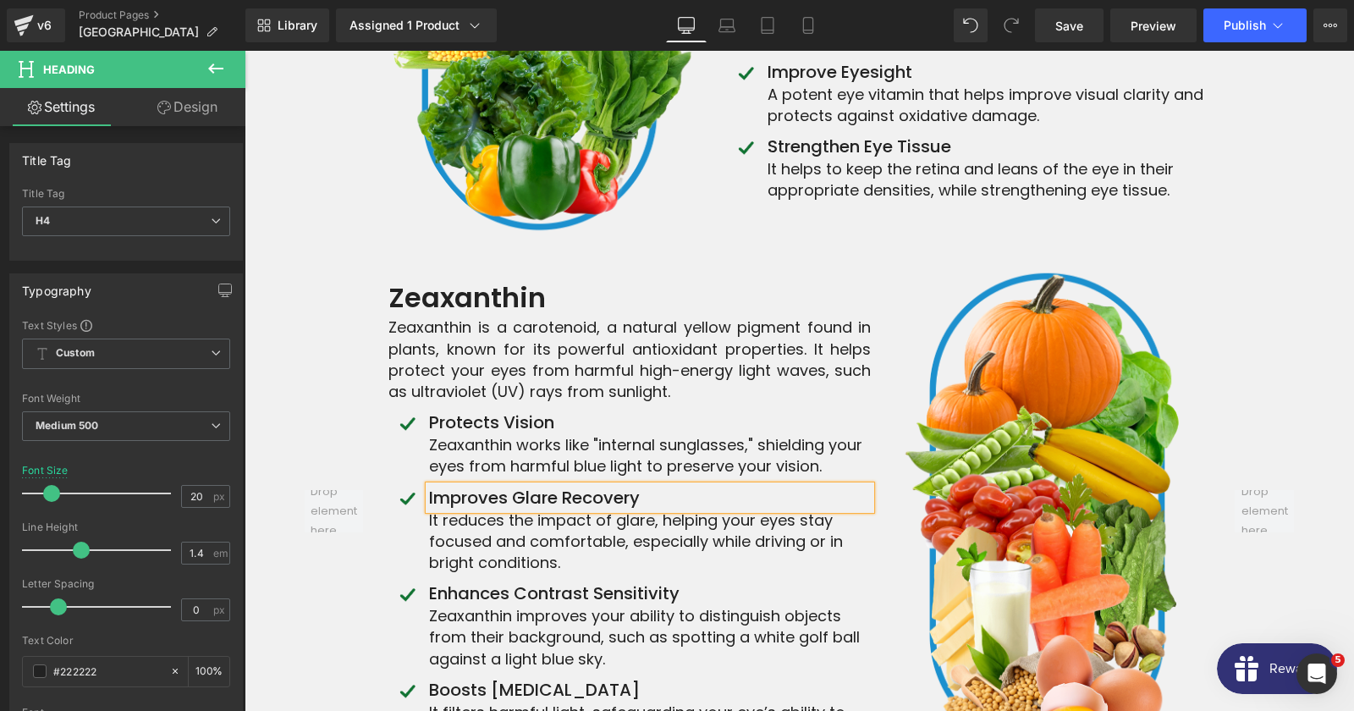
click at [506, 509] on p "It reduces the impact of glare, helping your eyes stay focused and comfortable,…" at bounding box center [650, 541] width 442 height 64
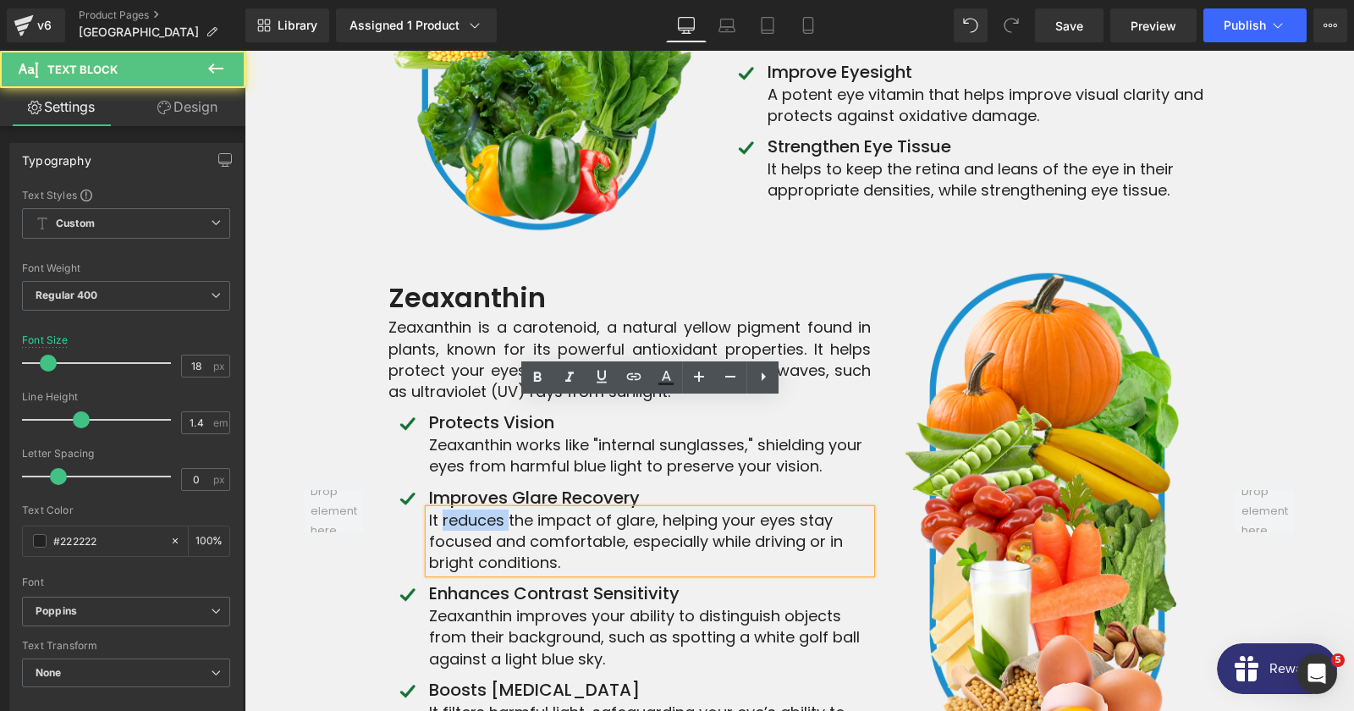
click at [506, 509] on p "It reduces the impact of glare, helping your eyes stay focused and comfortable,…" at bounding box center [650, 541] width 442 height 64
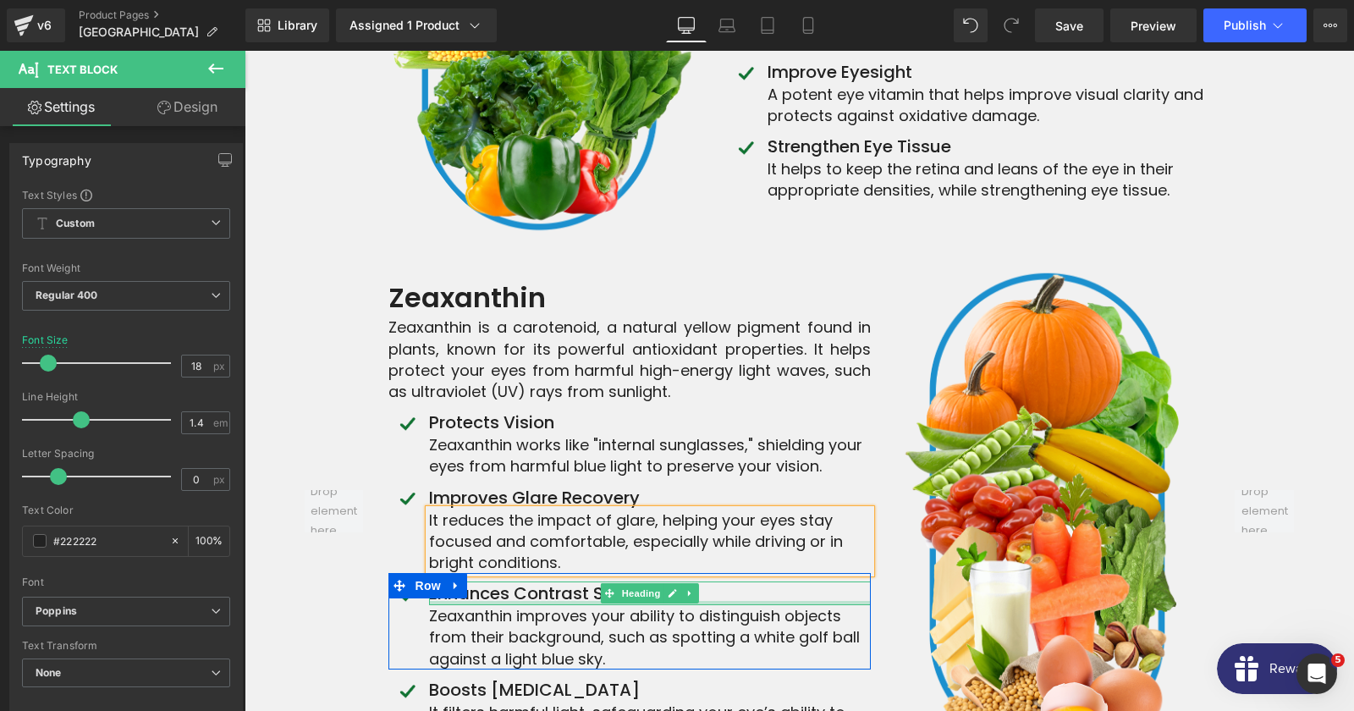
click at [558, 601] on div at bounding box center [650, 603] width 442 height 4
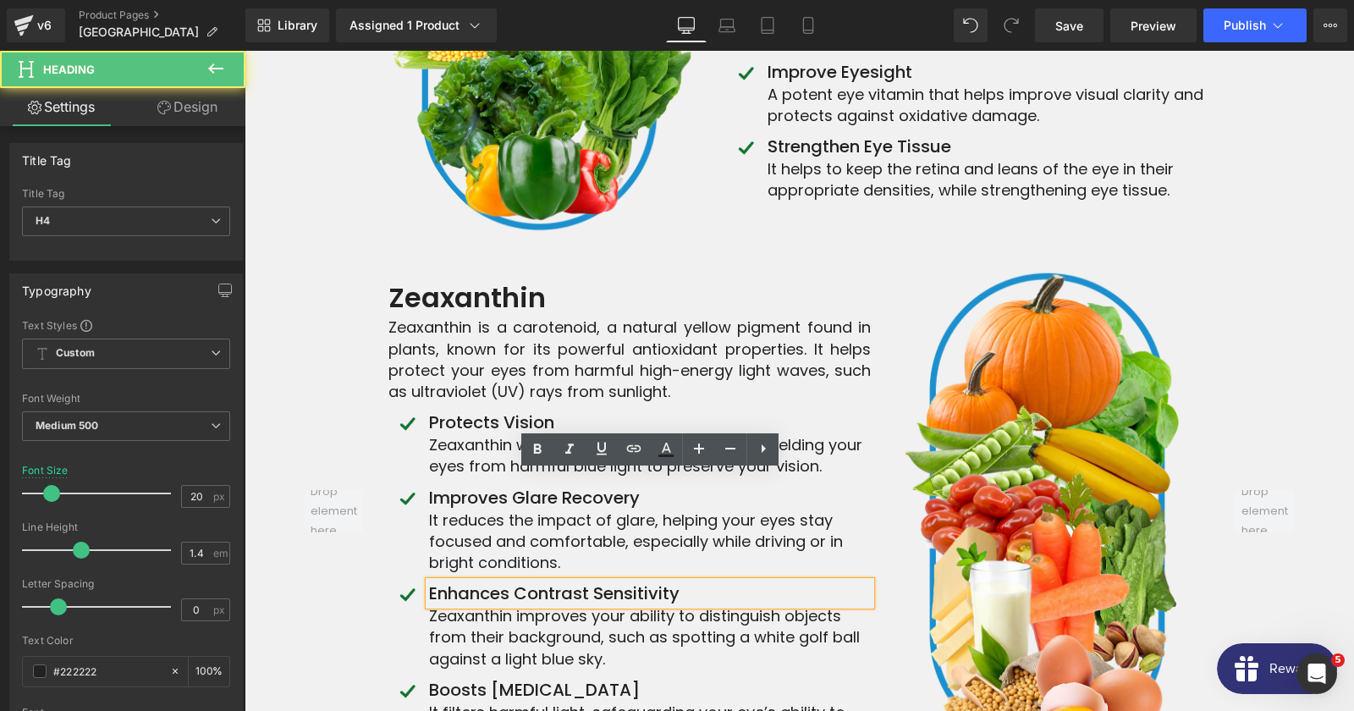
click at [553, 581] on h4 "Enhances Contrast Sensitivity" at bounding box center [650, 593] width 442 height 24
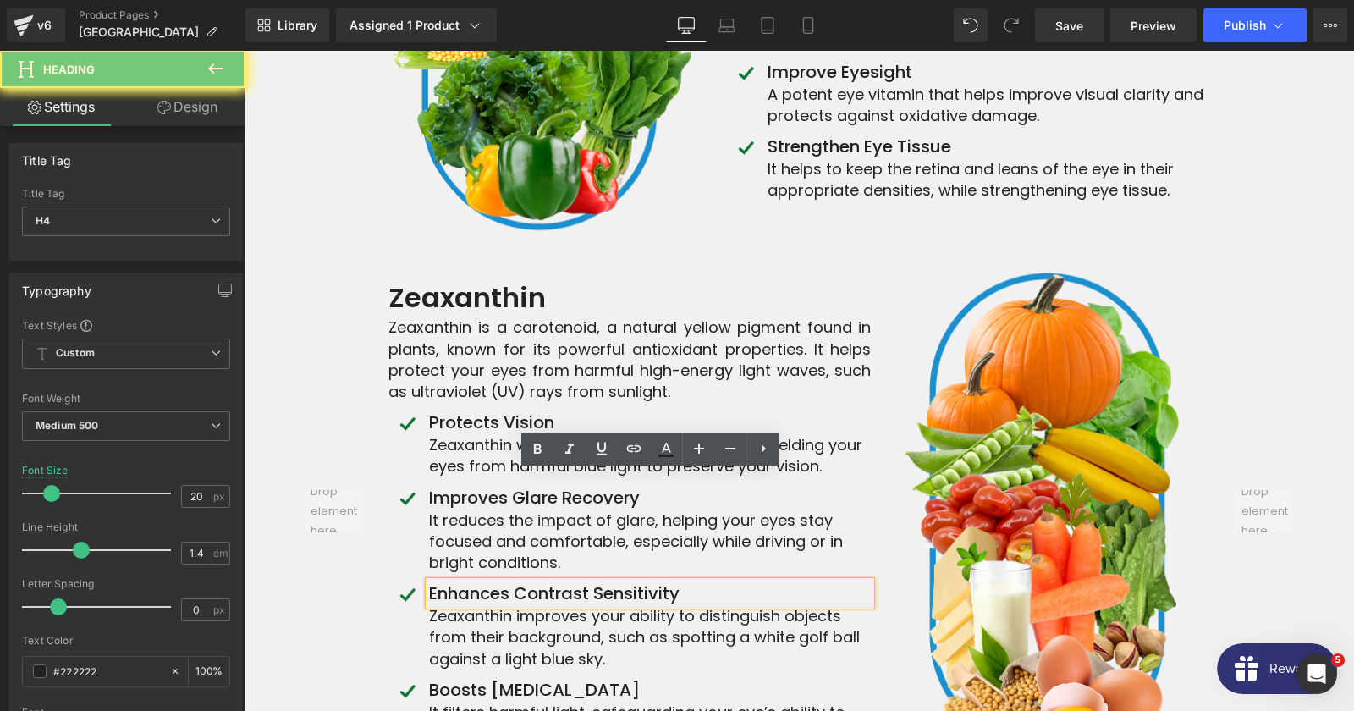
click at [553, 581] on h4 "Enhances Contrast Sensitivity" at bounding box center [650, 593] width 442 height 24
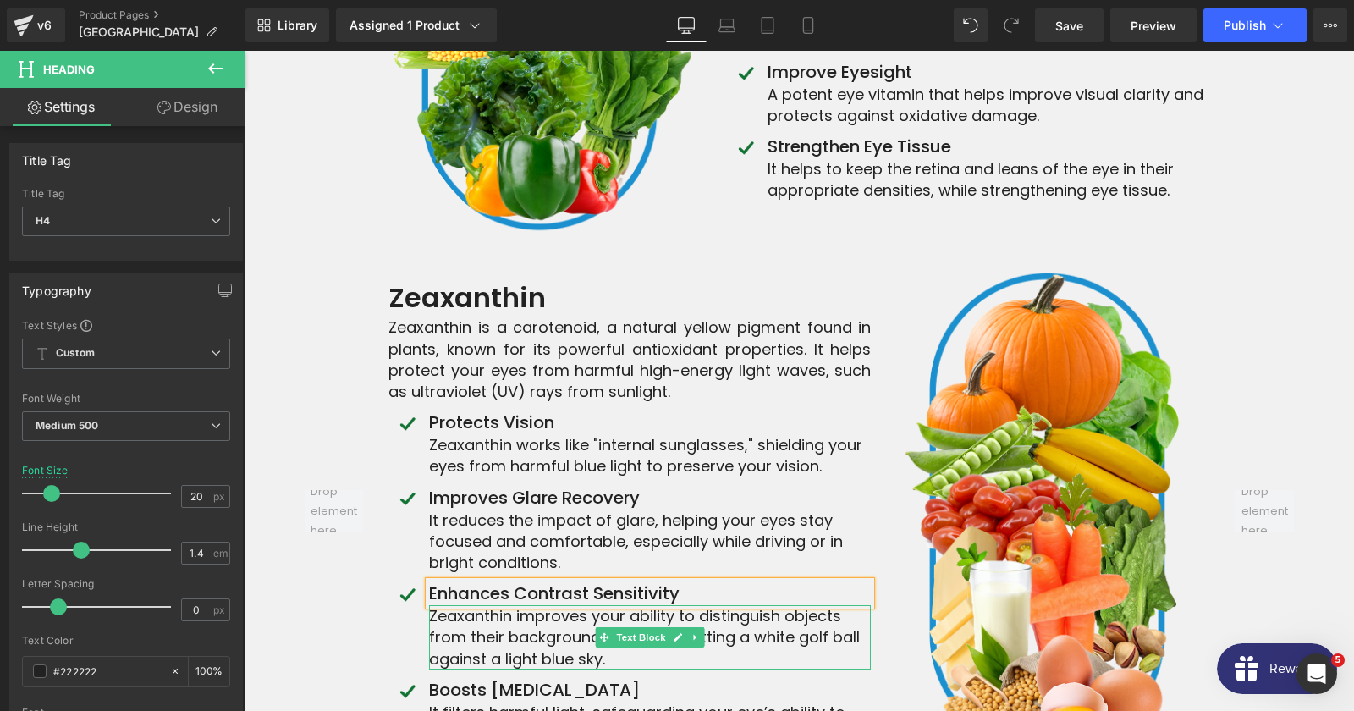
click at [533, 605] on p "Zeaxanthin improves your ability to distinguish objects from their background, …" at bounding box center [650, 637] width 442 height 64
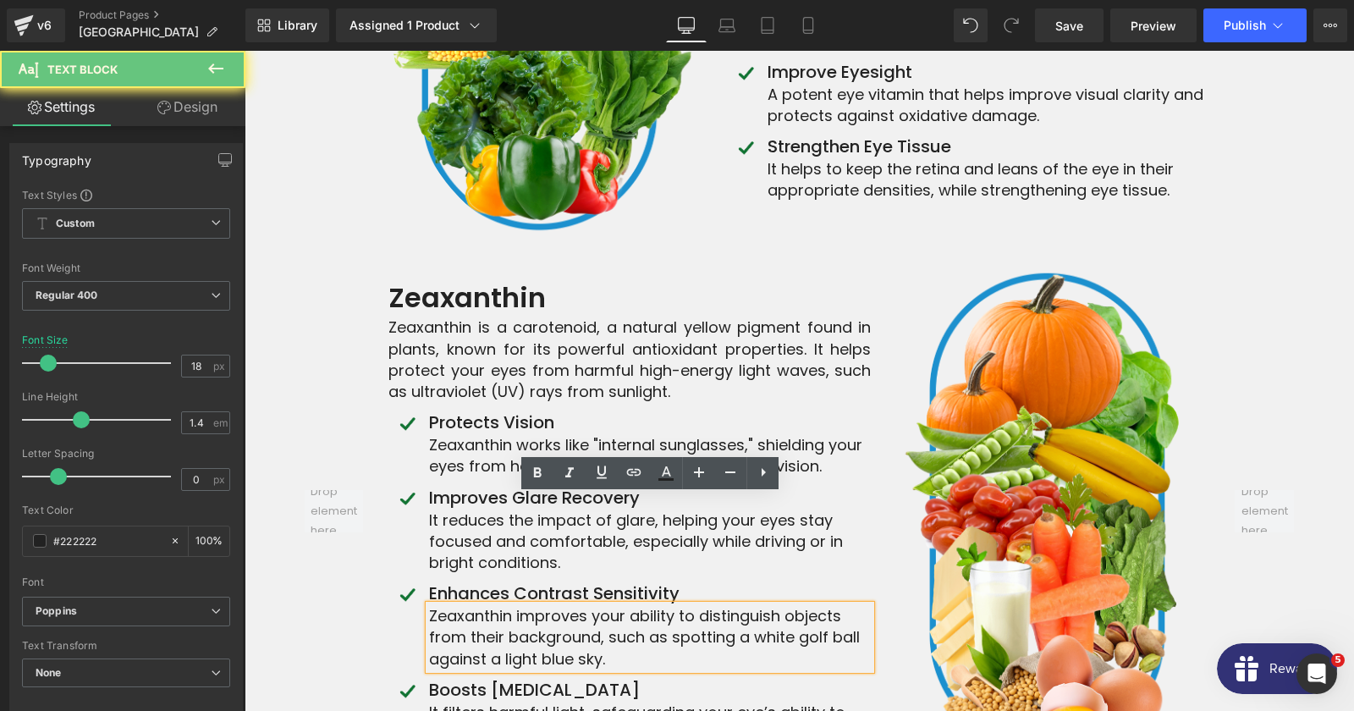
click at [533, 605] on p "Zeaxanthin improves your ability to distinguish objects from their background, …" at bounding box center [650, 637] width 442 height 64
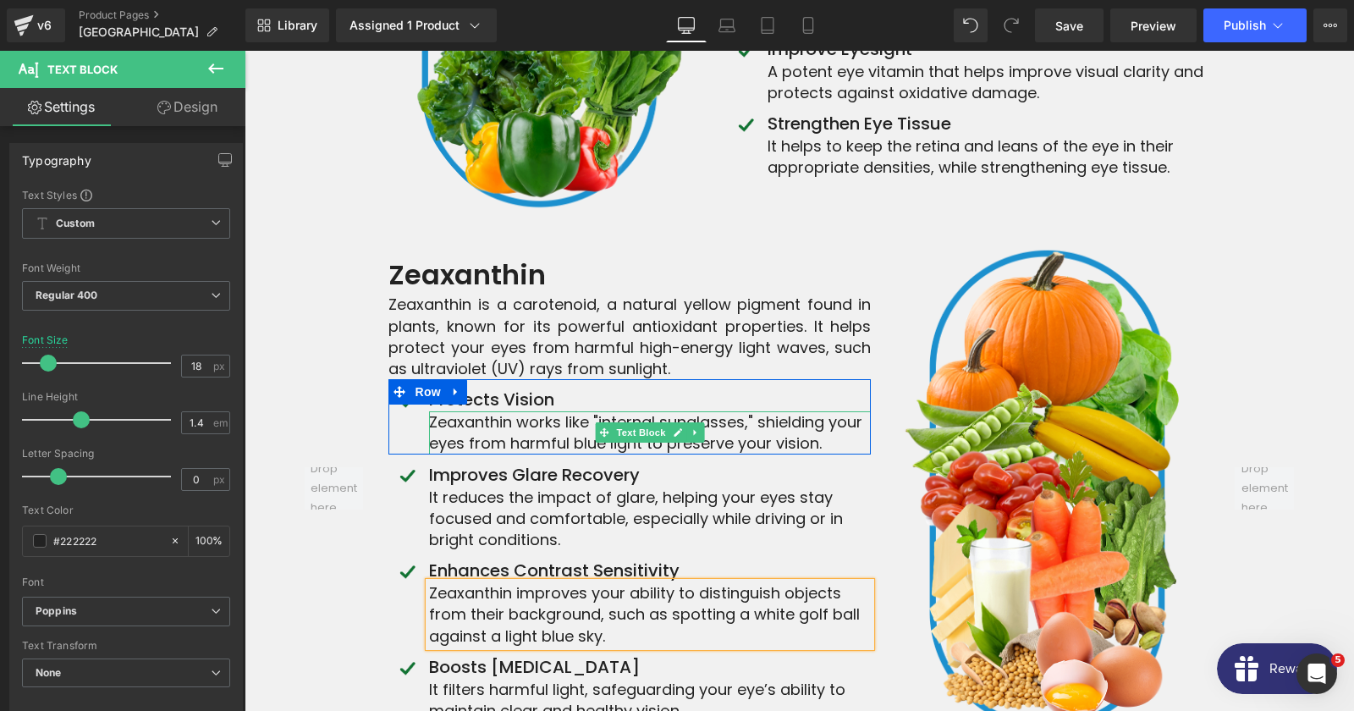
scroll to position [7351, 0]
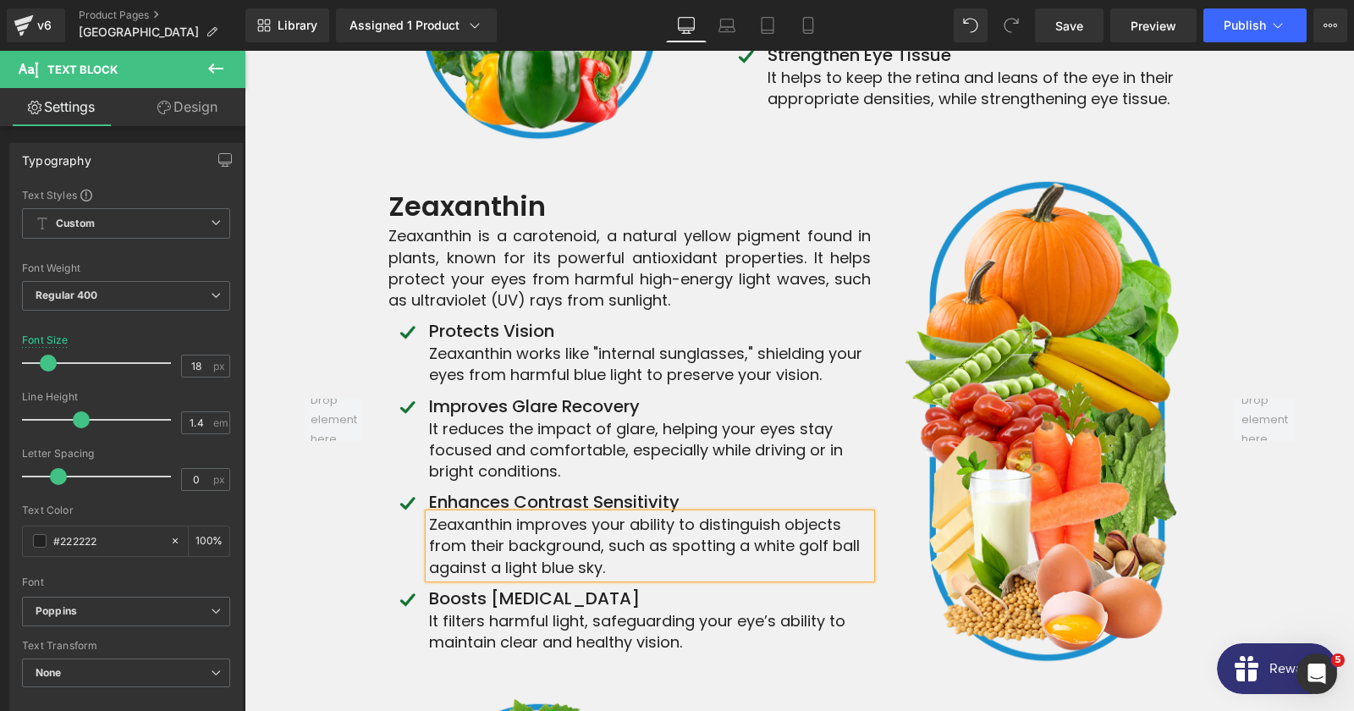
click at [574, 586] on h4 "Boosts [MEDICAL_DATA]" at bounding box center [650, 598] width 442 height 24
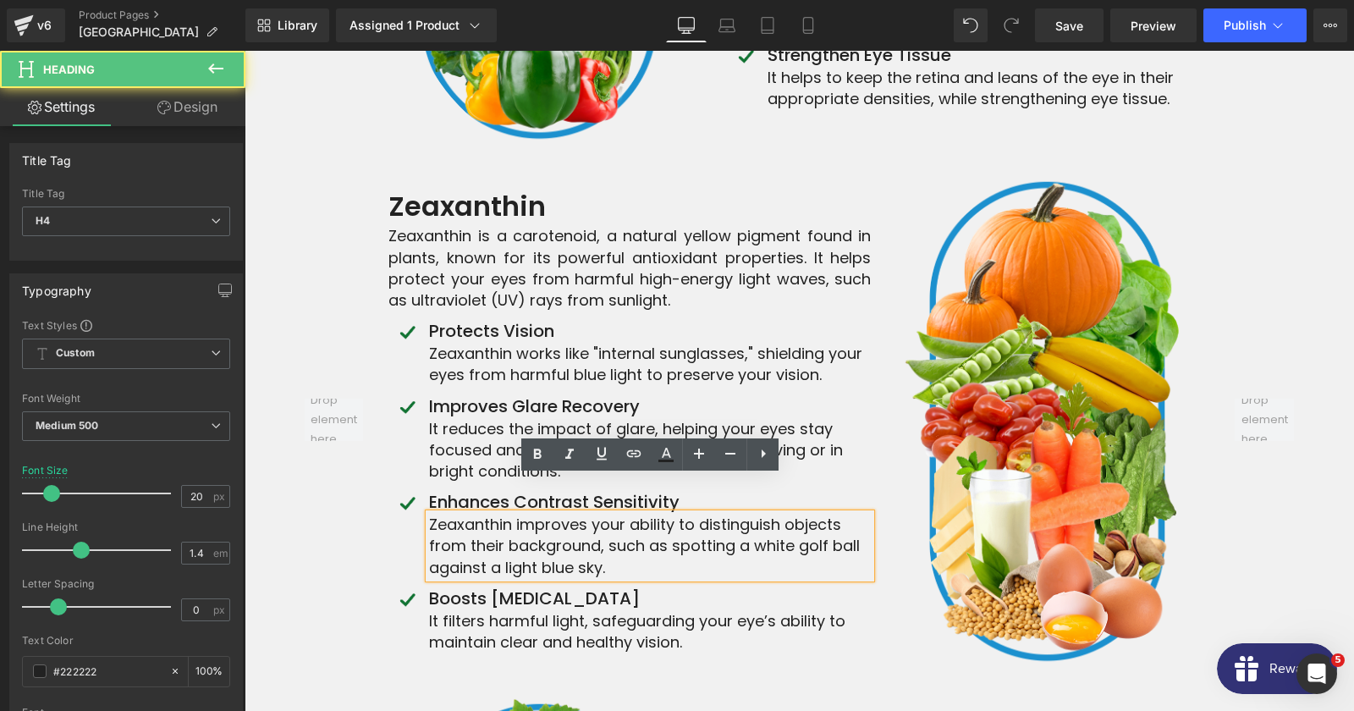
click at [574, 586] on h4 "Boosts [MEDICAL_DATA]" at bounding box center [650, 598] width 442 height 24
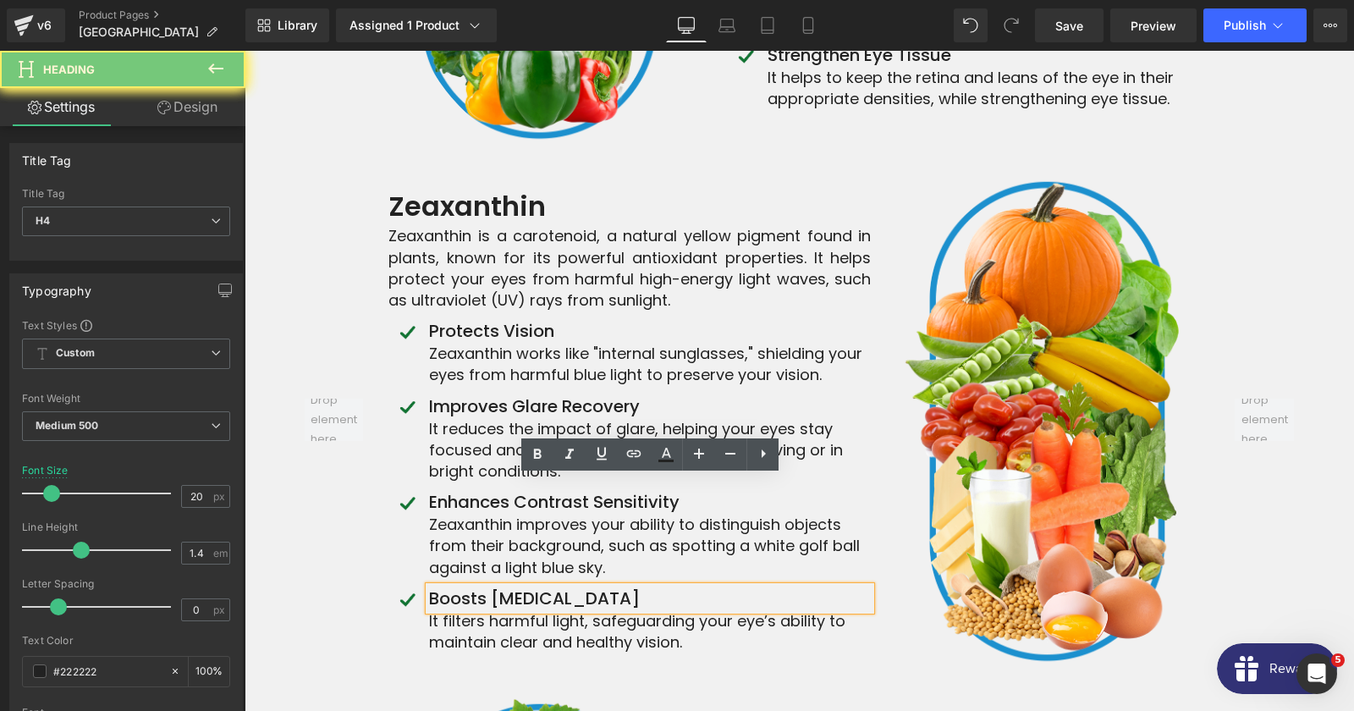
click at [574, 586] on h4 "Boosts [MEDICAL_DATA]" at bounding box center [650, 598] width 442 height 24
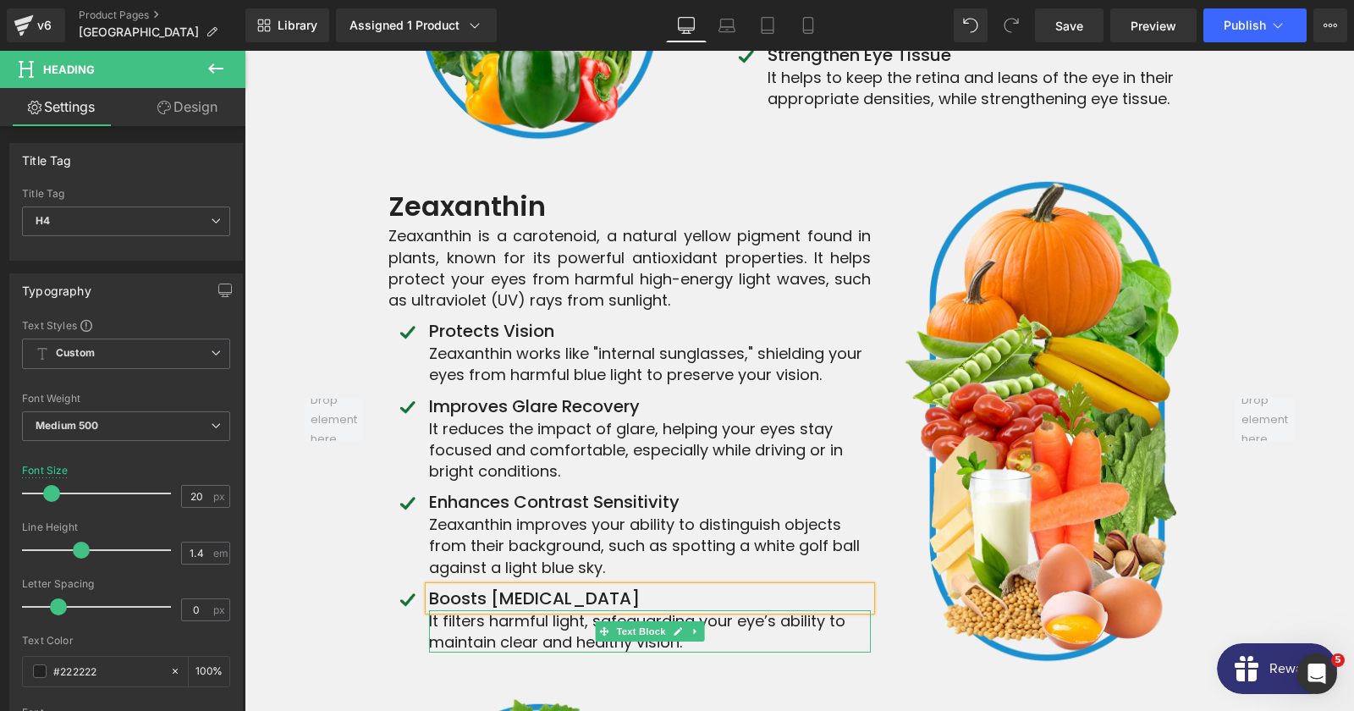
click at [593, 610] on p "It filters harmful light, safeguarding your eye’s ability to maintain clear and…" at bounding box center [650, 631] width 442 height 42
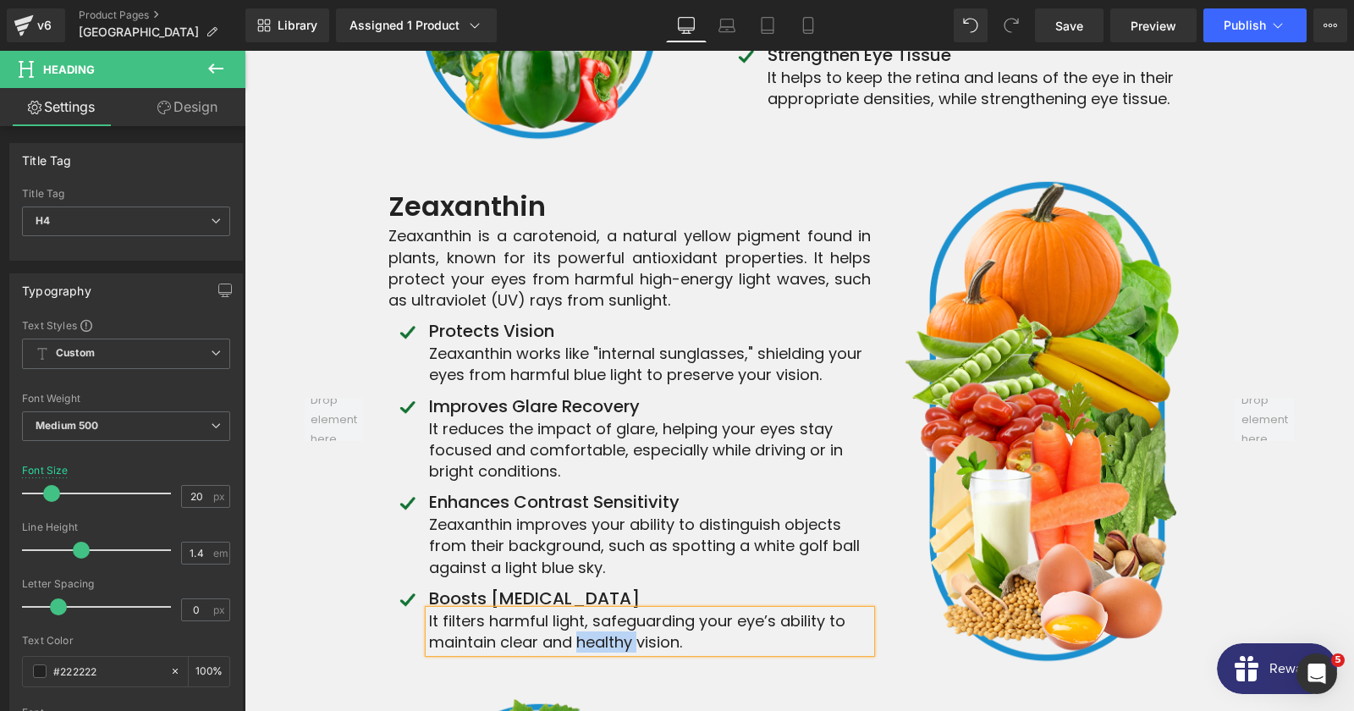
click at [593, 610] on p "It filters harmful light, safeguarding your eye’s ability to maintain clear and…" at bounding box center [650, 631] width 442 height 42
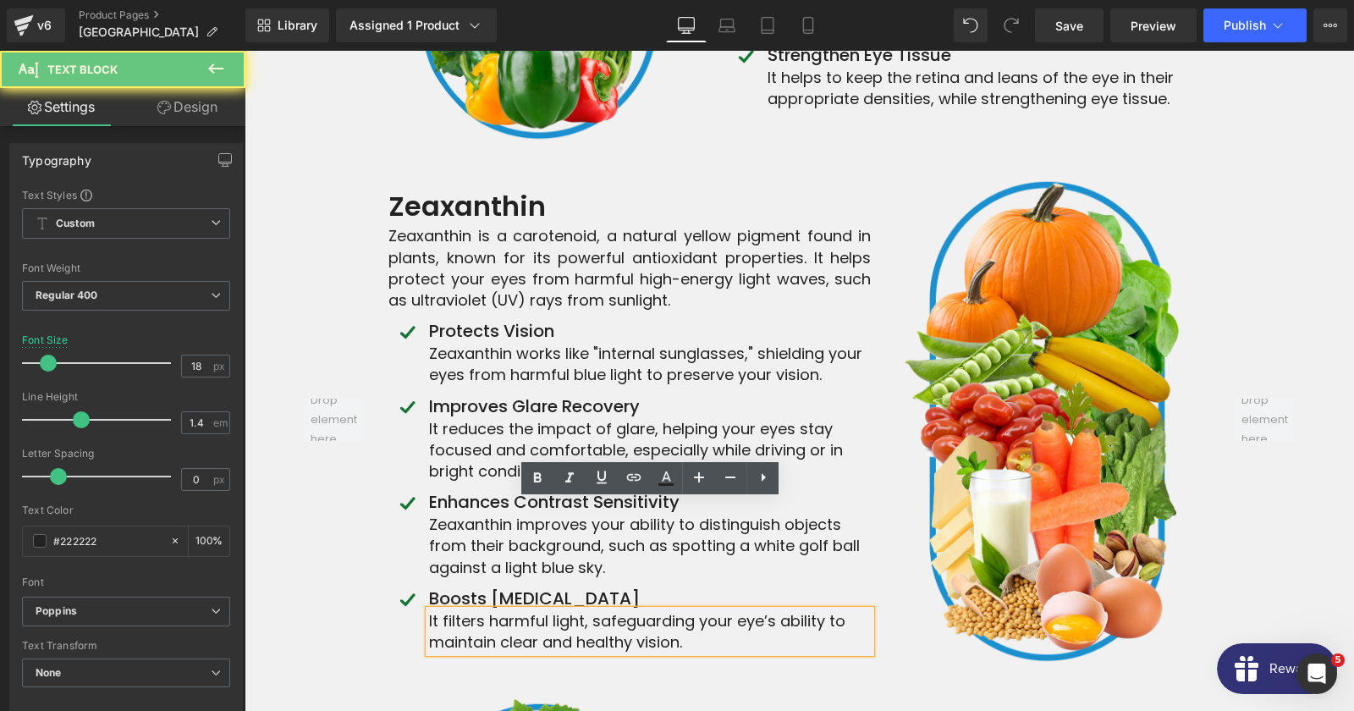
click at [593, 610] on p "It filters harmful light, safeguarding your eye’s ability to maintain clear and…" at bounding box center [650, 631] width 442 height 42
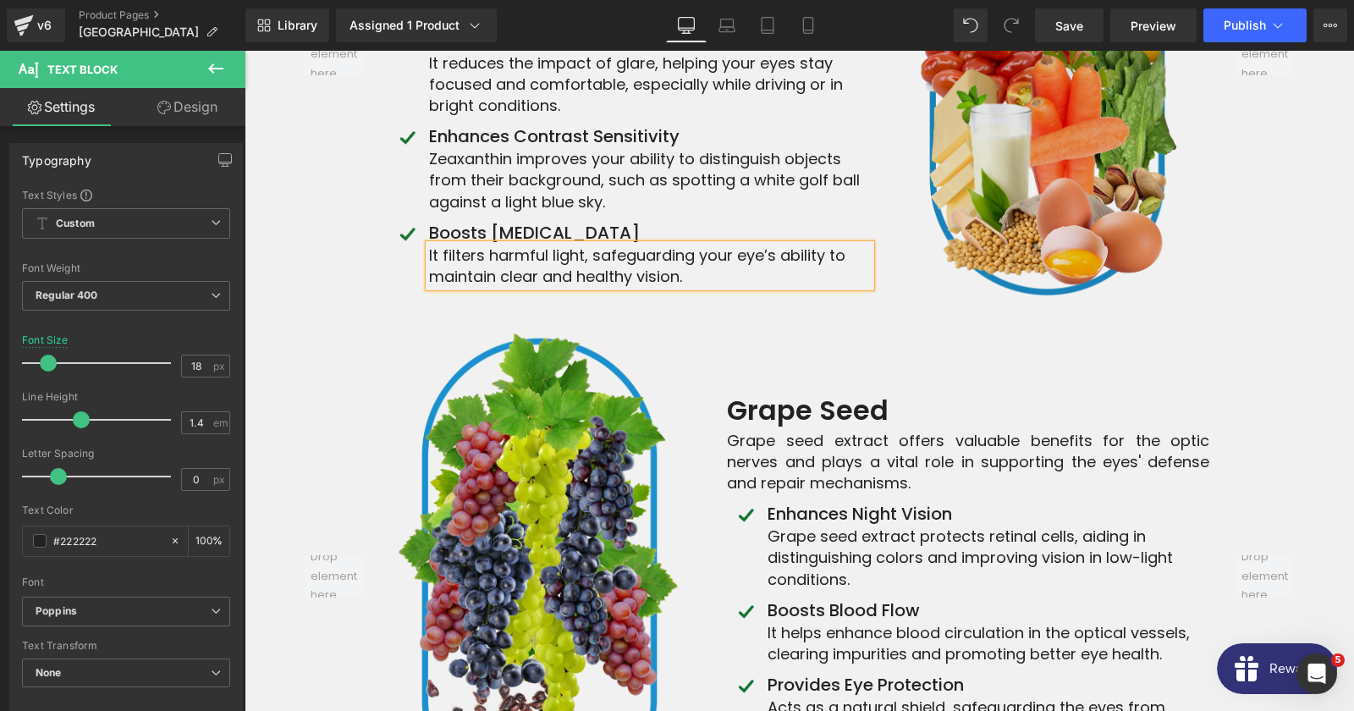
scroll to position [7808, 0]
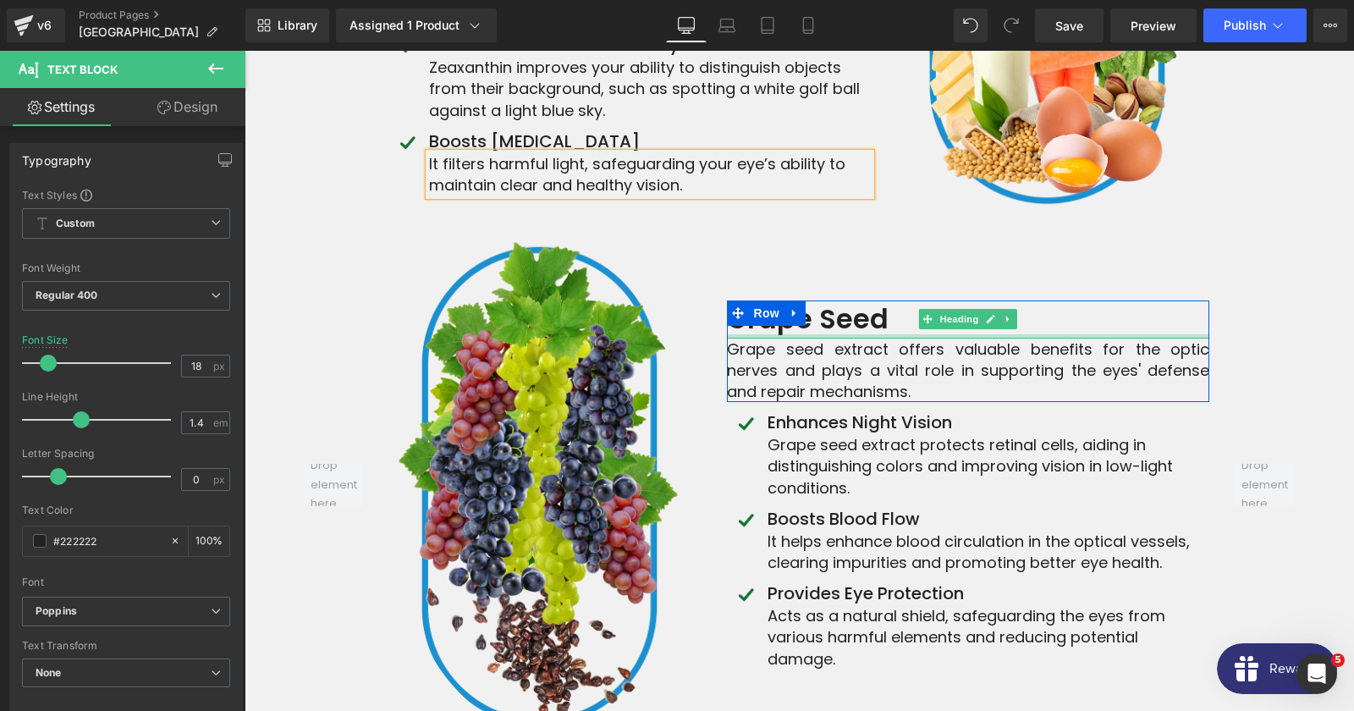
click at [844, 299] on strong "Grape Seed" at bounding box center [808, 318] width 162 height 38
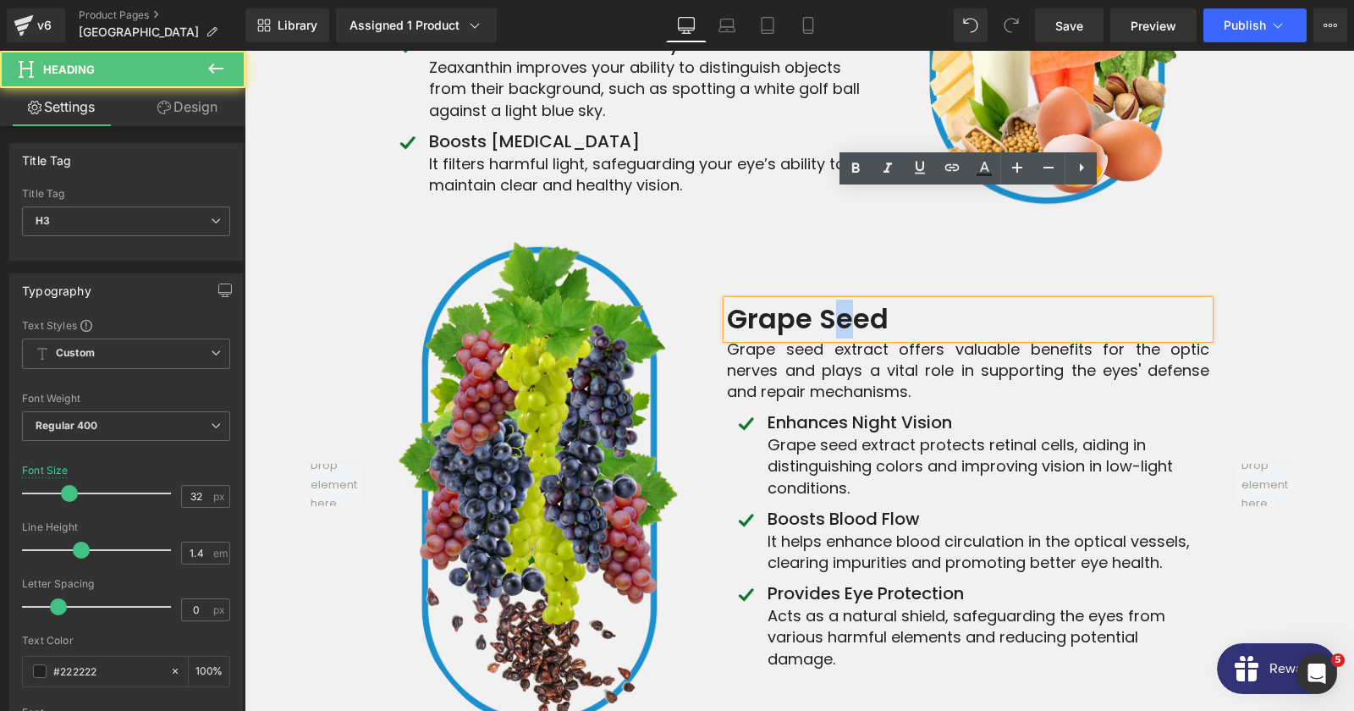
click at [844, 299] on strong "Grape Seed" at bounding box center [808, 318] width 162 height 38
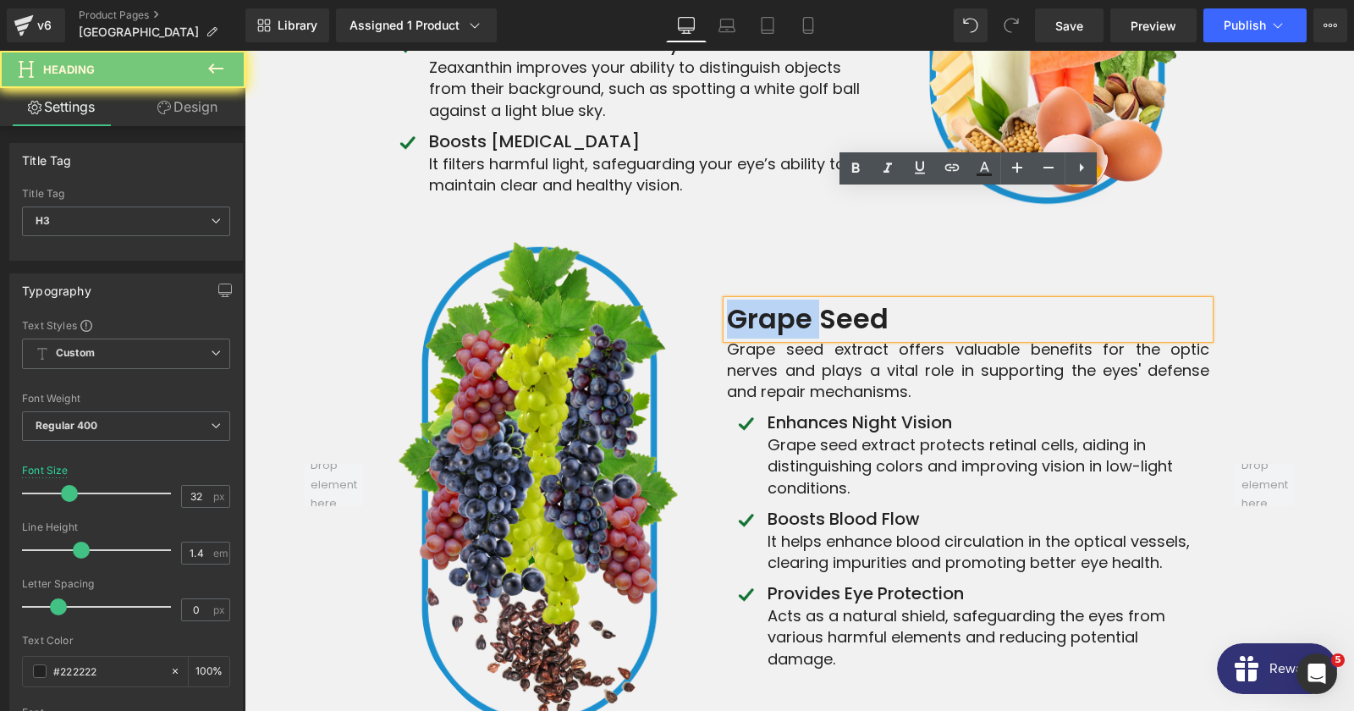
click at [844, 299] on strong "Grape Seed" at bounding box center [808, 318] width 162 height 38
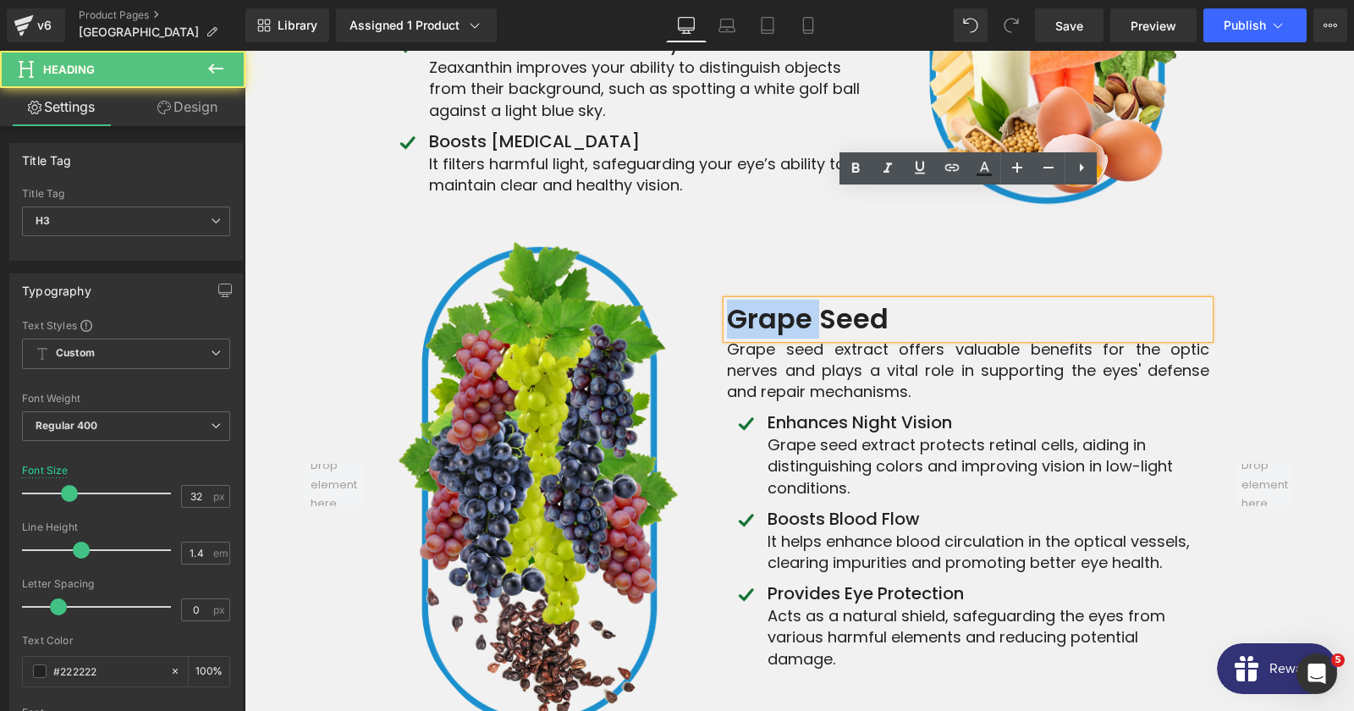
click at [844, 299] on strong "Grape Seed" at bounding box center [808, 318] width 162 height 38
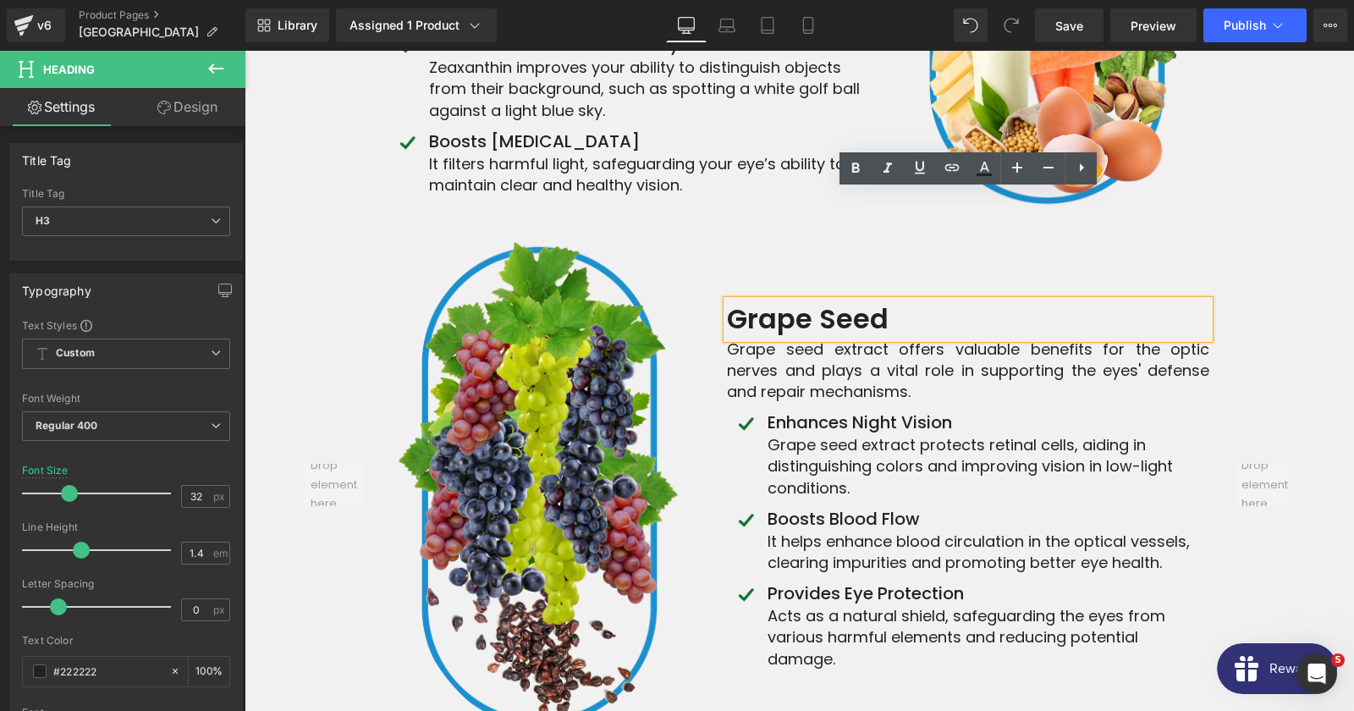
click at [844, 299] on strong "Grape Seed" at bounding box center [808, 318] width 162 height 38
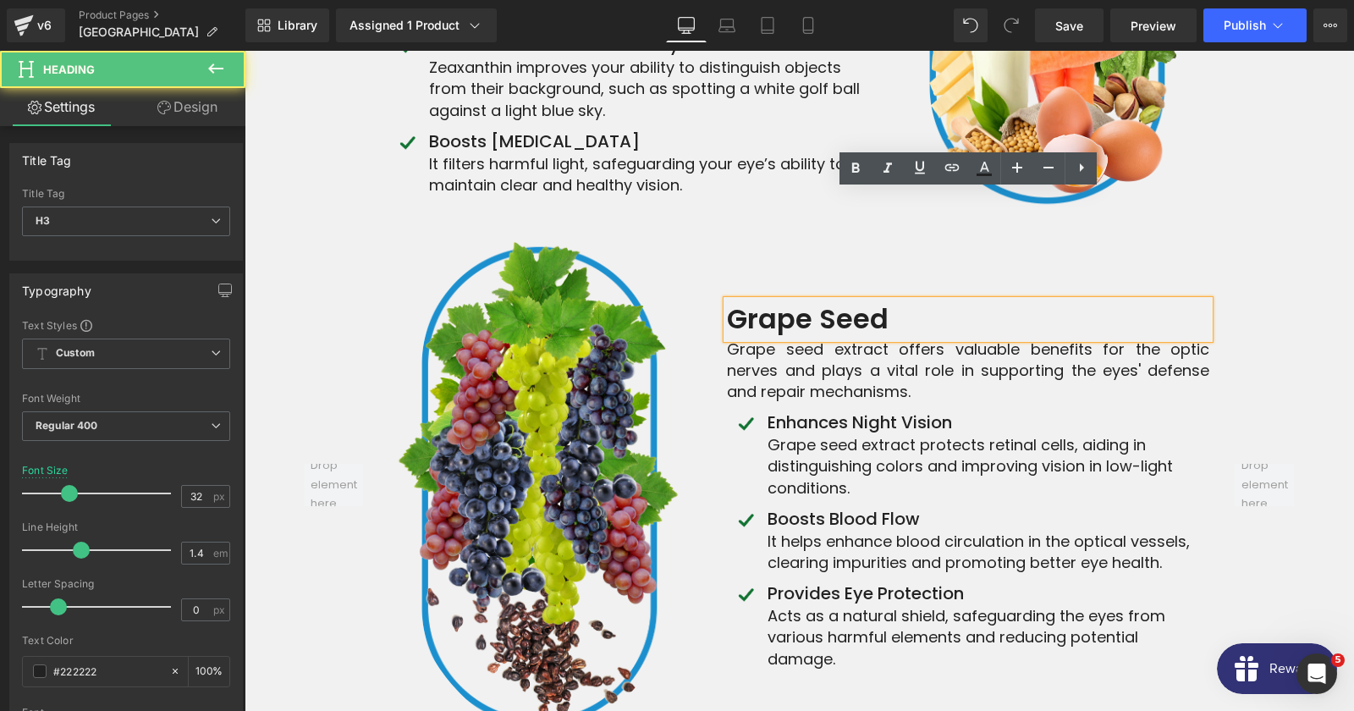
copy strong "Grape"
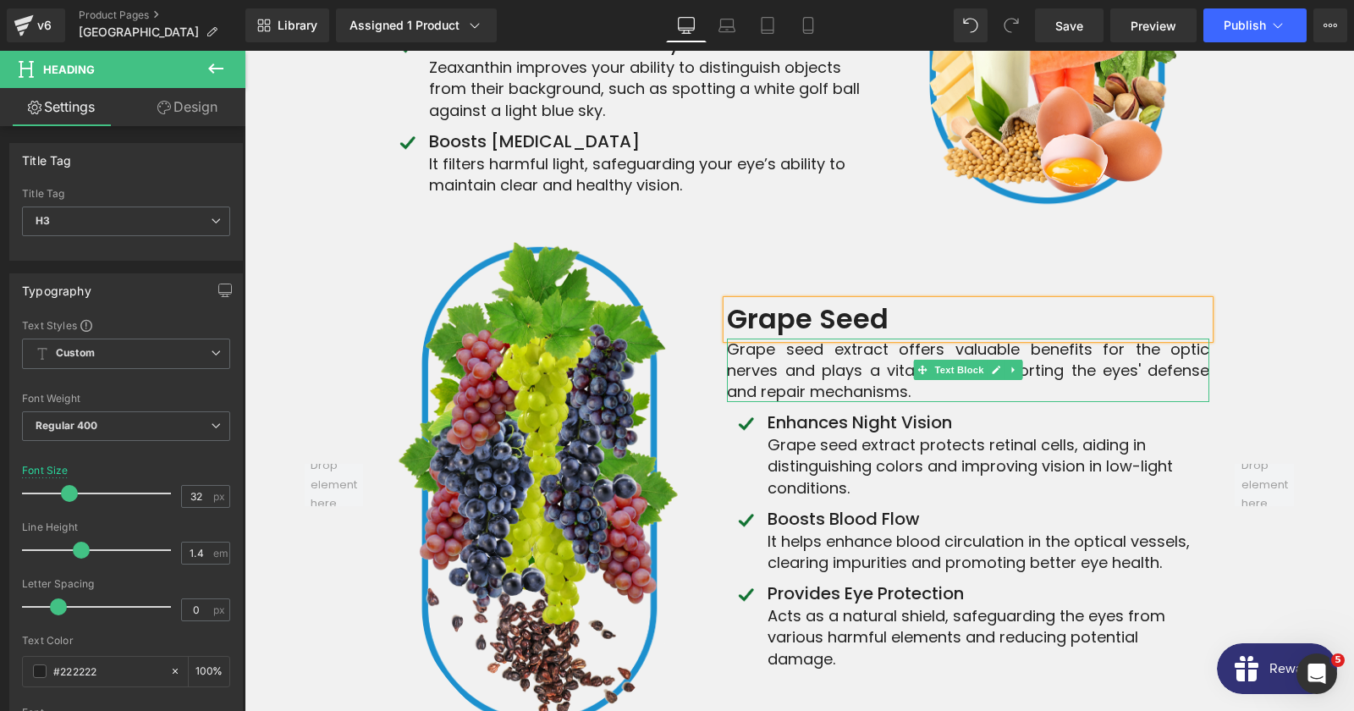
click at [888, 338] on div "Grape seed extract offers valuable benefits for the optic nerves and plays a vi…" at bounding box center [968, 370] width 482 height 64
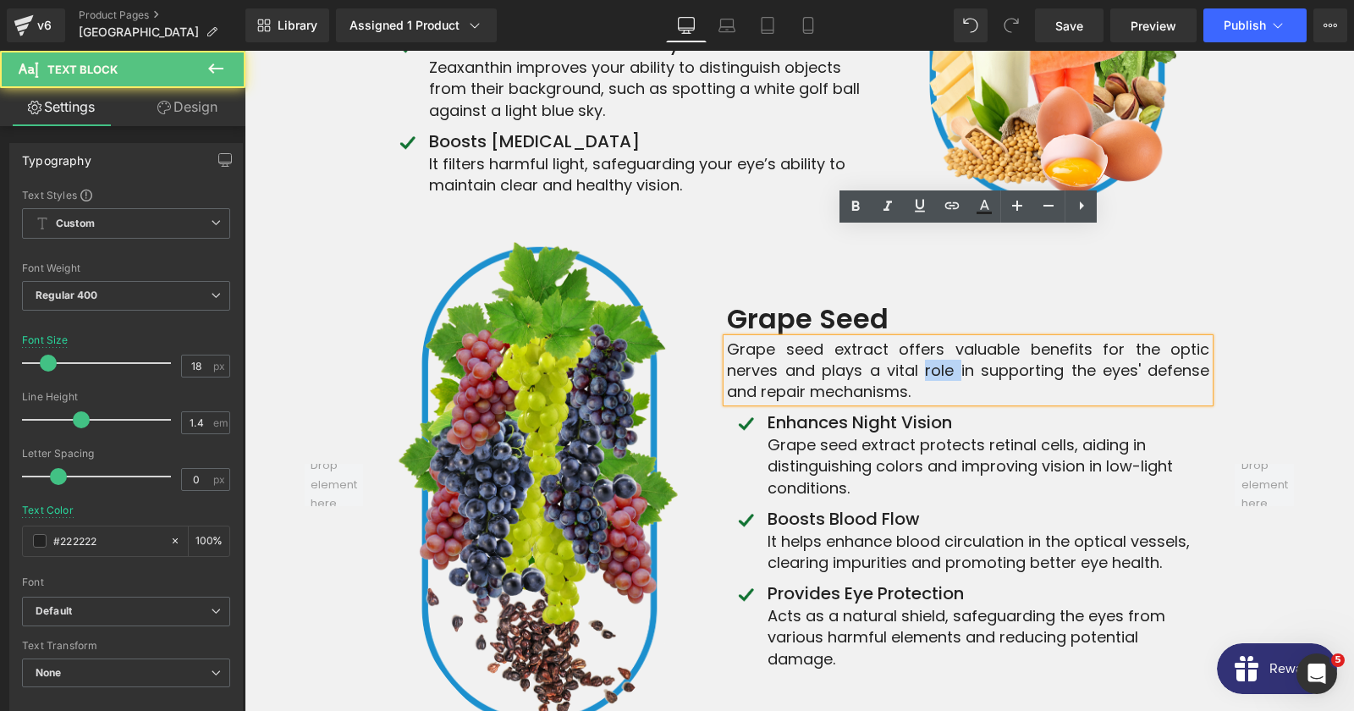
click at [888, 338] on div "Grape seed extract offers valuable benefits for the optic nerves and plays a vi…" at bounding box center [968, 370] width 482 height 64
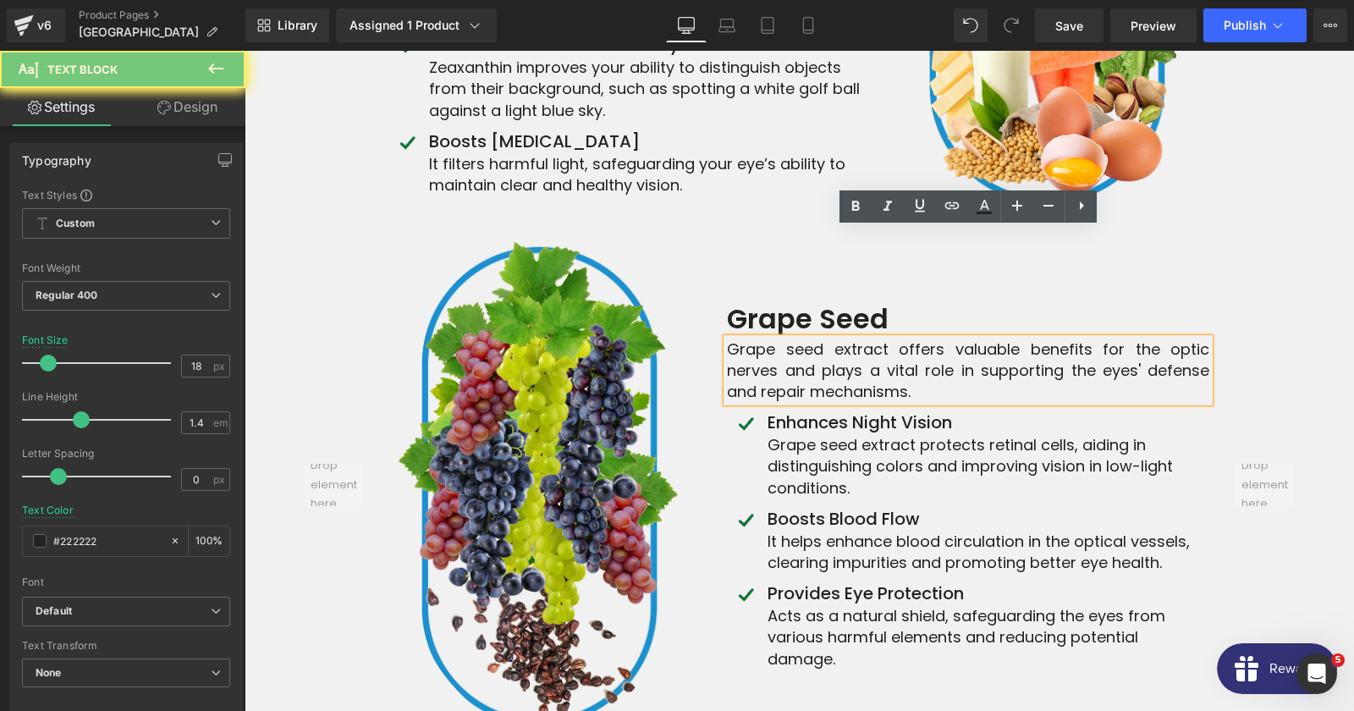
click at [888, 338] on div "Grape seed extract offers valuable benefits for the optic nerves and plays a vi…" at bounding box center [968, 370] width 482 height 64
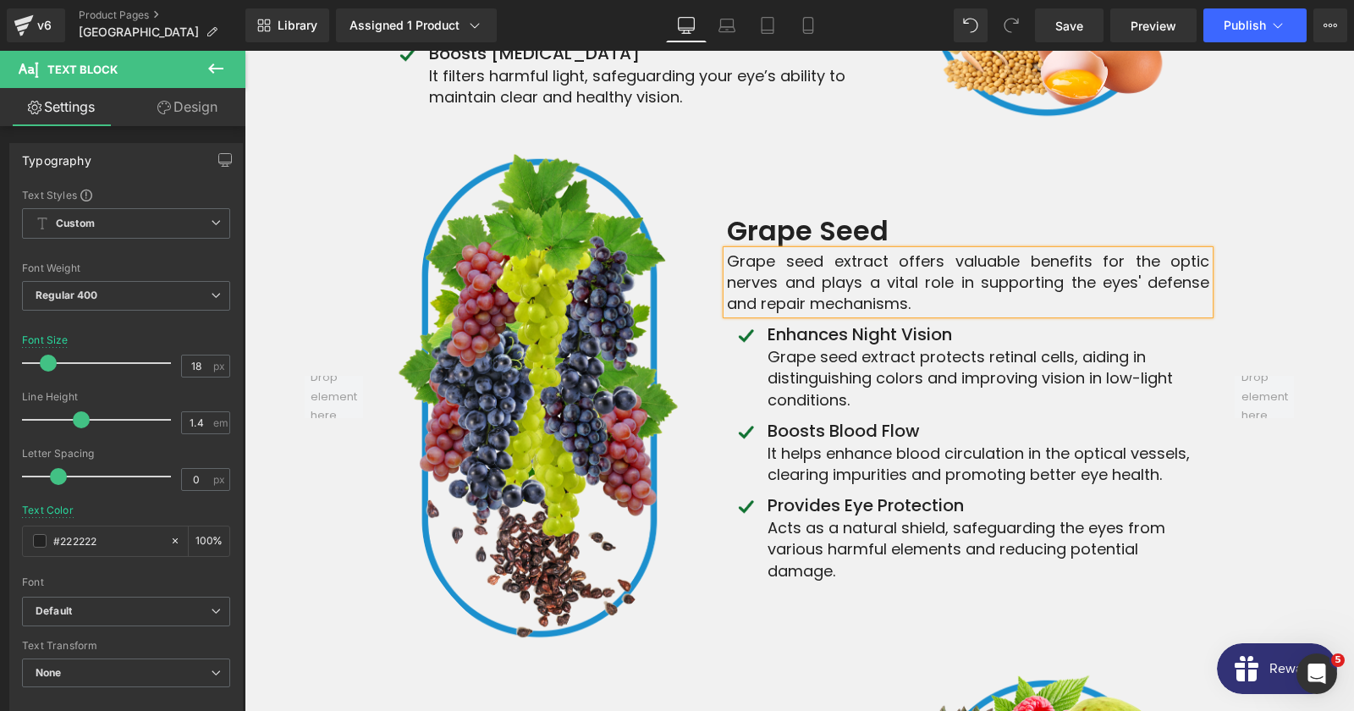
scroll to position [7900, 0]
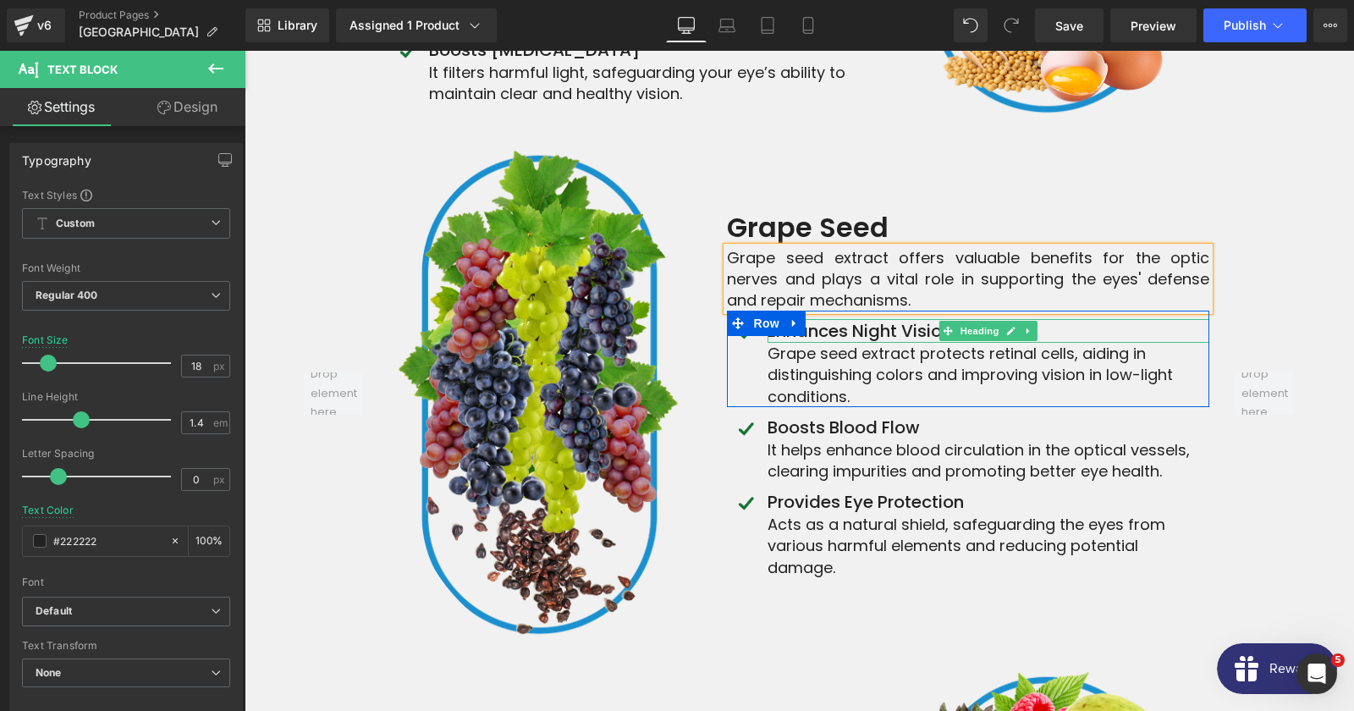
click at [915, 319] on h4 "Enhances Night Vision" at bounding box center [988, 331] width 442 height 24
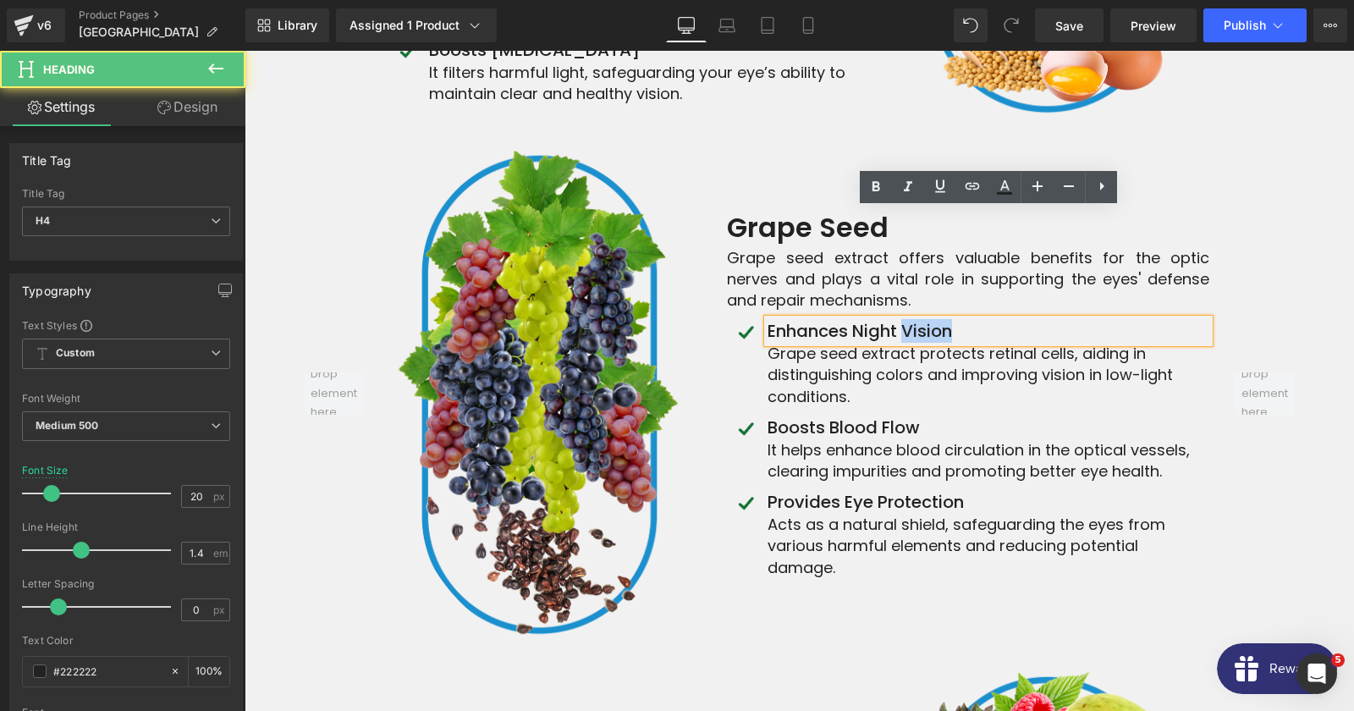
click at [915, 319] on h4 "Enhances Night Vision" at bounding box center [988, 331] width 442 height 24
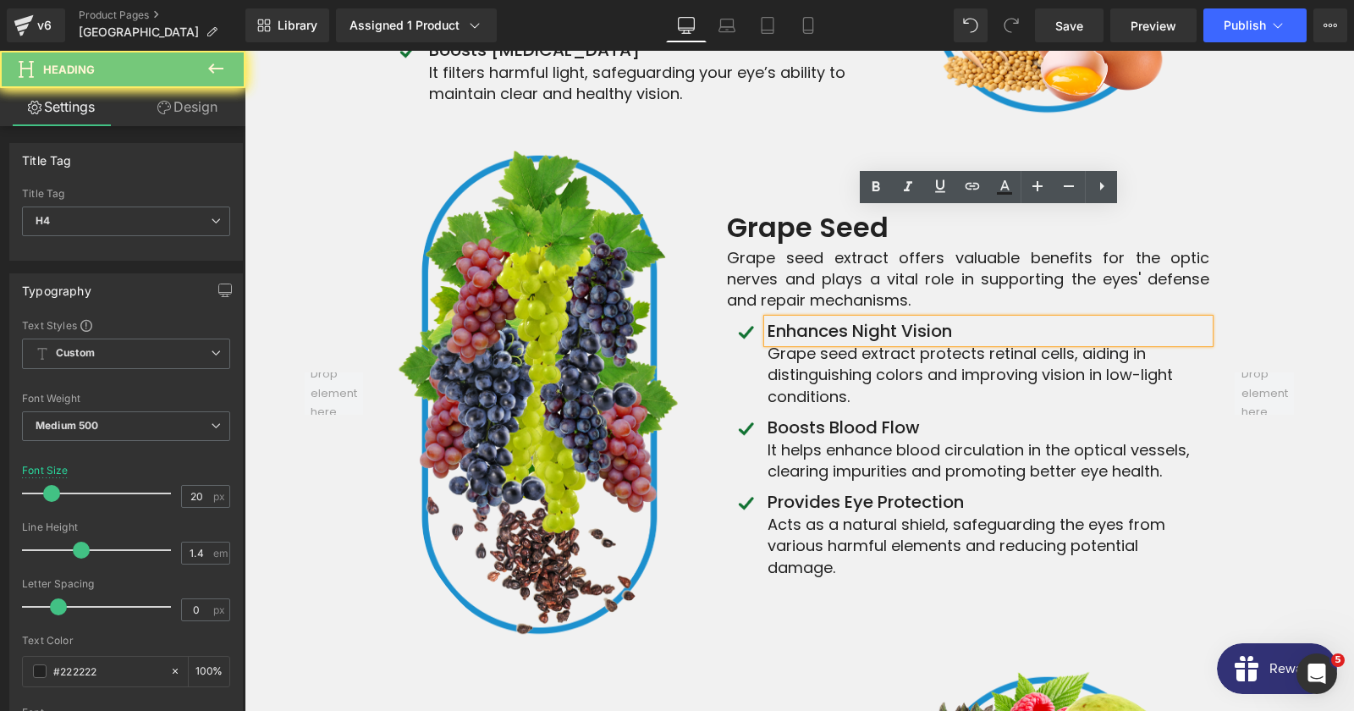
click at [915, 319] on h4 "Enhances Night Vision" at bounding box center [988, 331] width 442 height 24
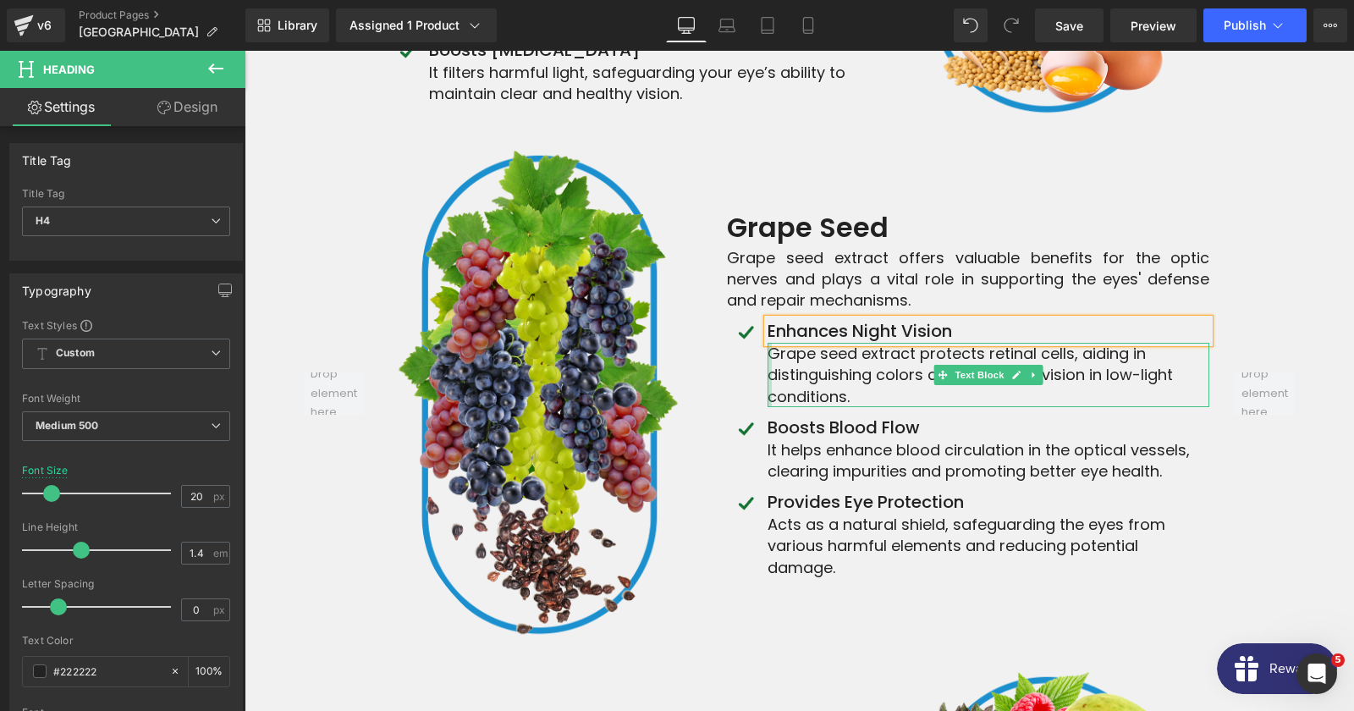
click at [771, 343] on div at bounding box center [769, 375] width 4 height 64
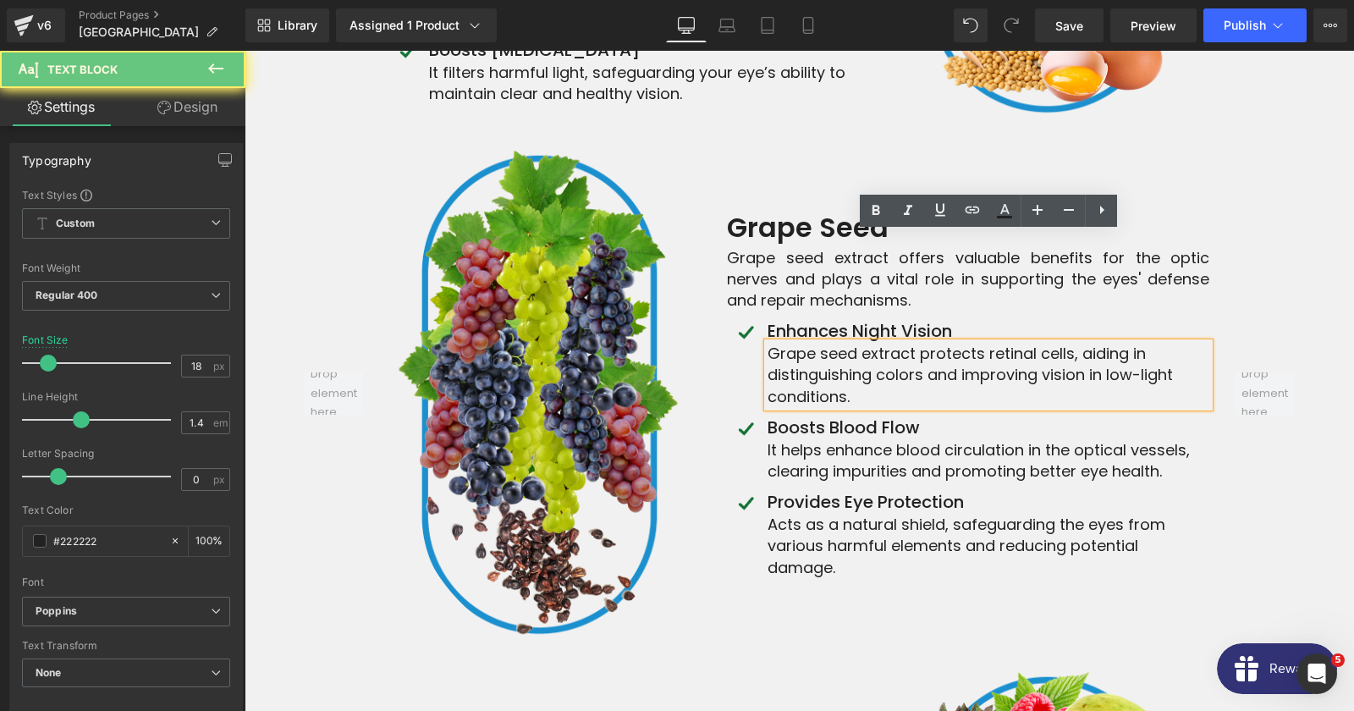
click at [812, 343] on p "Grape seed extract protects retinal cells, aiding in distinguishing colors and …" at bounding box center [988, 375] width 442 height 64
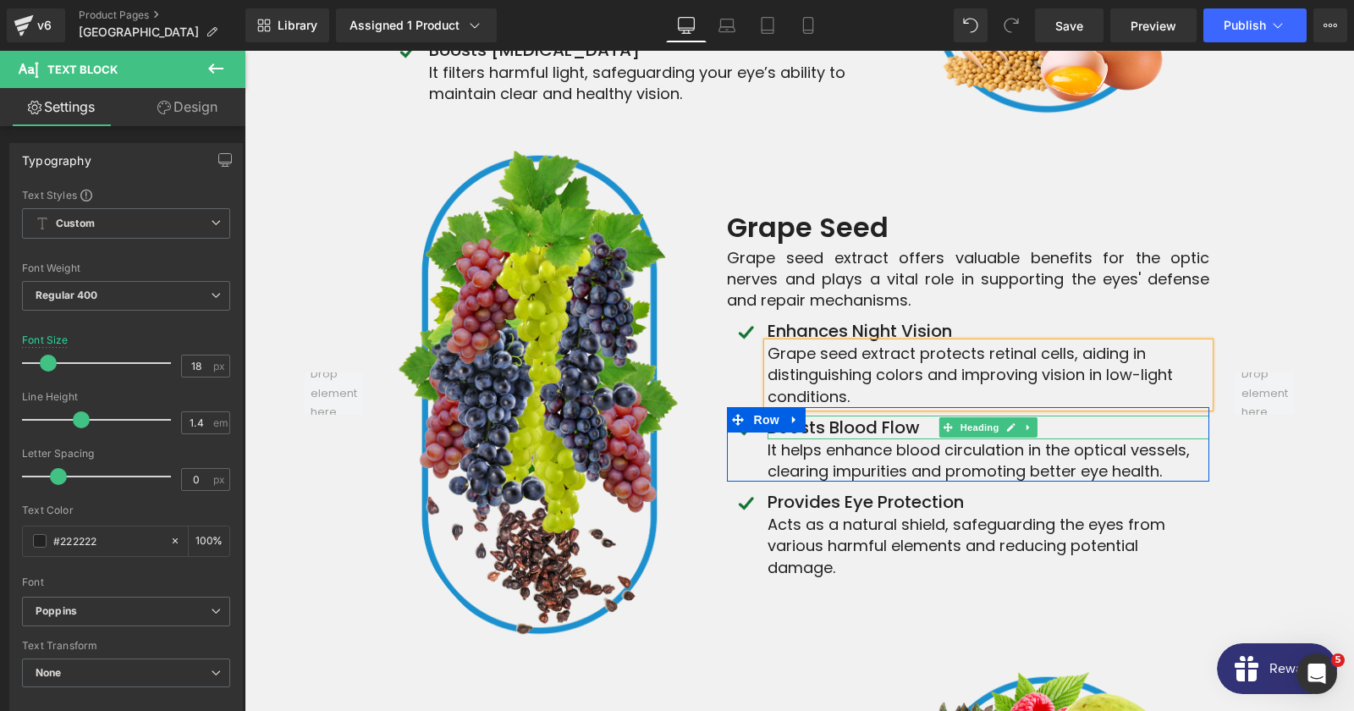
click at [849, 415] on h4 "Boosts Blood Flow" at bounding box center [988, 427] width 442 height 24
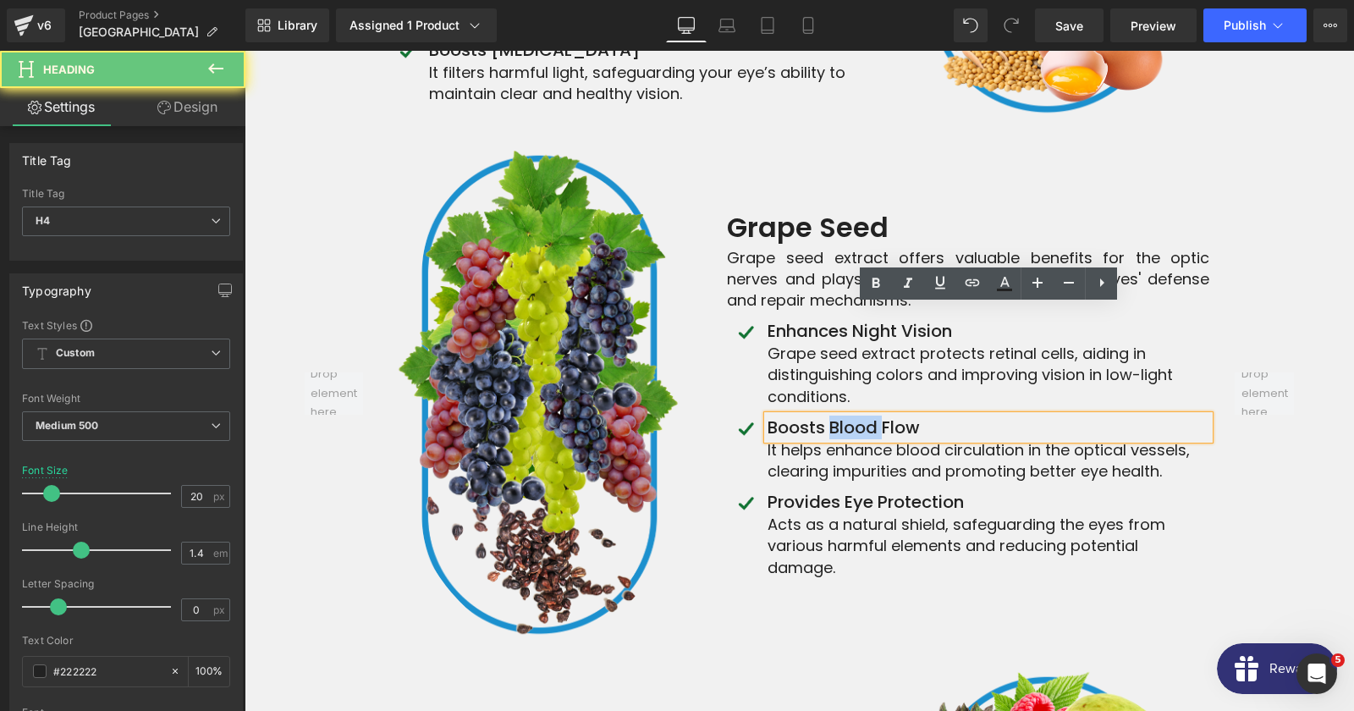
click at [849, 415] on h4 "Boosts Blood Flow" at bounding box center [988, 427] width 442 height 24
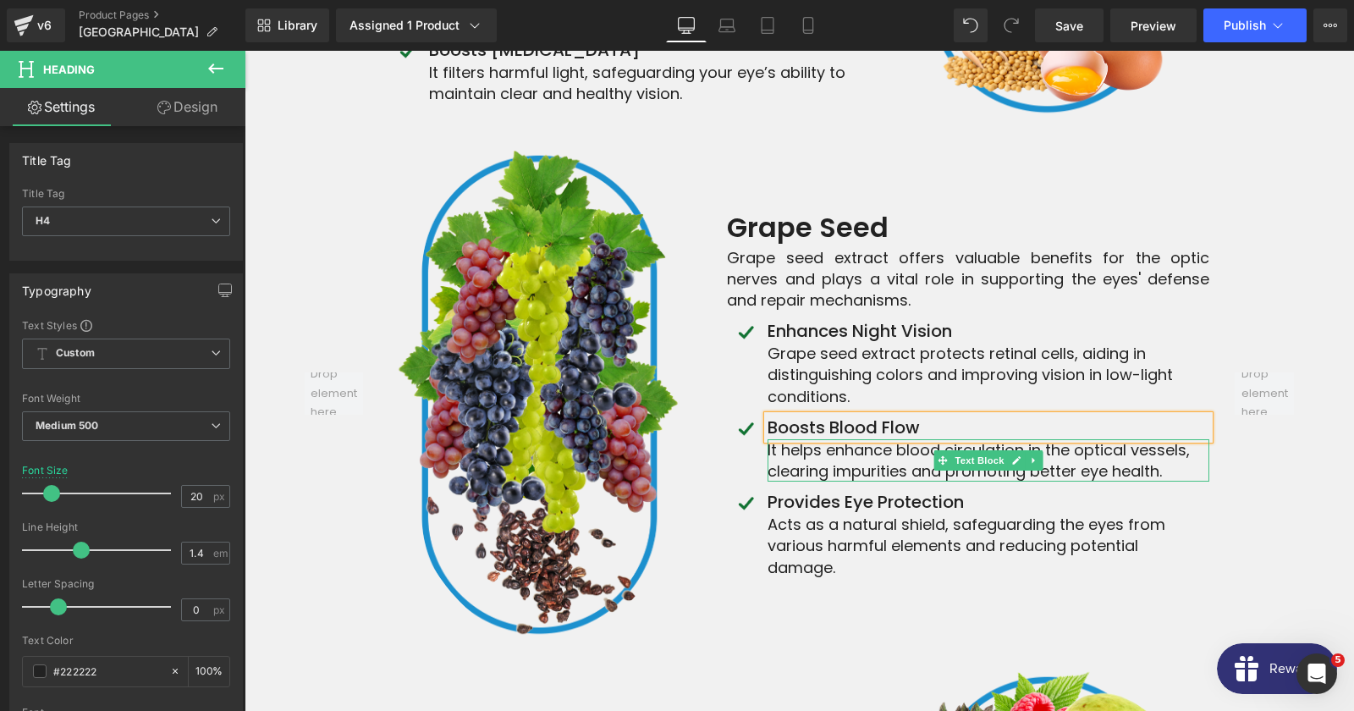
click at [814, 439] on p "It helps enhance blood circulation in the optical vessels, clearing impurities …" at bounding box center [988, 460] width 442 height 42
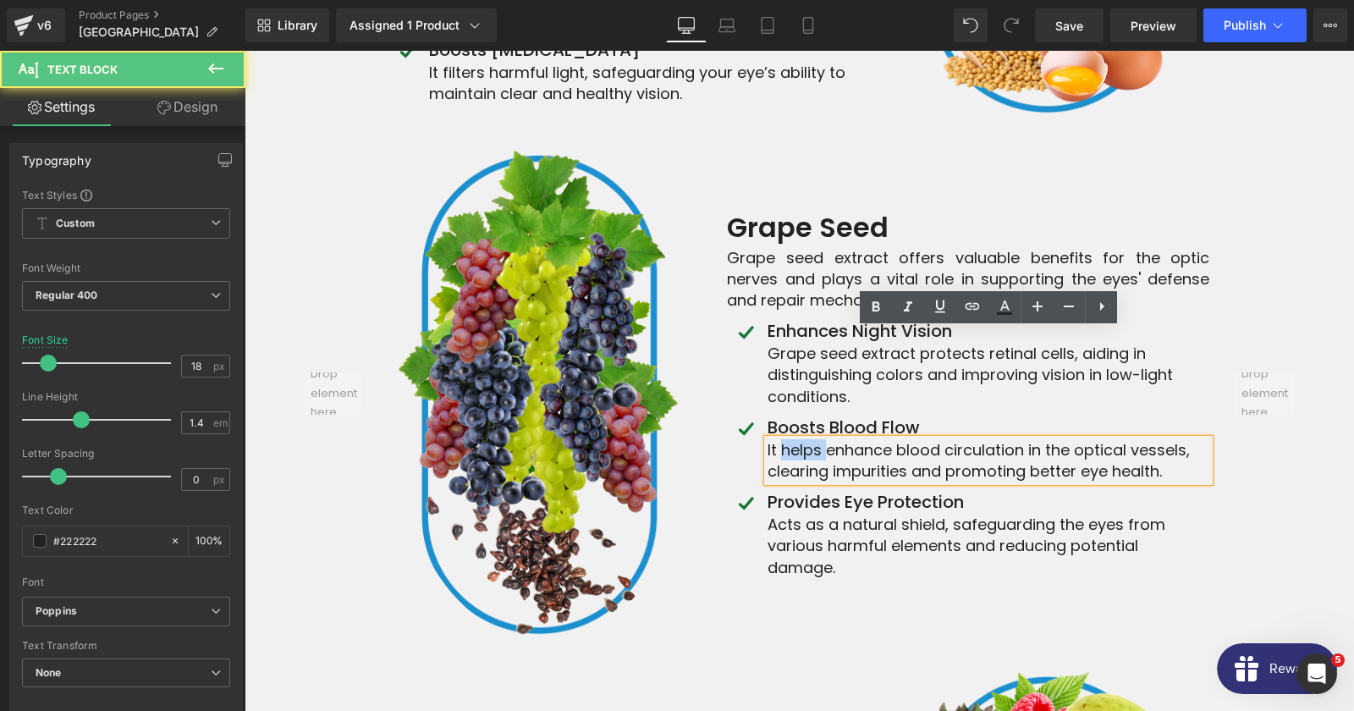
click at [814, 439] on p "It helps enhance blood circulation in the optical vessels, clearing impurities …" at bounding box center [988, 460] width 442 height 42
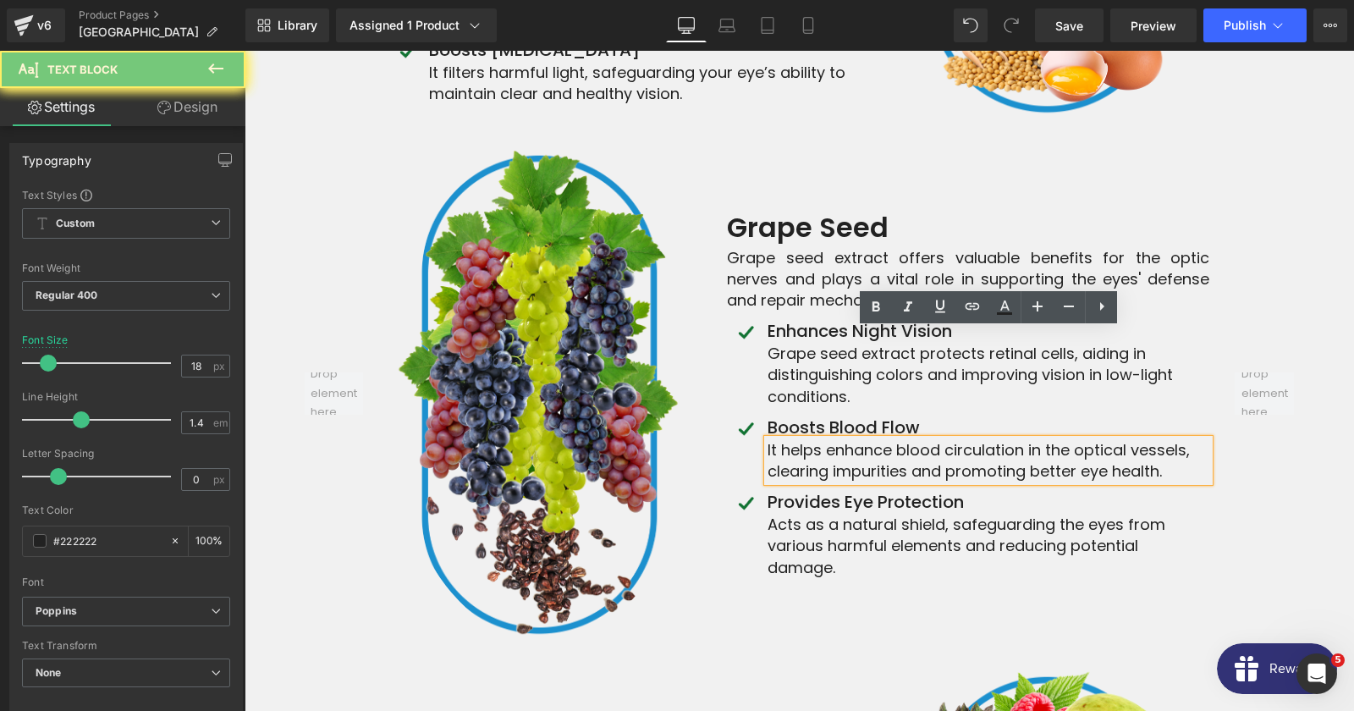
click at [814, 439] on p "It helps enhance blood circulation in the optical vessels, clearing impurities …" at bounding box center [988, 460] width 442 height 42
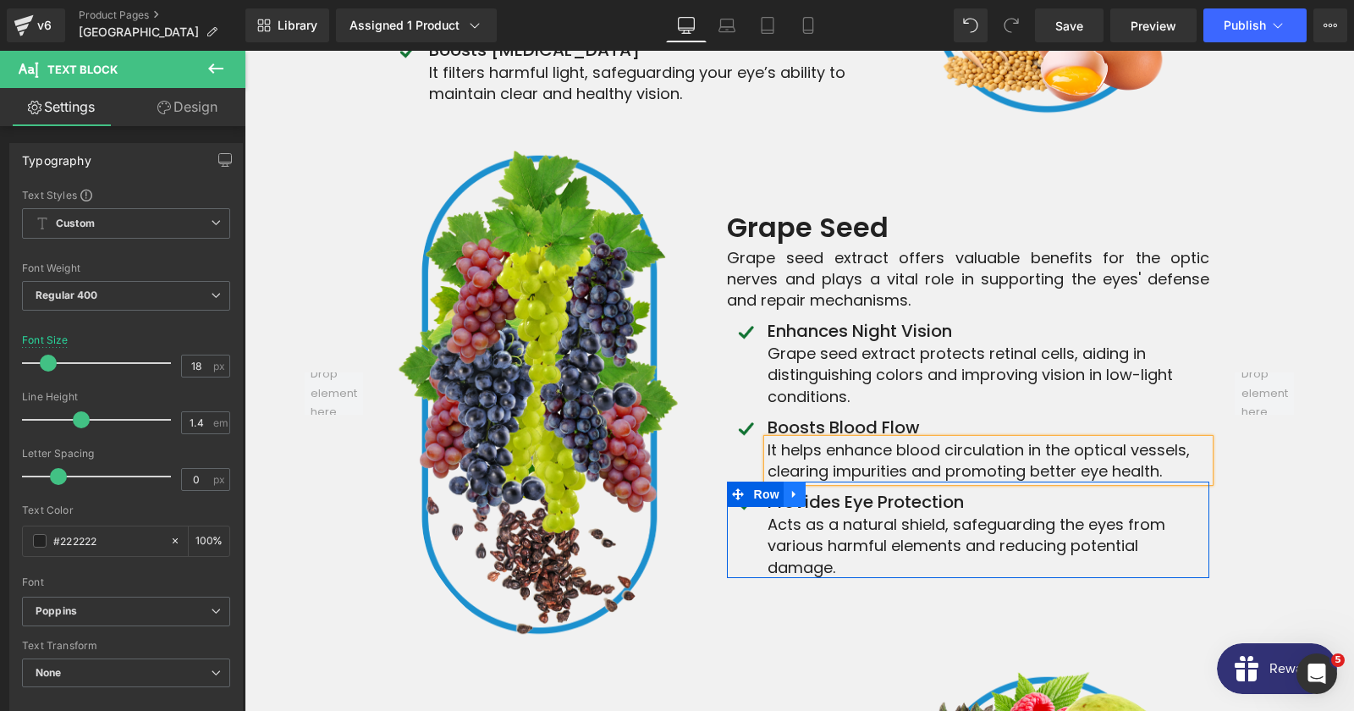
click at [799, 481] on link at bounding box center [794, 493] width 22 height 25
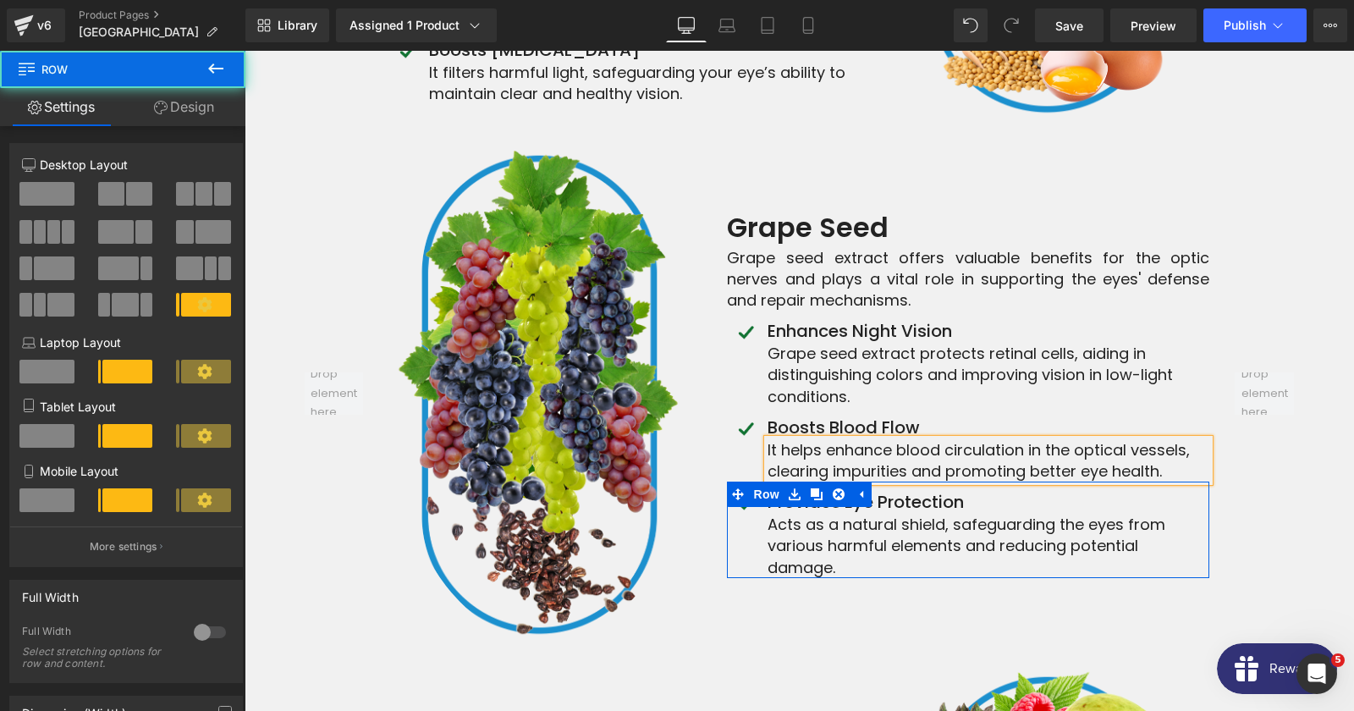
click at [920, 481] on div "Image Provides Eye Protection Heading Acts as a natural shield, safeguarding th…" at bounding box center [968, 529] width 482 height 96
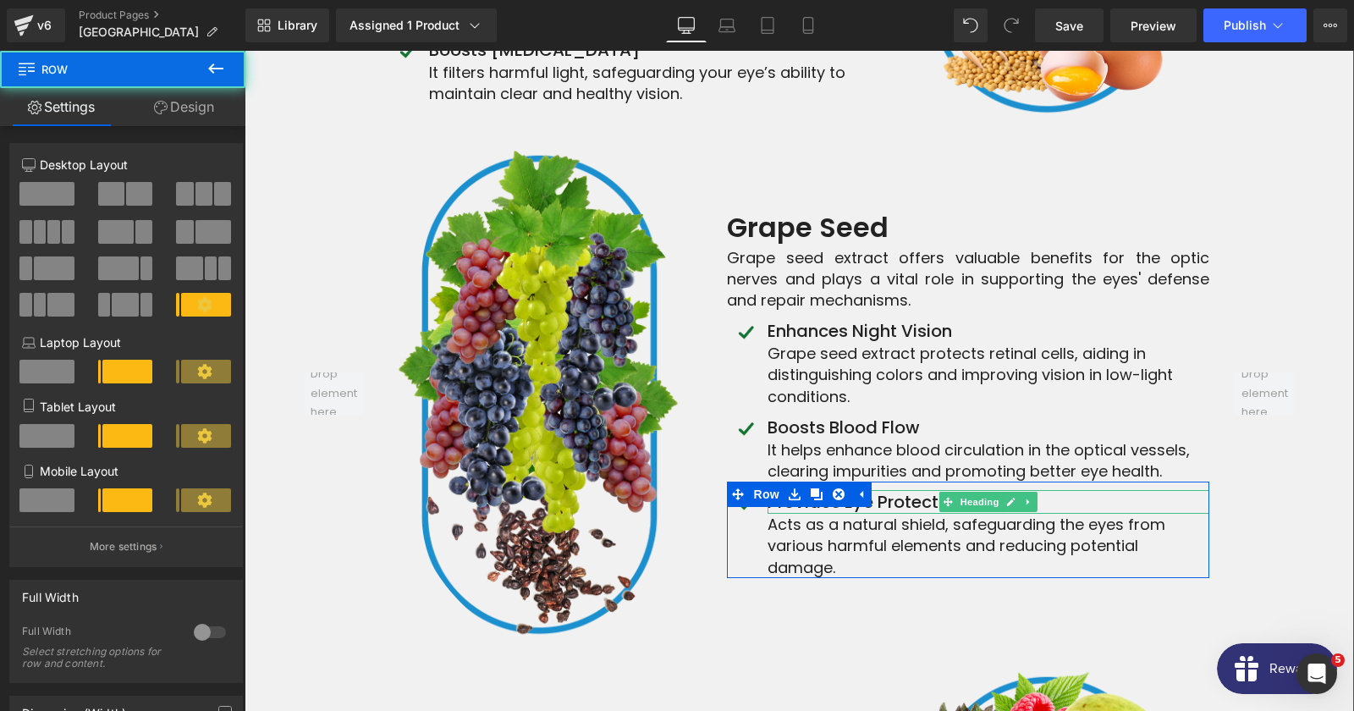
click at [923, 490] on h4 "Provides Eye Protection" at bounding box center [988, 502] width 442 height 24
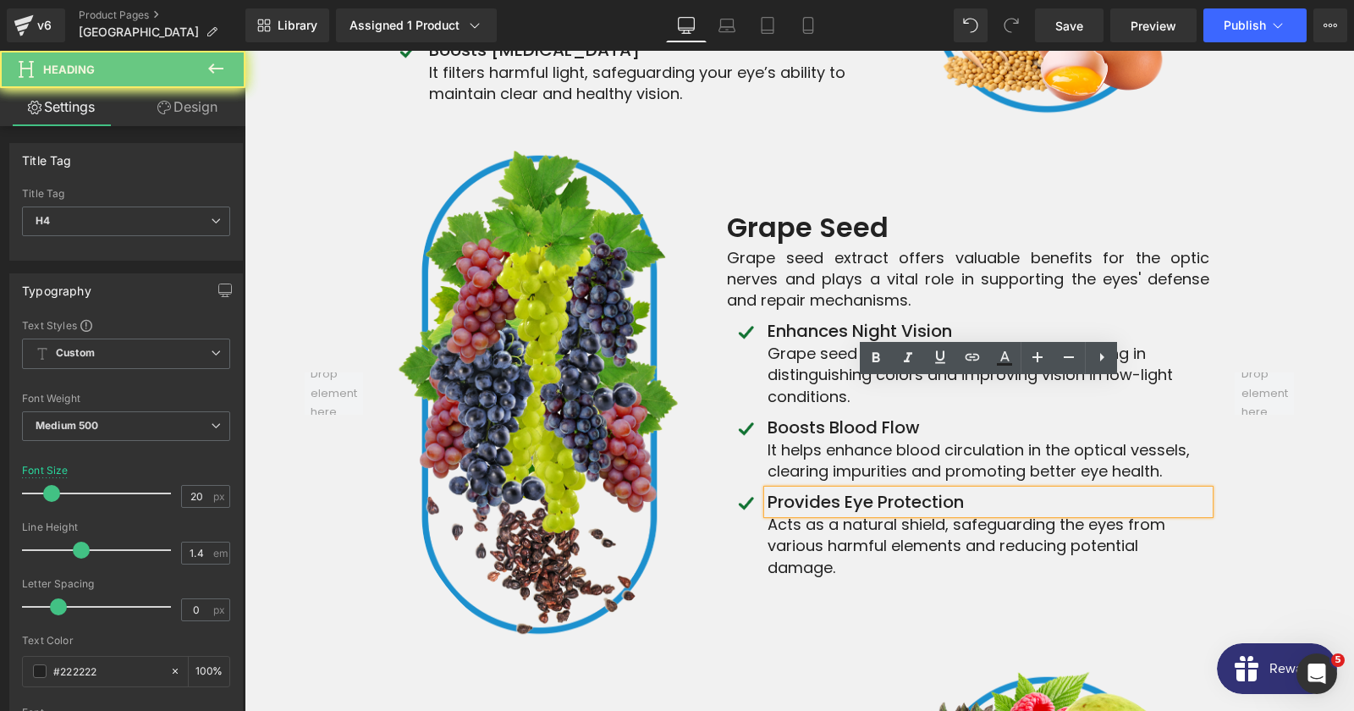
click at [923, 490] on h4 "Provides Eye Protection" at bounding box center [988, 502] width 442 height 24
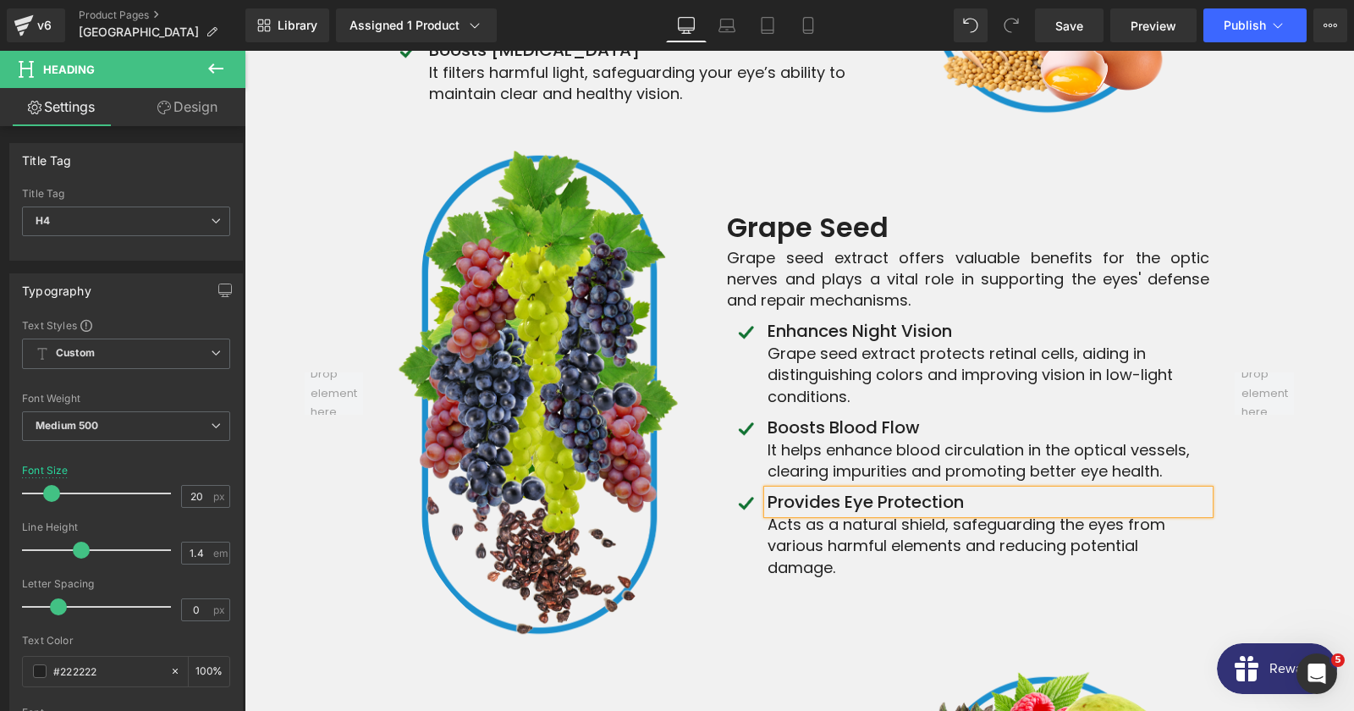
click at [835, 514] on p "Acts as a natural shield, safeguarding the eyes from various harmful elements a…" at bounding box center [988, 546] width 442 height 64
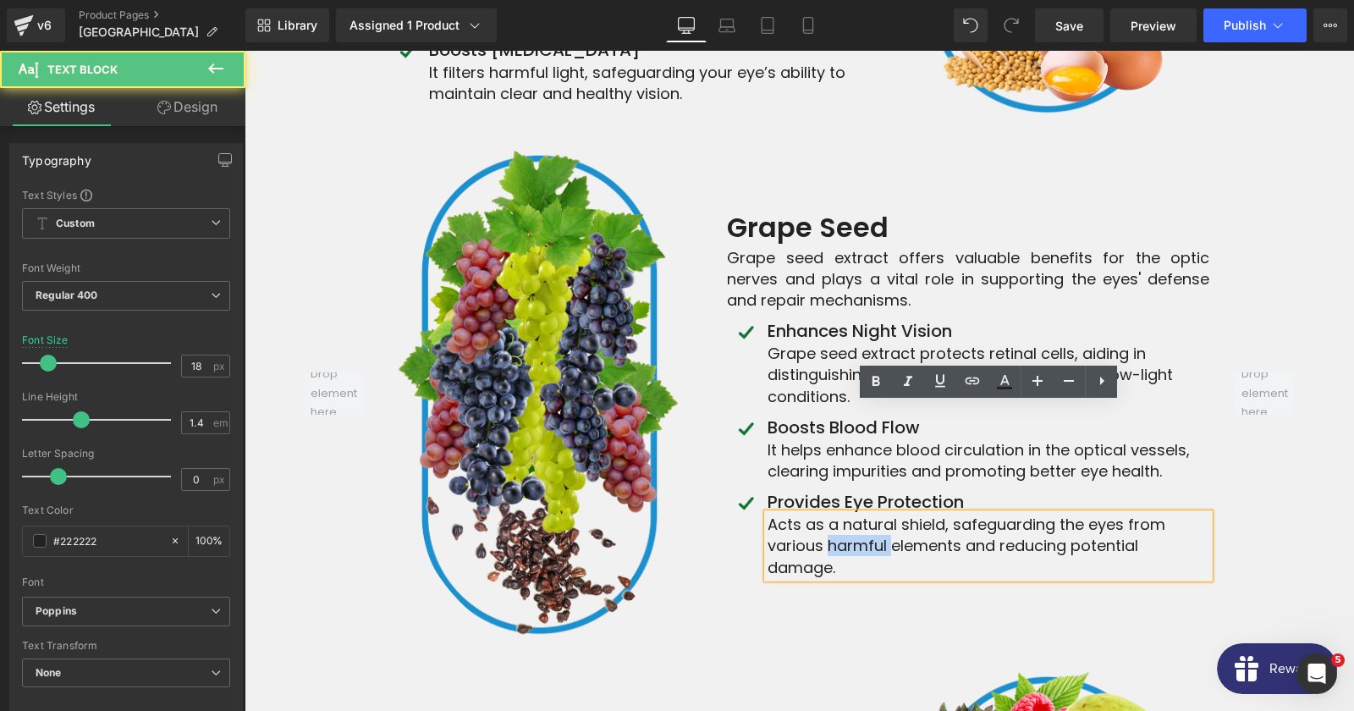
click at [835, 514] on p "Acts as a natural shield, safeguarding the eyes from various harmful elements a…" at bounding box center [988, 546] width 442 height 64
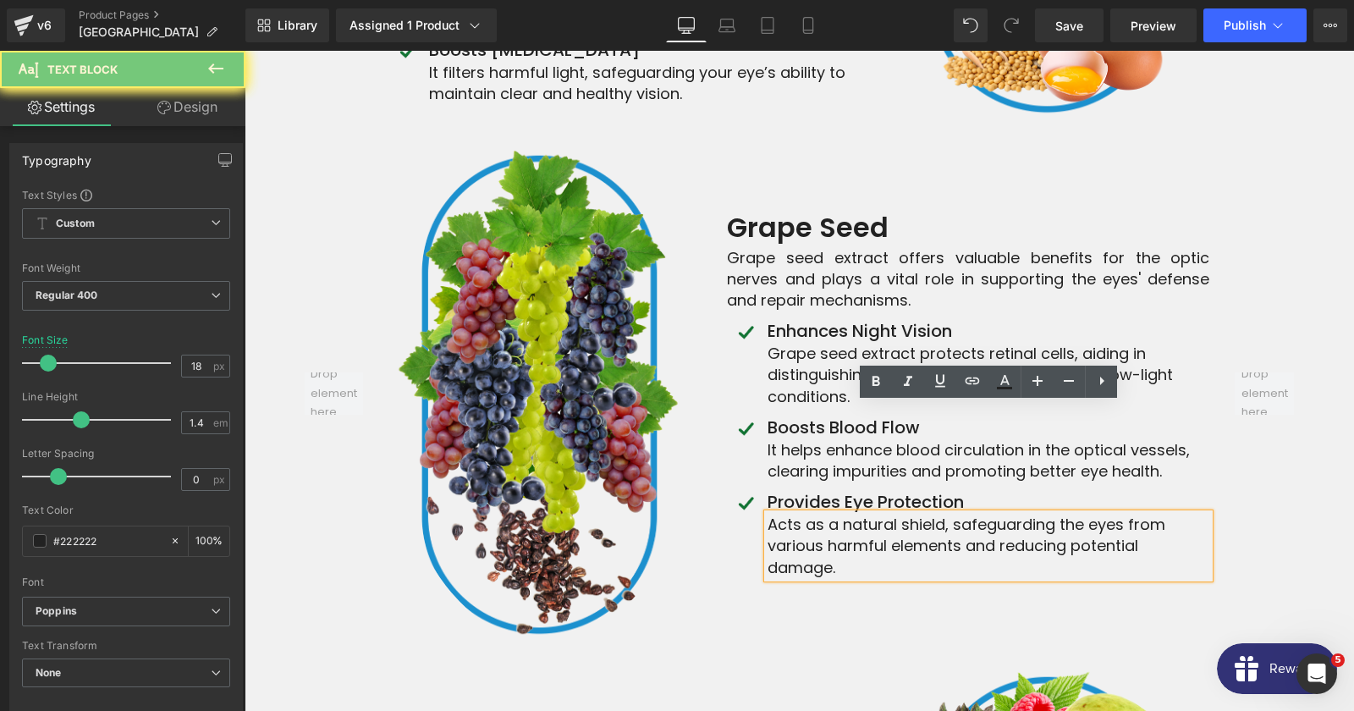
click at [835, 514] on p "Acts as a natural shield, safeguarding the eyes from various harmful elements a…" at bounding box center [988, 546] width 442 height 64
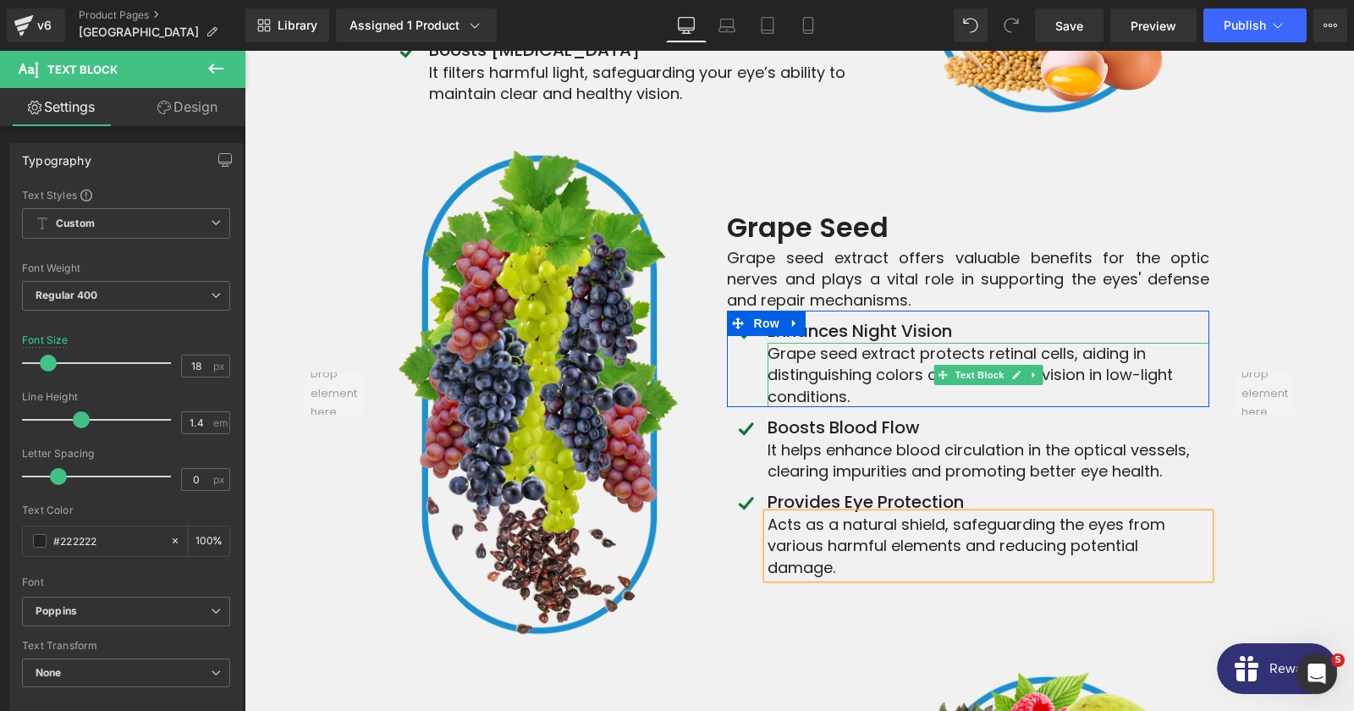
scroll to position [8265, 0]
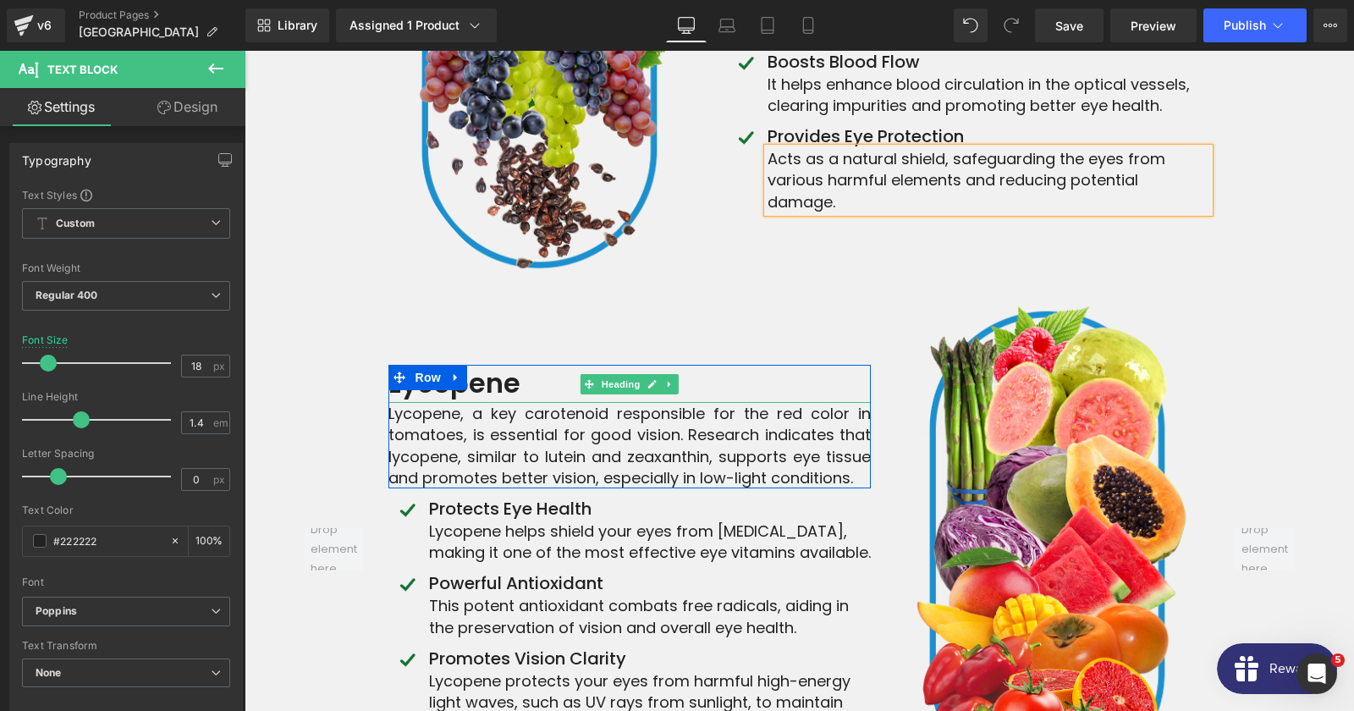
click at [508, 364] on strong "Lycopene" at bounding box center [454, 383] width 132 height 38
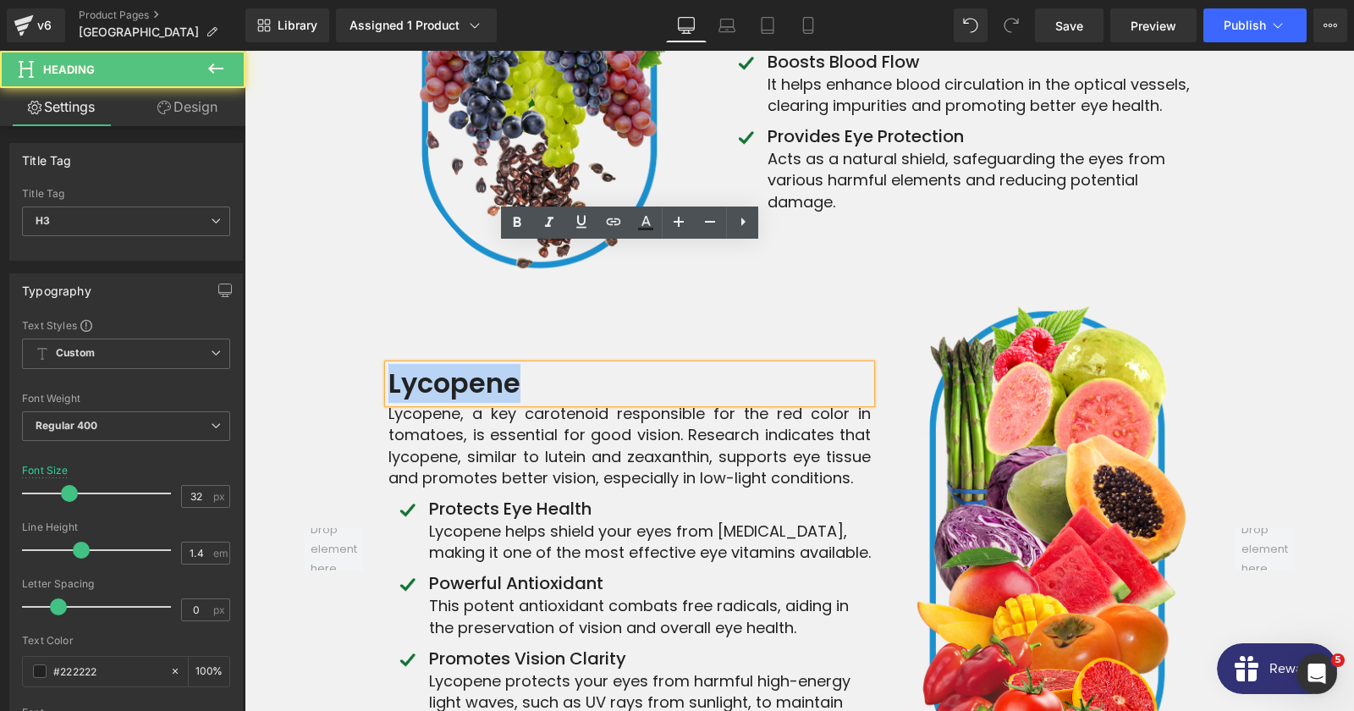
click at [508, 364] on strong "Lycopene" at bounding box center [454, 383] width 132 height 38
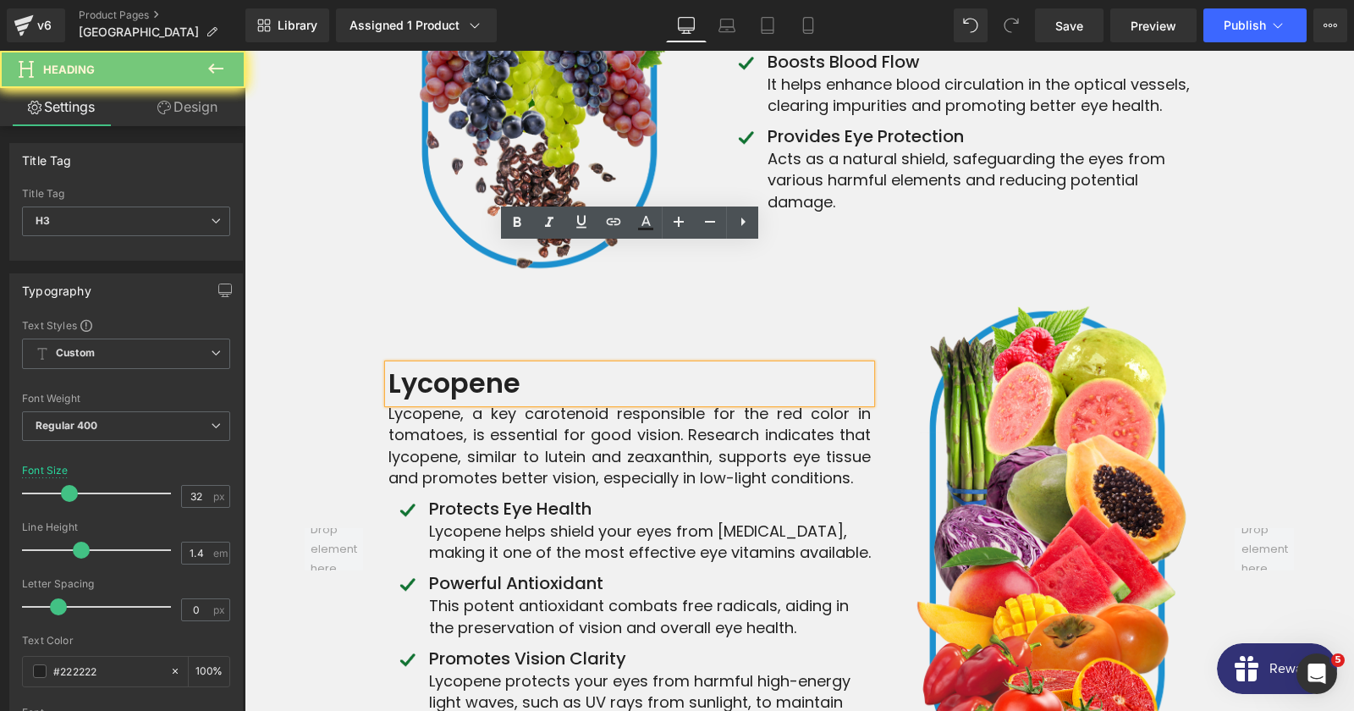
click at [508, 364] on strong "Lycopene" at bounding box center [454, 383] width 132 height 38
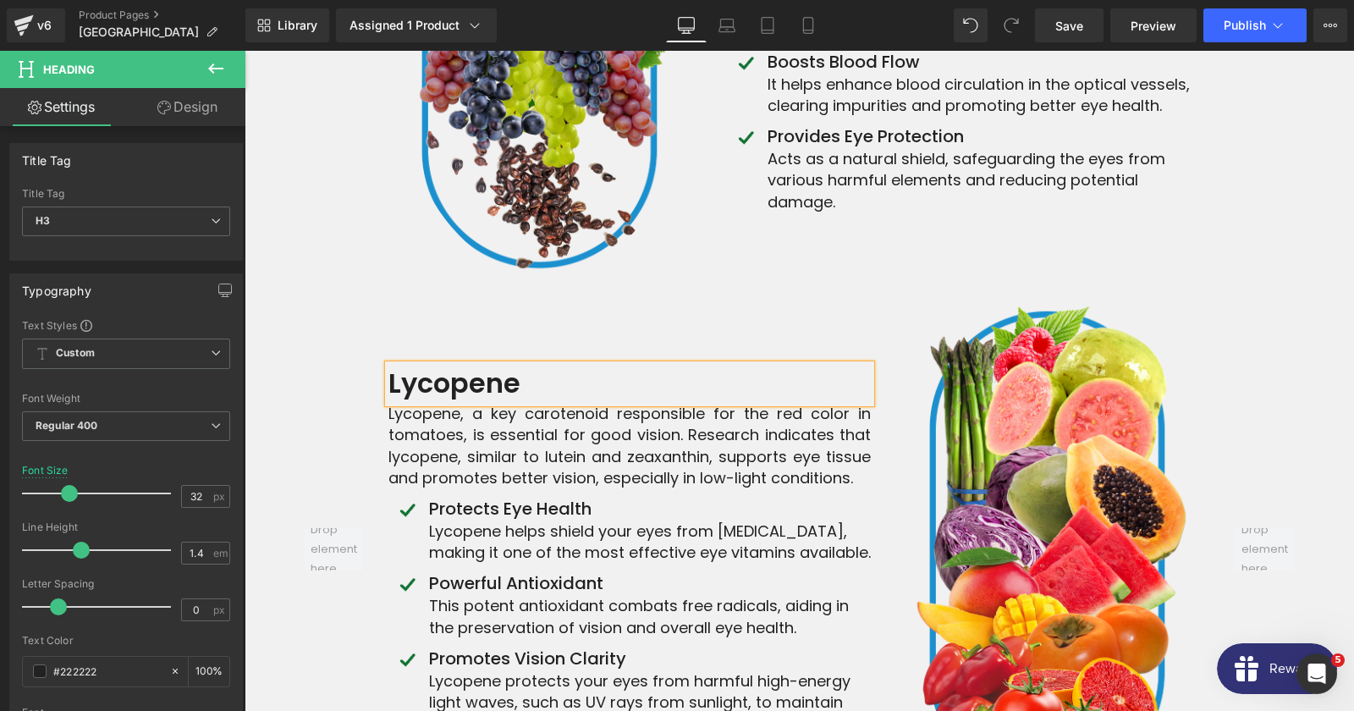
click at [515, 403] on div "Lycopene, a key carotenoid responsible for the red color in tomatoes, is essent…" at bounding box center [629, 445] width 482 height 85
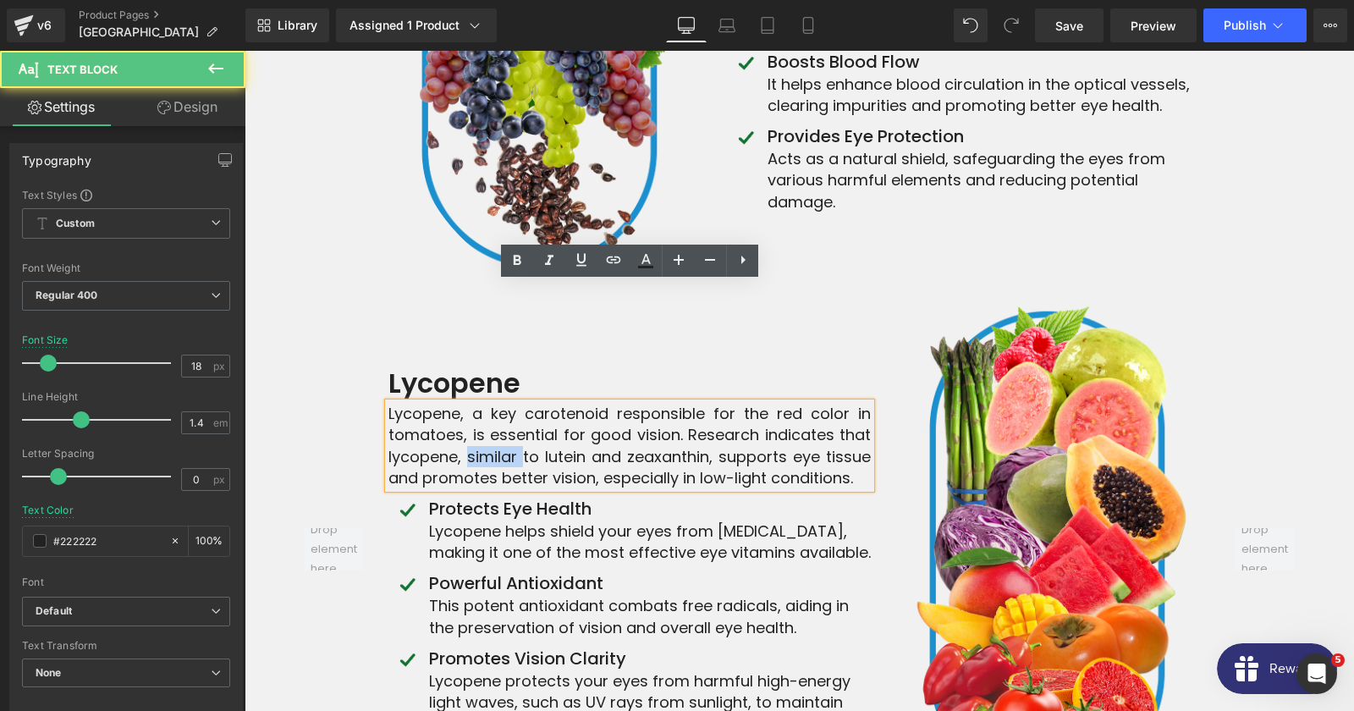
click at [515, 403] on div "Lycopene, a key carotenoid responsible for the red color in tomatoes, is essent…" at bounding box center [629, 445] width 482 height 85
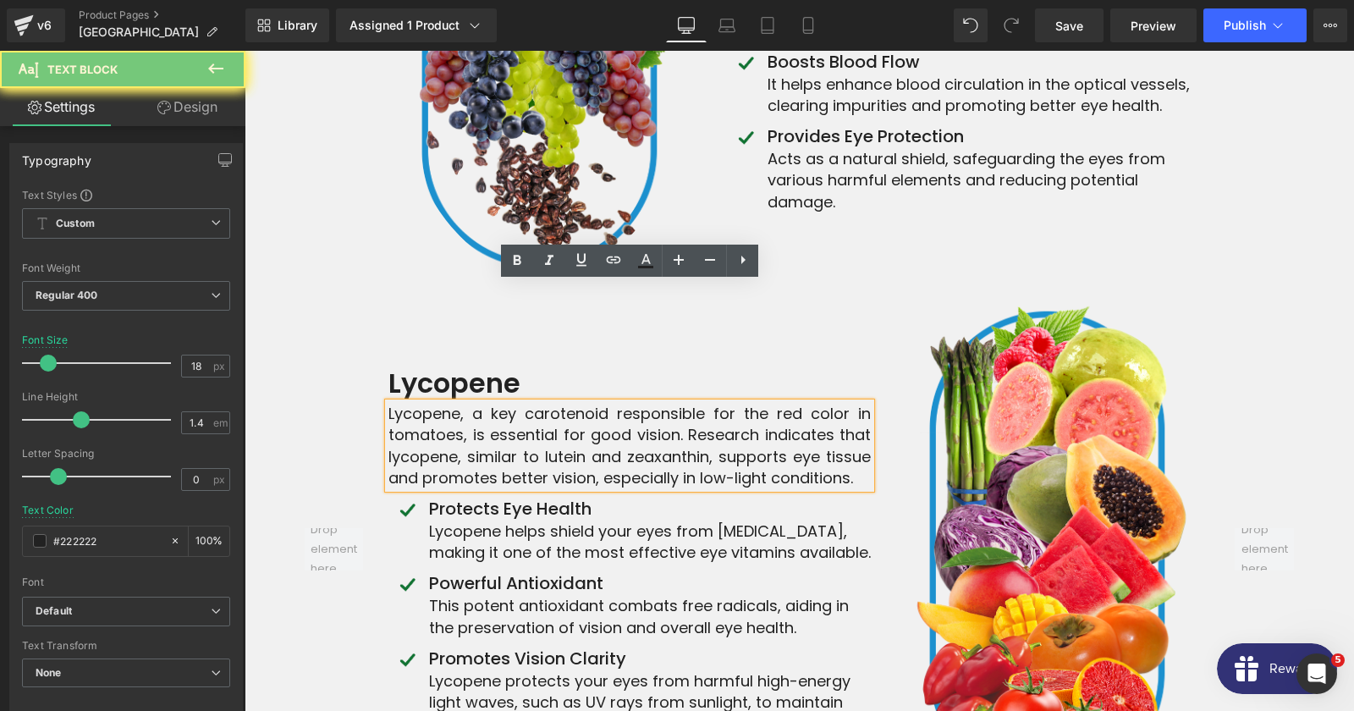
click at [515, 403] on div "Lycopene, a key carotenoid responsible for the red color in tomatoes, is essent…" at bounding box center [629, 445] width 482 height 85
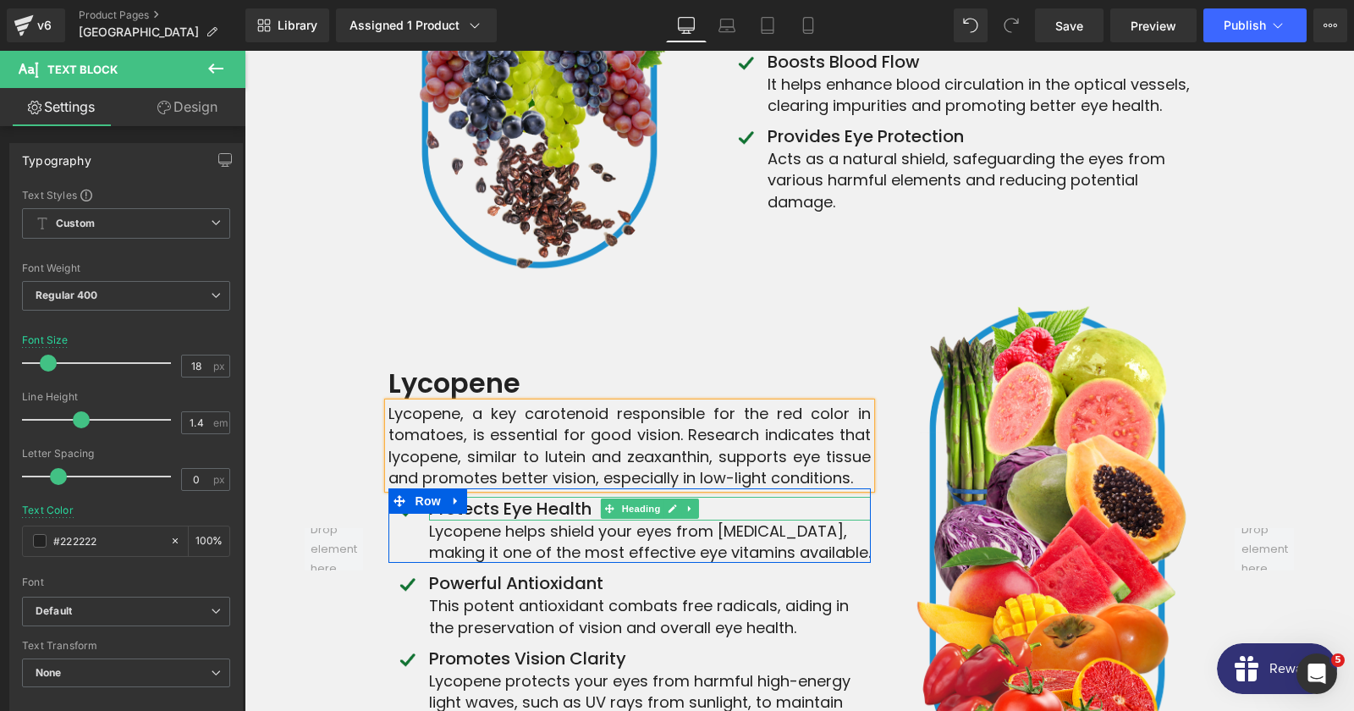
click at [486, 497] on h4 "Protects Eye Health" at bounding box center [650, 509] width 442 height 24
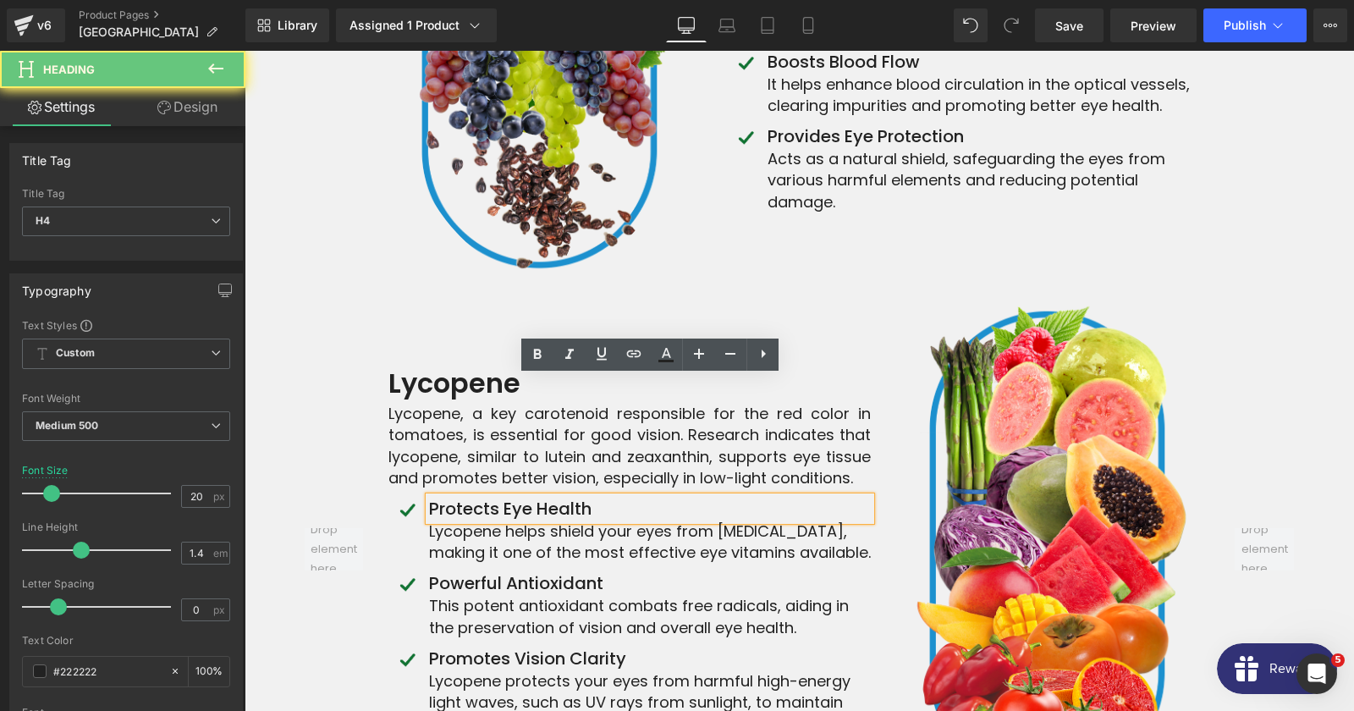
click at [486, 497] on h4 "Protects Eye Health" at bounding box center [650, 509] width 442 height 24
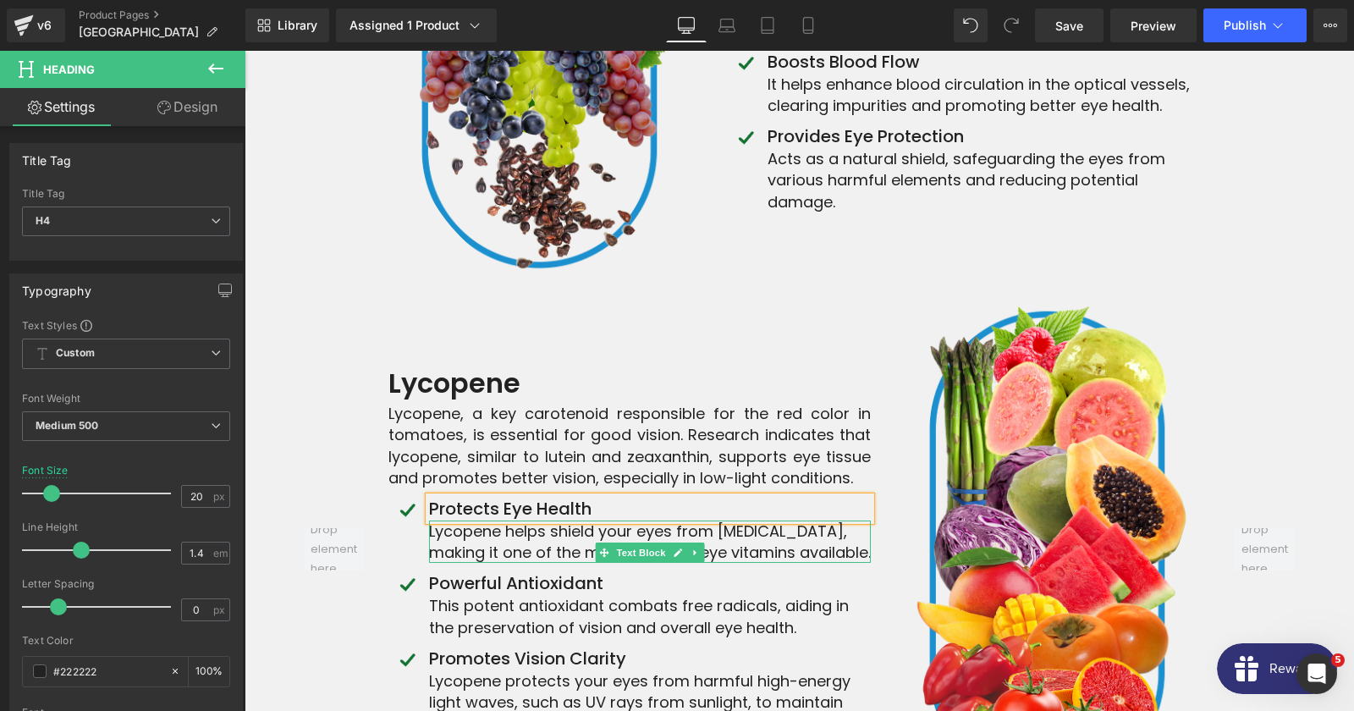
click at [487, 520] on p "Lycopene helps shield your eyes from [MEDICAL_DATA], making it one of the most …" at bounding box center [650, 541] width 442 height 42
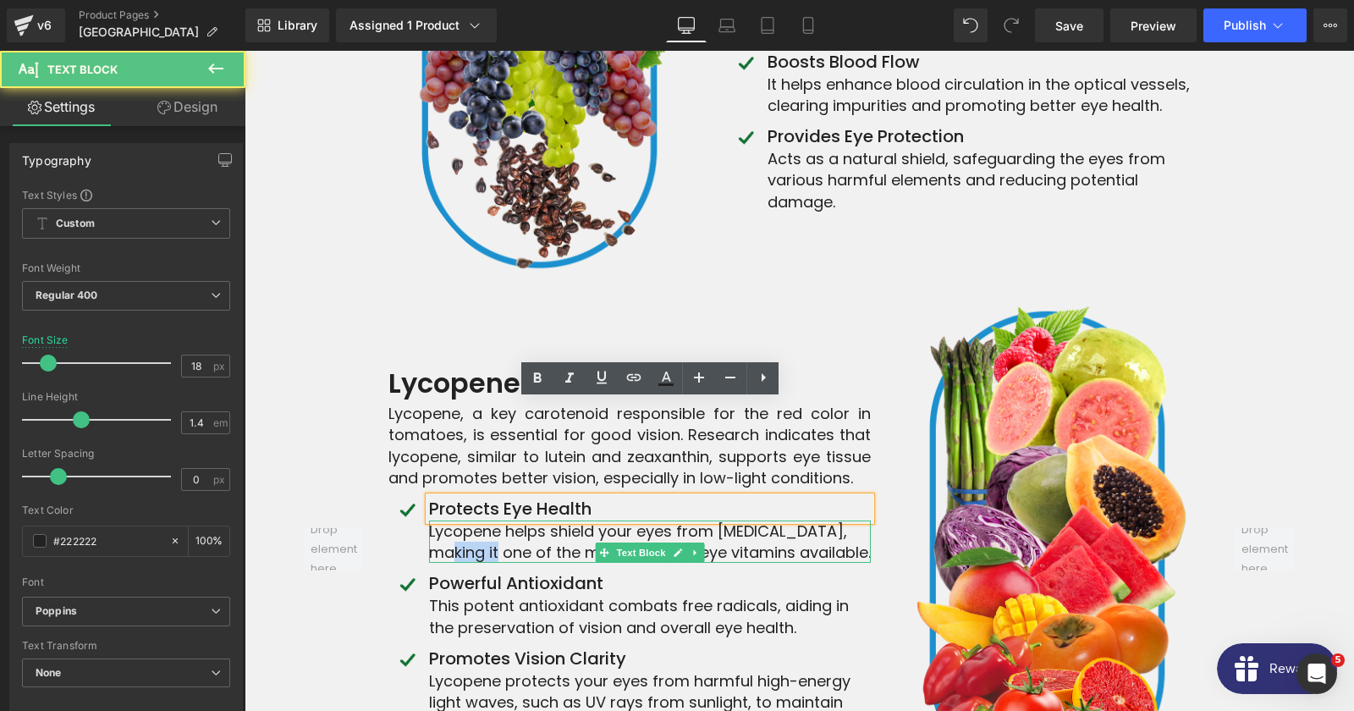
click at [487, 520] on p "Lycopene helps shield your eyes from [MEDICAL_DATA], making it one of the most …" at bounding box center [650, 541] width 442 height 42
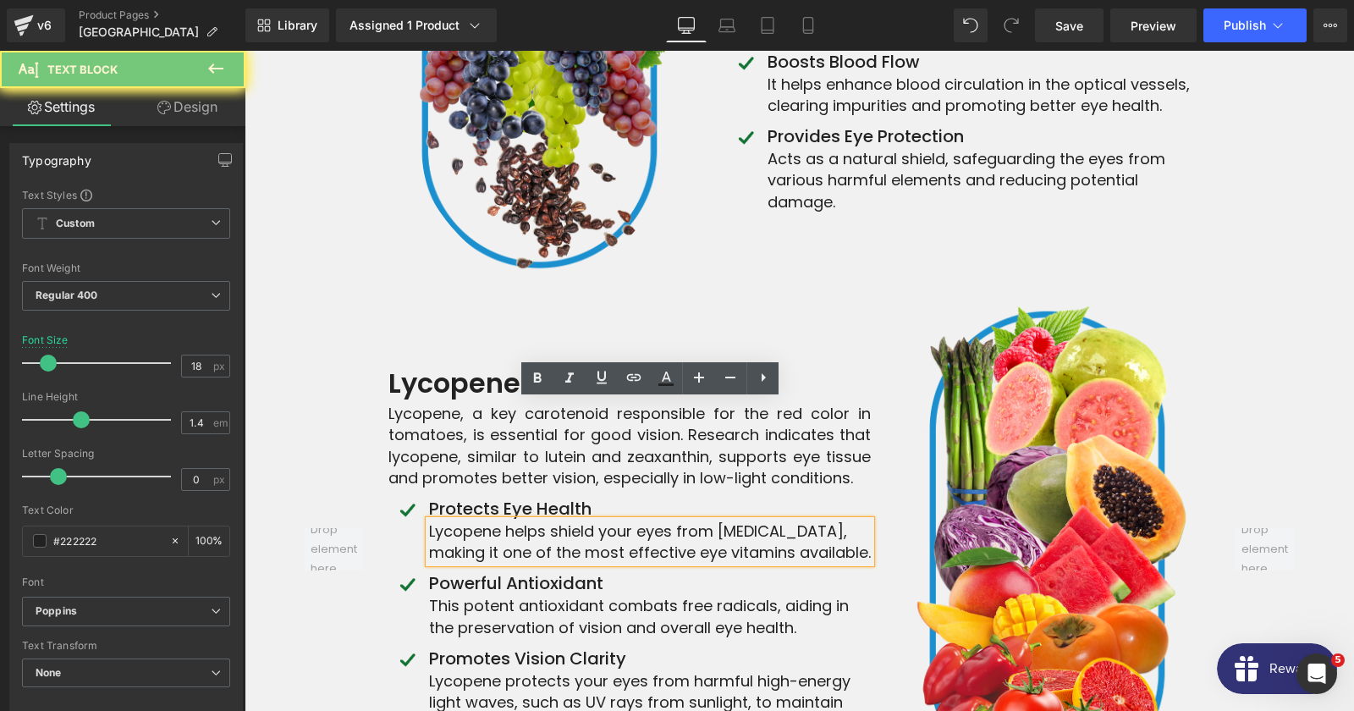
click at [487, 520] on p "Lycopene helps shield your eyes from [MEDICAL_DATA], making it one of the most …" at bounding box center [650, 541] width 442 height 42
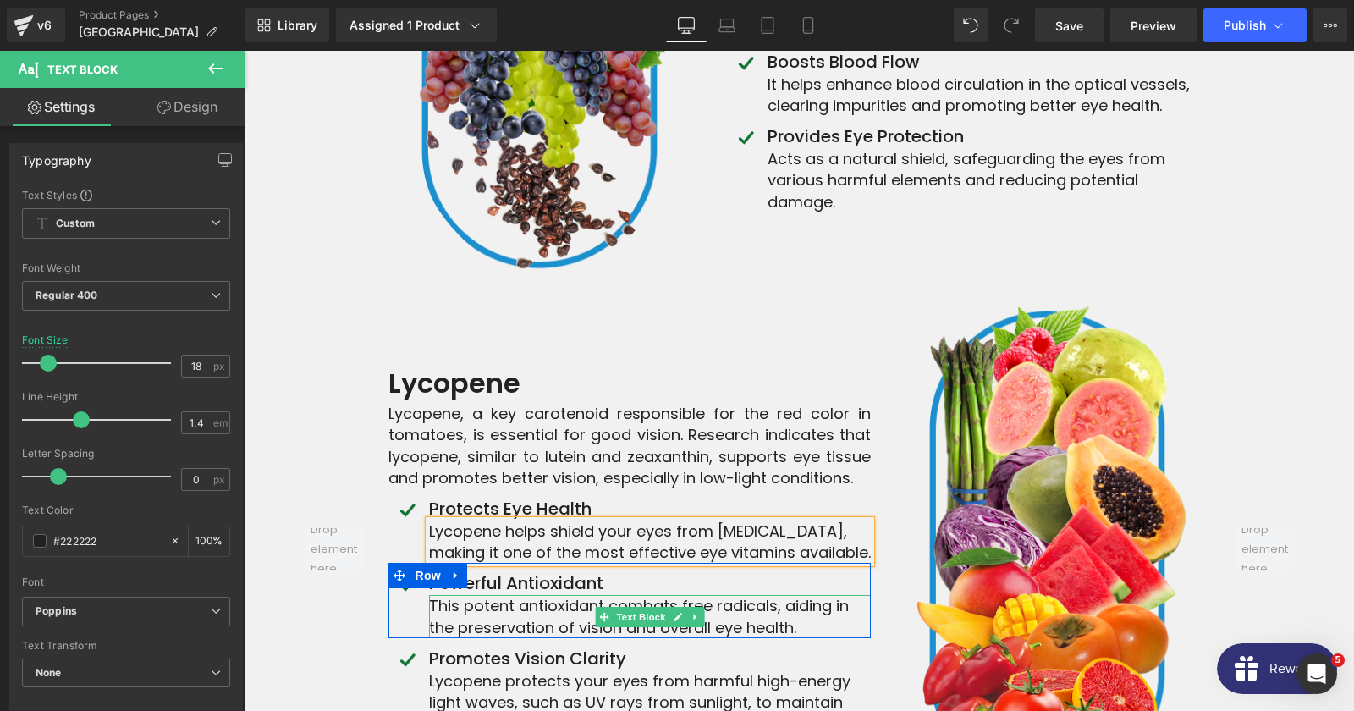
click at [504, 571] on h4 "Powerful Antioxidant" at bounding box center [650, 583] width 442 height 24
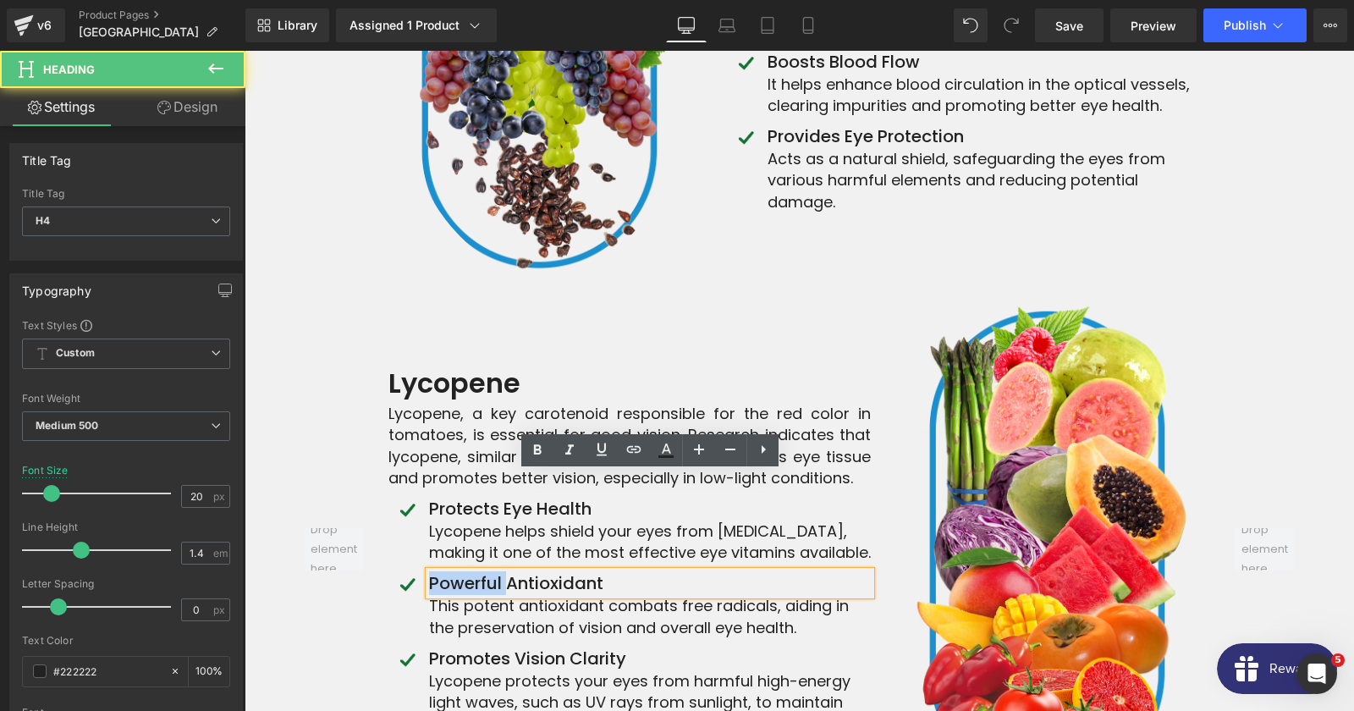
click at [504, 571] on h4 "Powerful Antioxidant" at bounding box center [650, 583] width 442 height 24
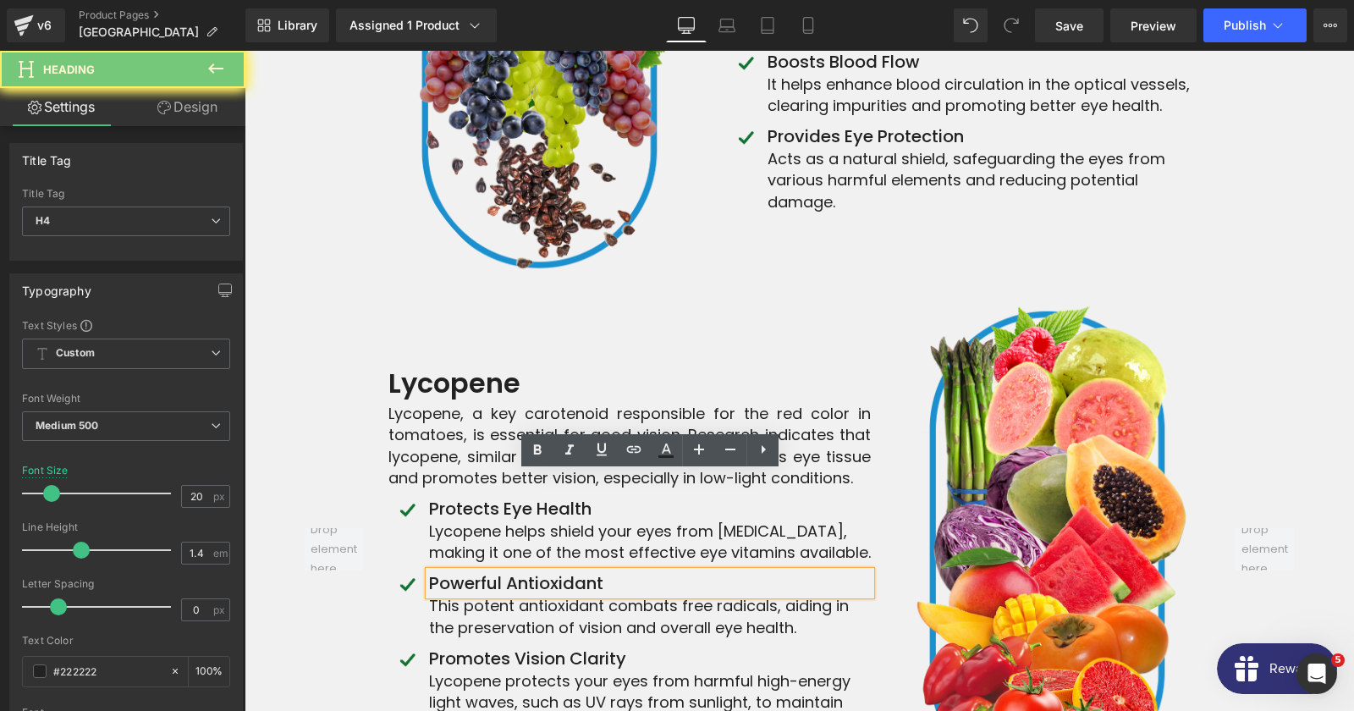
click at [504, 571] on h4 "Powerful Antioxidant" at bounding box center [650, 583] width 442 height 24
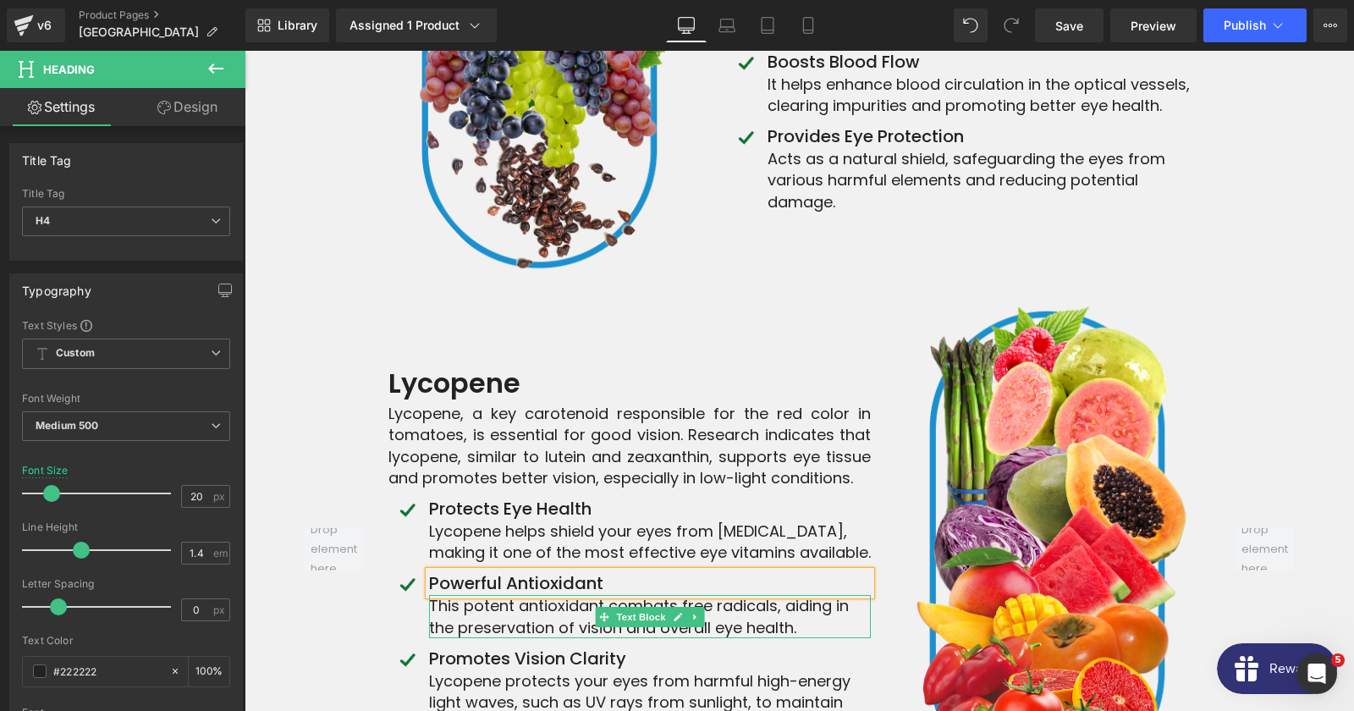
click at [522, 595] on p "This potent antioxidant combats free radicals, aiding in the preservation of vi…" at bounding box center [650, 616] width 442 height 42
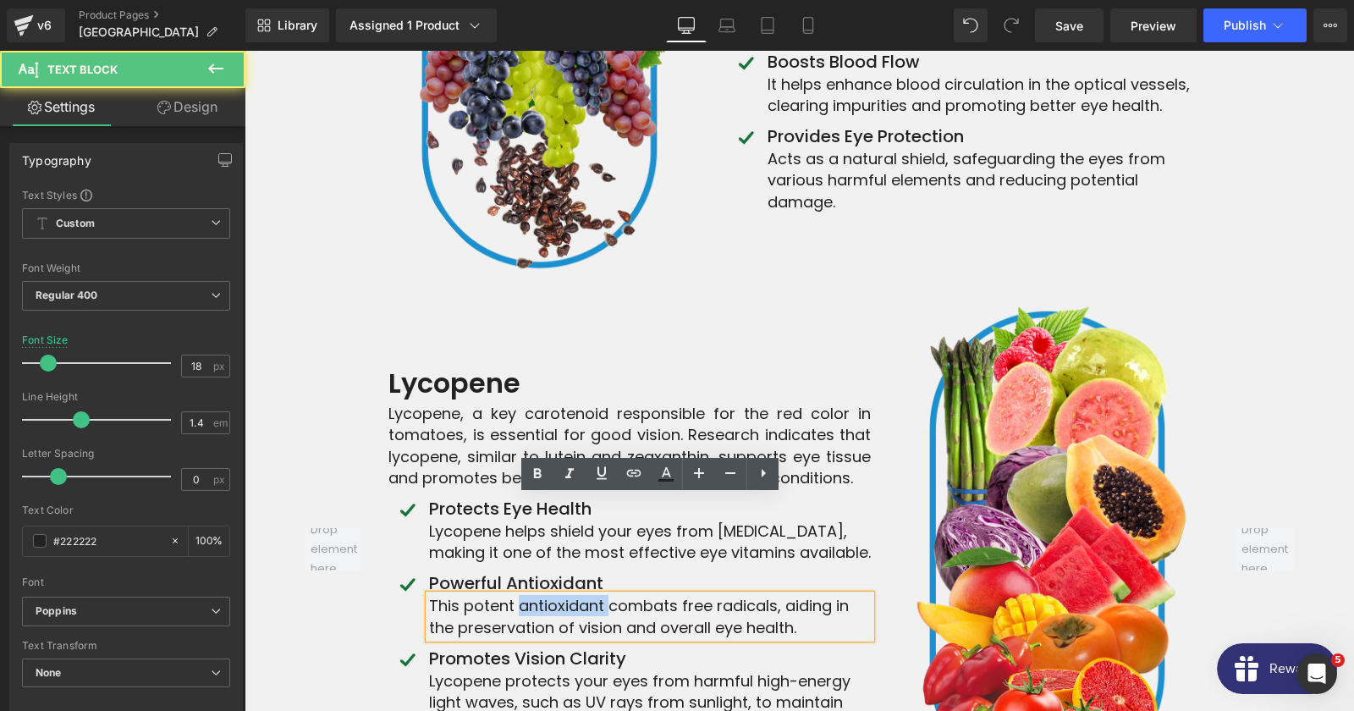
click at [522, 595] on p "This potent antioxidant combats free radicals, aiding in the preservation of vi…" at bounding box center [650, 616] width 442 height 42
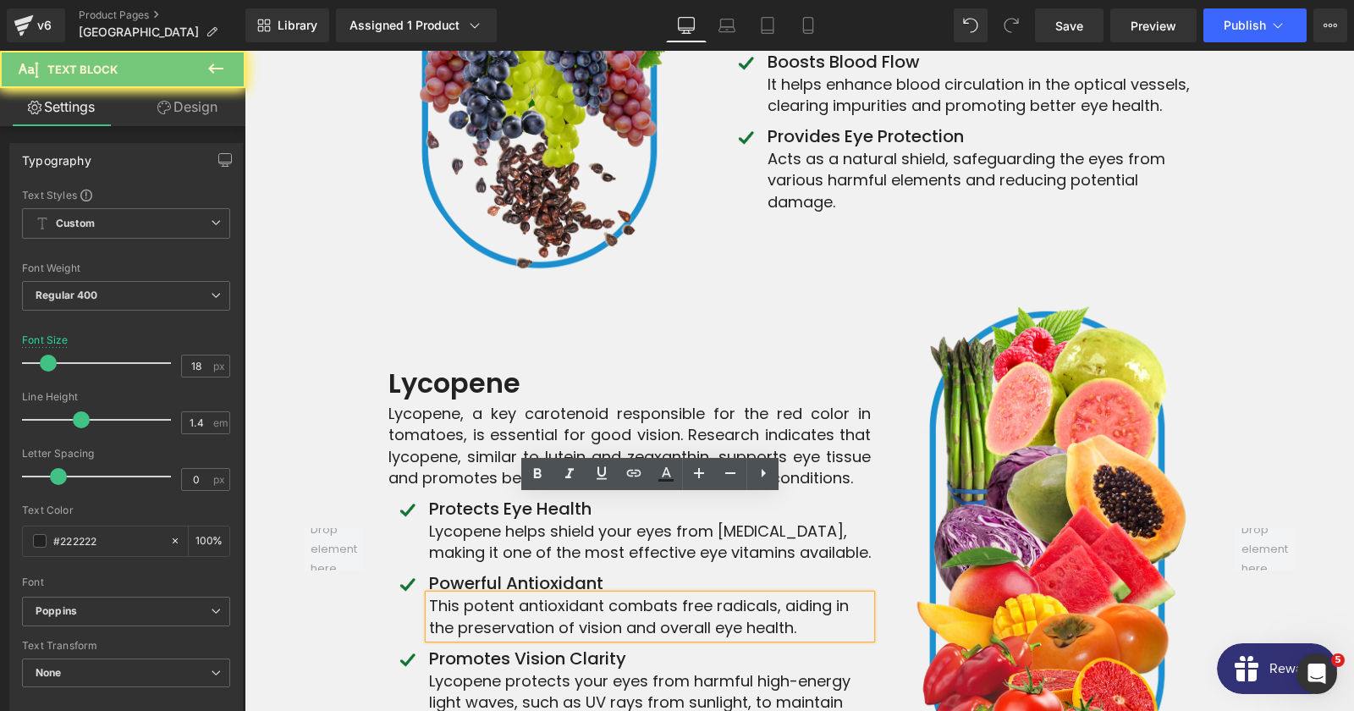
click at [522, 595] on p "This potent antioxidant combats free radicals, aiding in the preservation of vi…" at bounding box center [650, 616] width 442 height 42
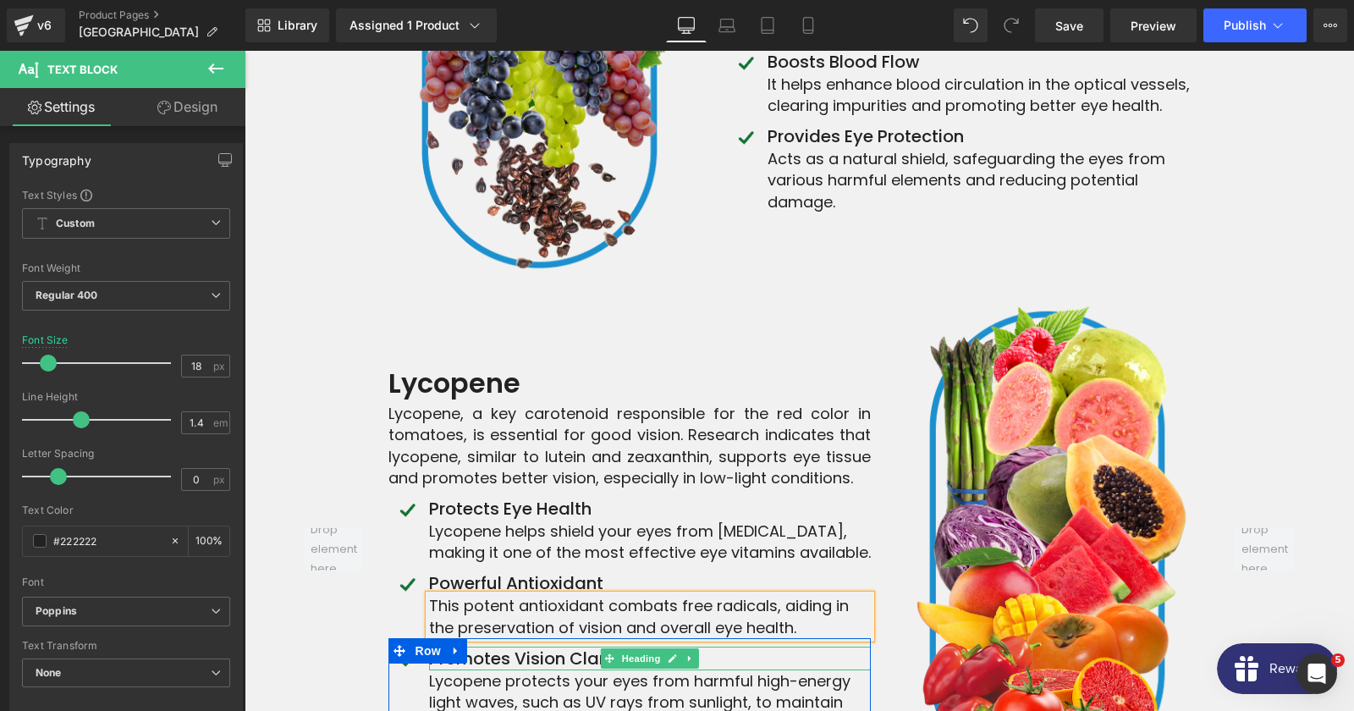
click at [565, 646] on h4 "Promotes Vision Clarity" at bounding box center [650, 658] width 442 height 24
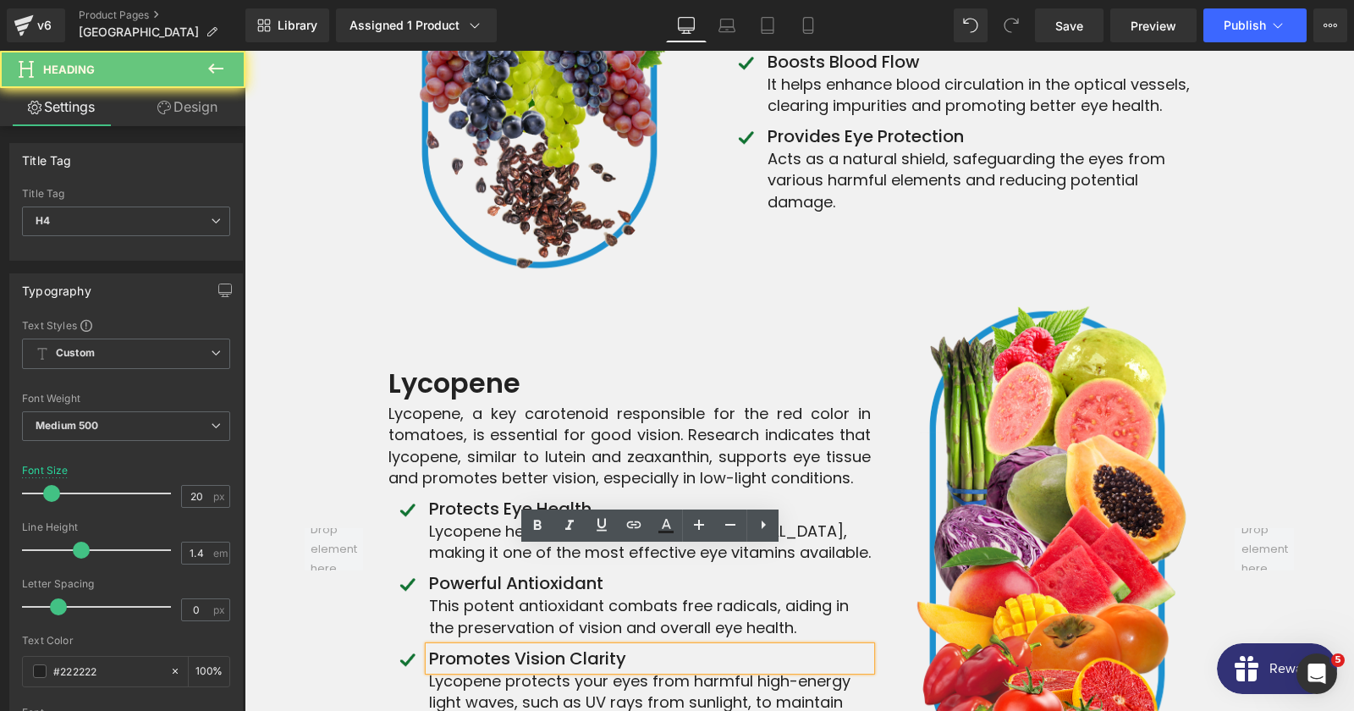
click at [565, 646] on h4 "Promotes Vision Clarity" at bounding box center [650, 658] width 442 height 24
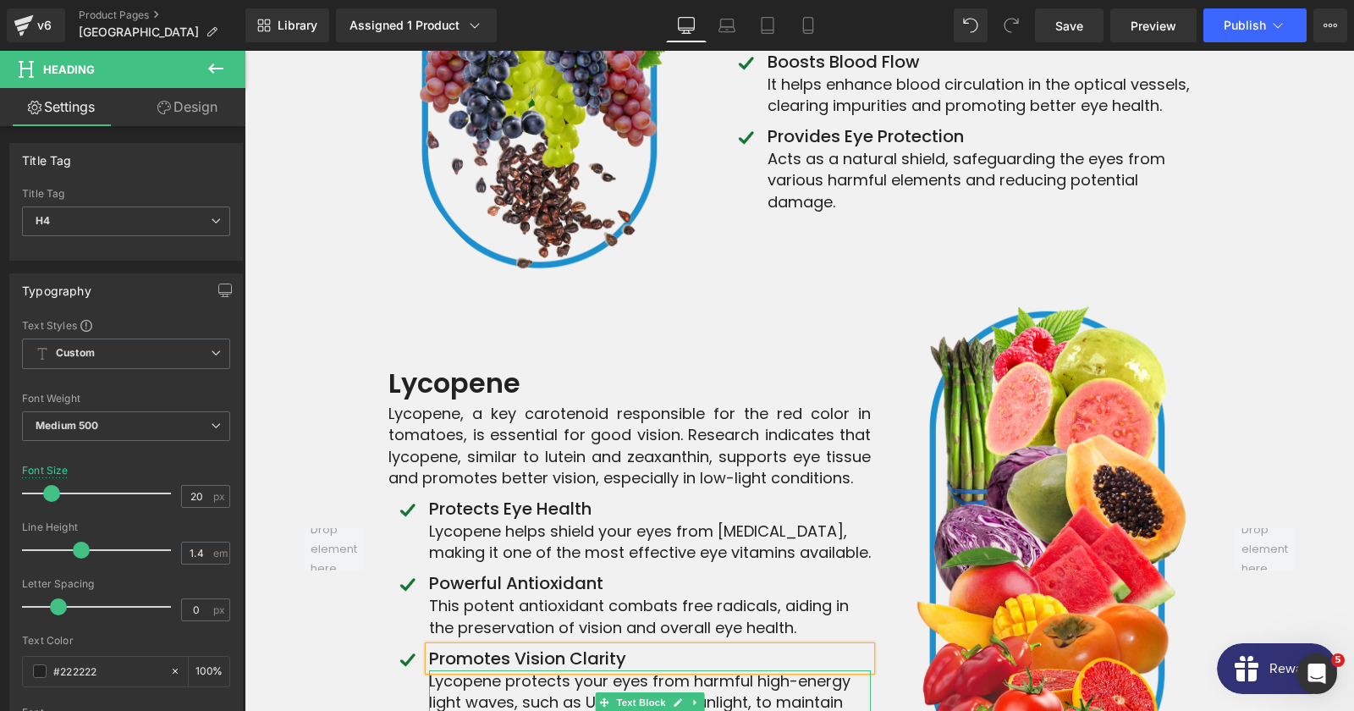
click at [494, 670] on p "Lycopene protects your eyes from harmful high-energy light waves, such as UV ra…" at bounding box center [650, 702] width 442 height 64
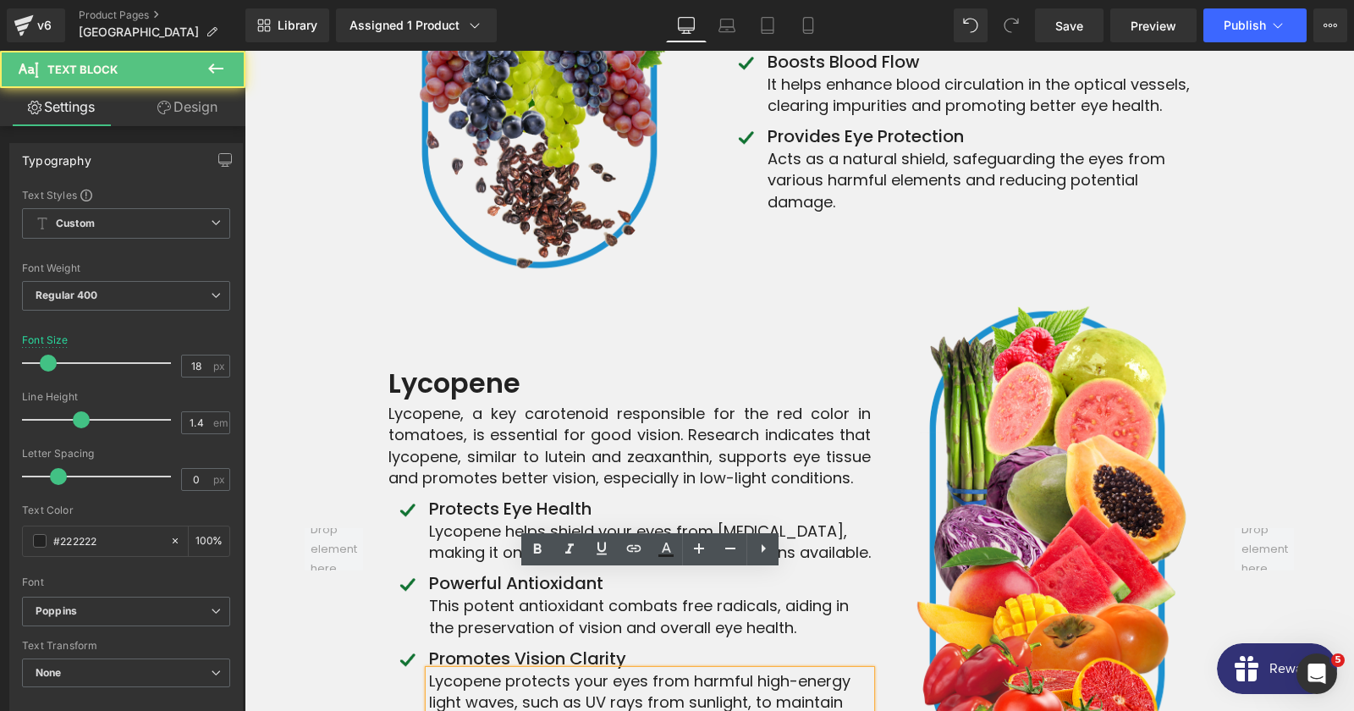
click at [494, 670] on p "Lycopene protects your eyes from harmful high-energy light waves, such as UV ra…" at bounding box center [650, 702] width 442 height 64
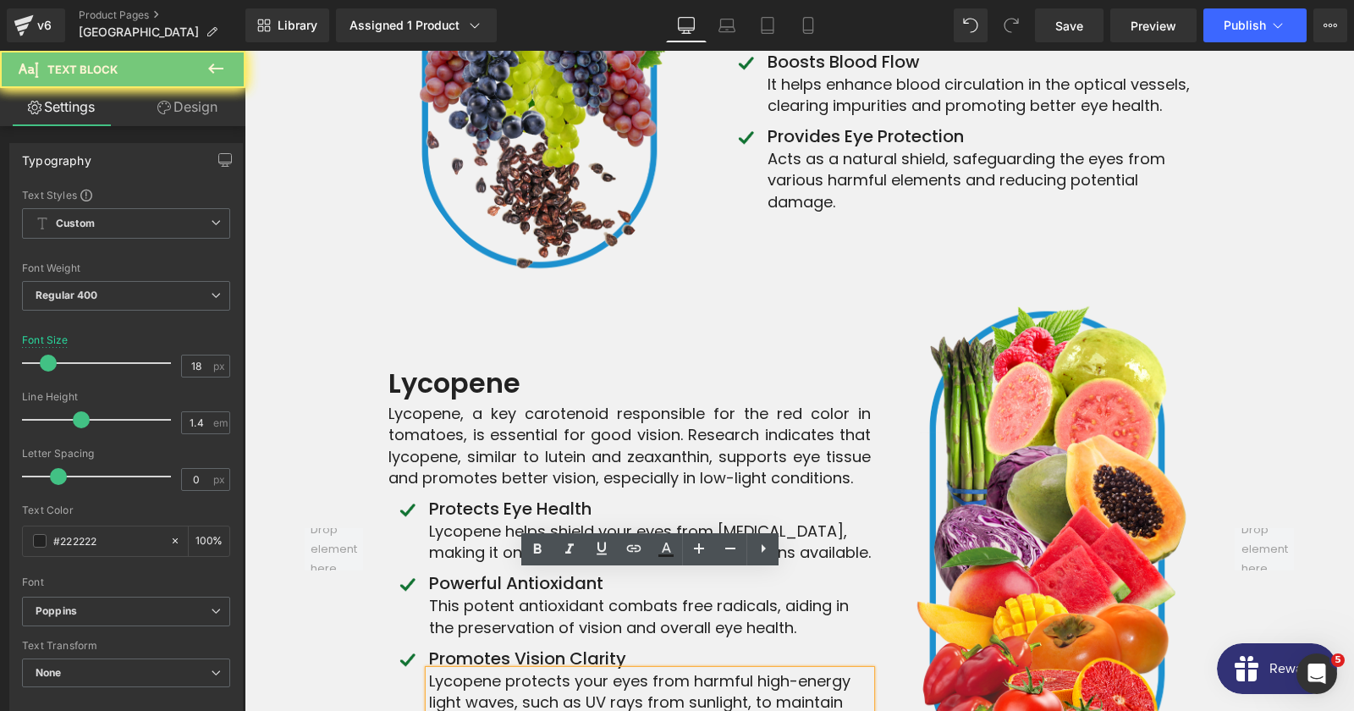
click at [494, 670] on p "Lycopene protects your eyes from harmful high-energy light waves, such as UV ra…" at bounding box center [650, 702] width 442 height 64
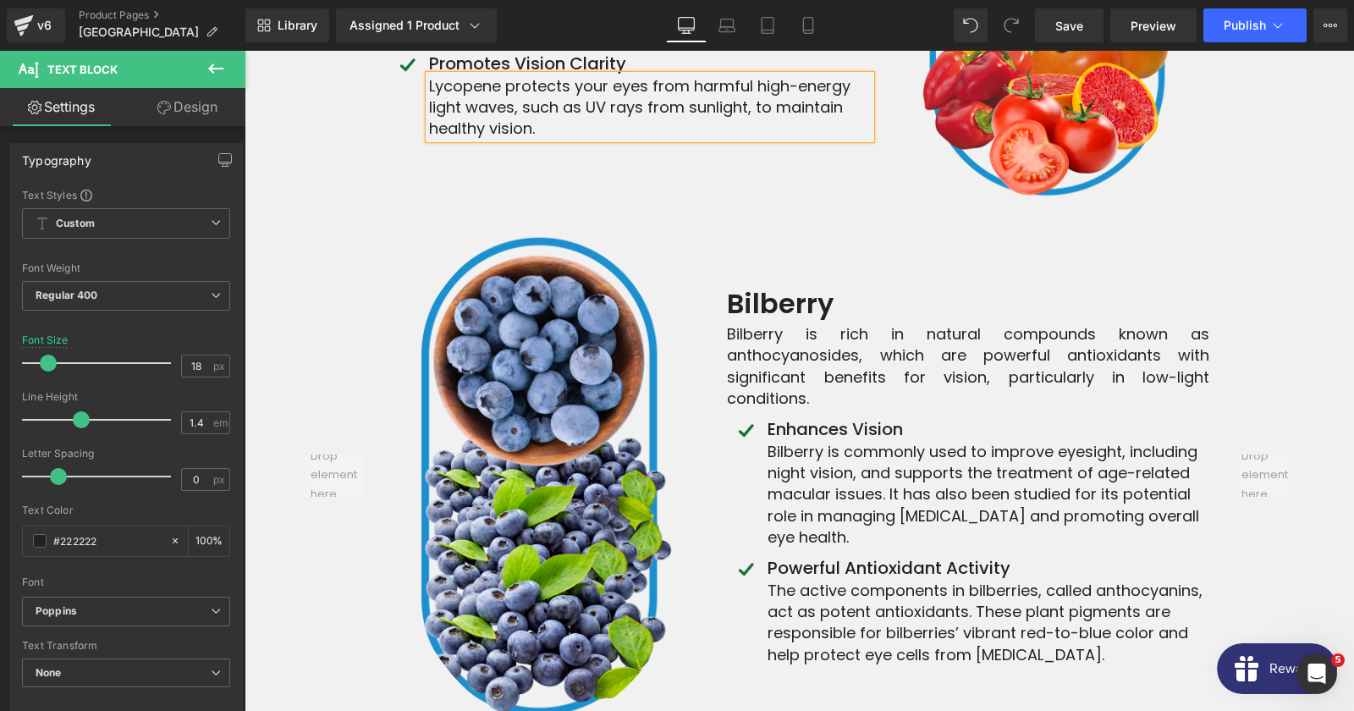
scroll to position [8722, 0]
